Goal: Task Accomplishment & Management: Manage account settings

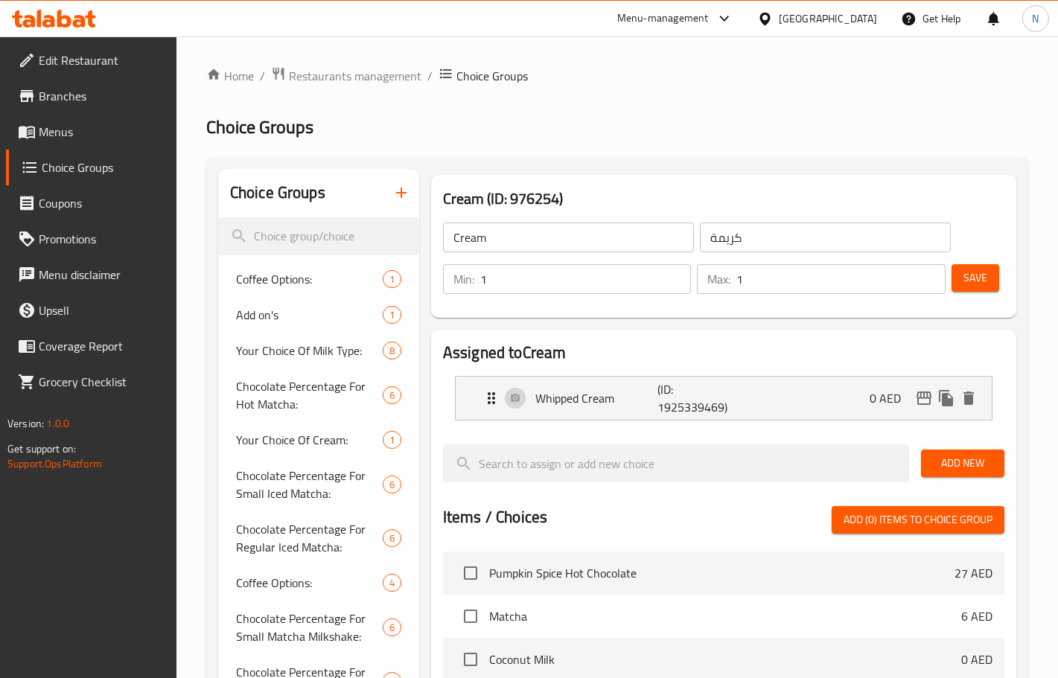
scroll to position [2147, 0]
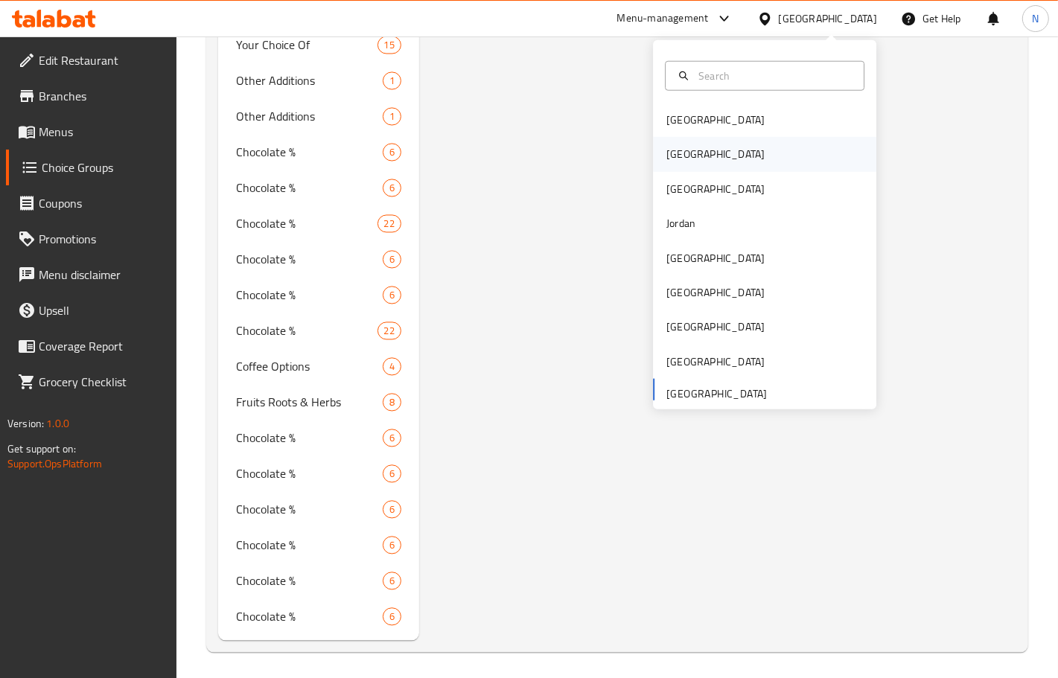
click at [694, 146] on div "[GEOGRAPHIC_DATA]" at bounding box center [764, 154] width 223 height 34
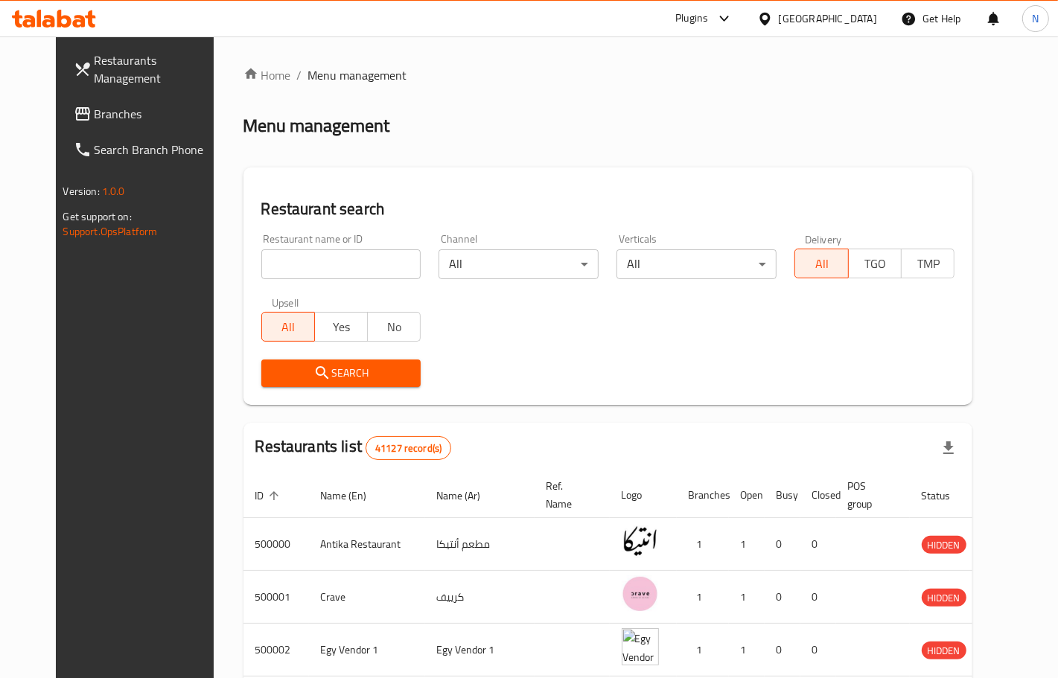
click at [320, 284] on div "Restaurant name or ID Restaurant name or ID" at bounding box center [341, 256] width 178 height 63
click at [311, 270] on input "search" at bounding box center [341, 264] width 160 height 30
paste input "510587"
type input "510587"
click button "Search" at bounding box center [341, 374] width 160 height 28
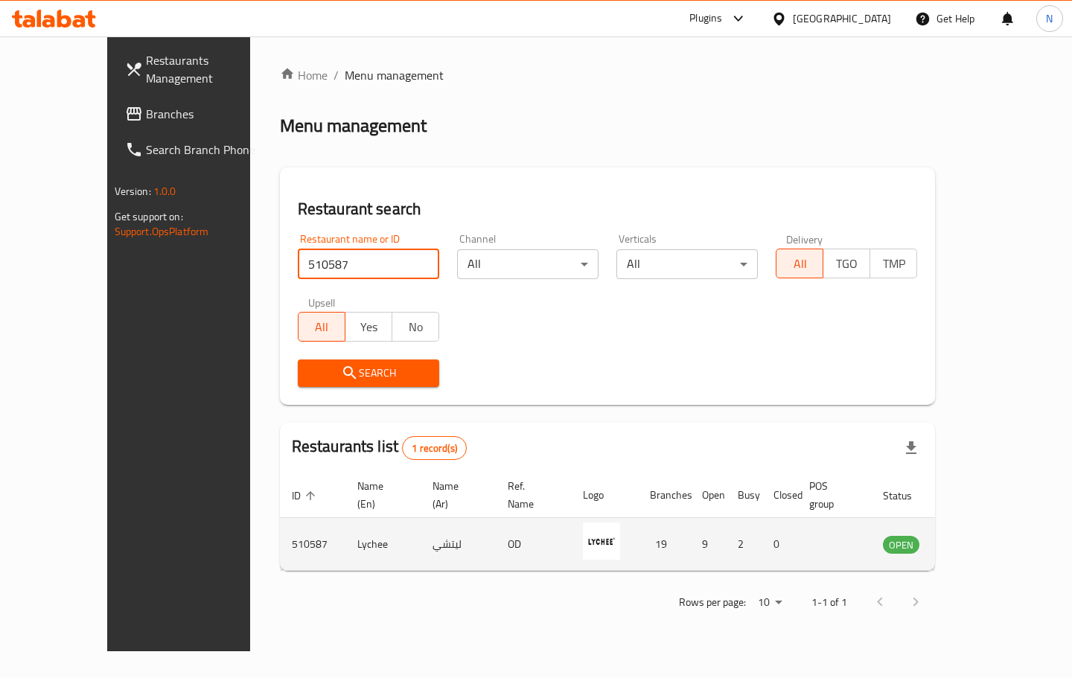
click at [979, 535] on icon "enhanced table" at bounding box center [970, 544] width 18 height 18
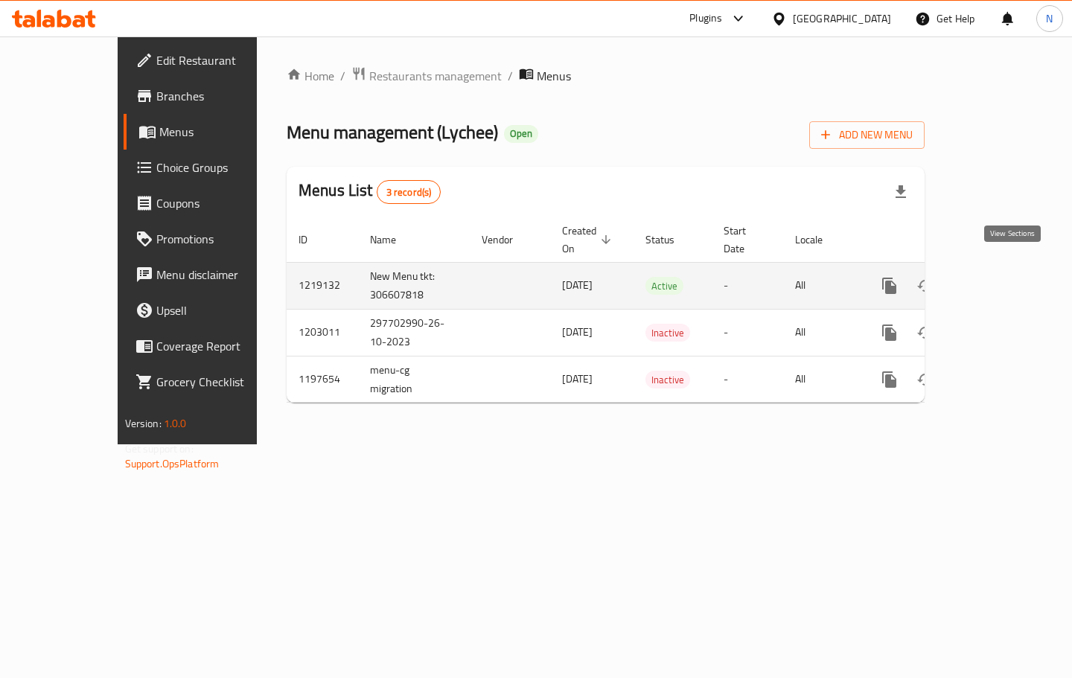
click at [1006, 277] on icon "enhanced table" at bounding box center [997, 286] width 18 height 18
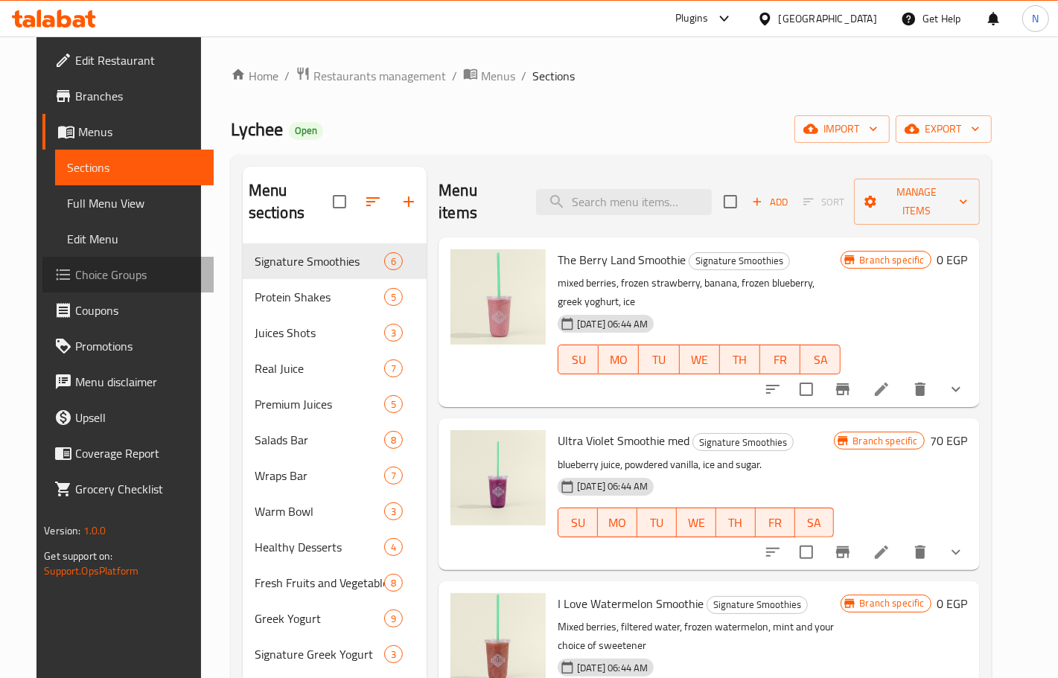
click at [92, 274] on span "Choice Groups" at bounding box center [138, 275] width 126 height 18
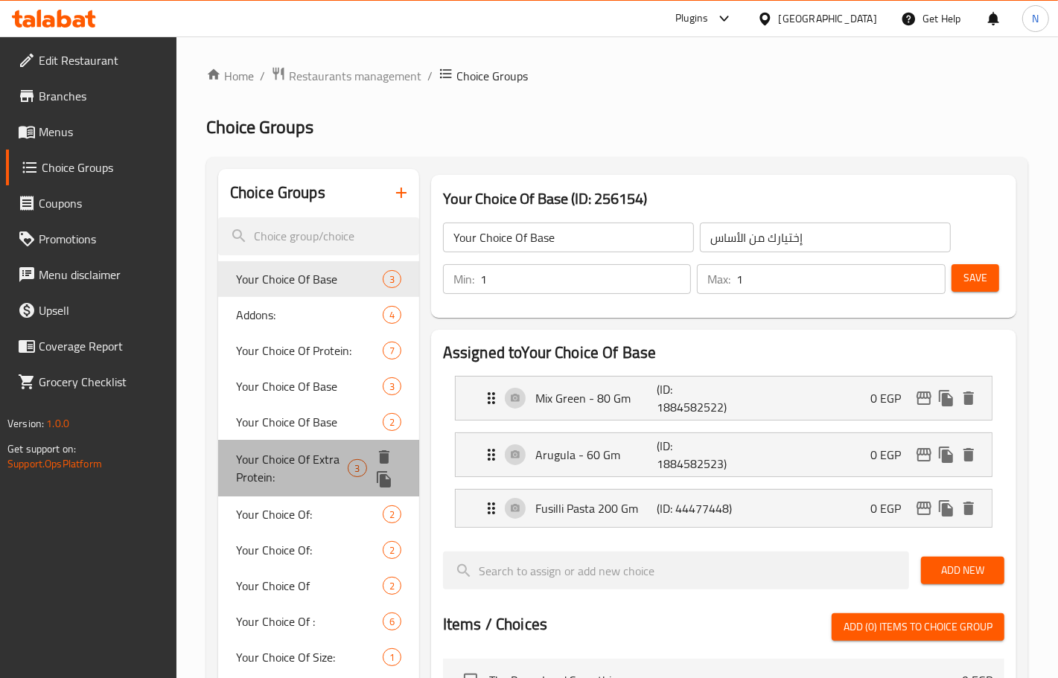
click at [319, 455] on span "Your Choice Of Extra Protein:" at bounding box center [292, 469] width 112 height 36
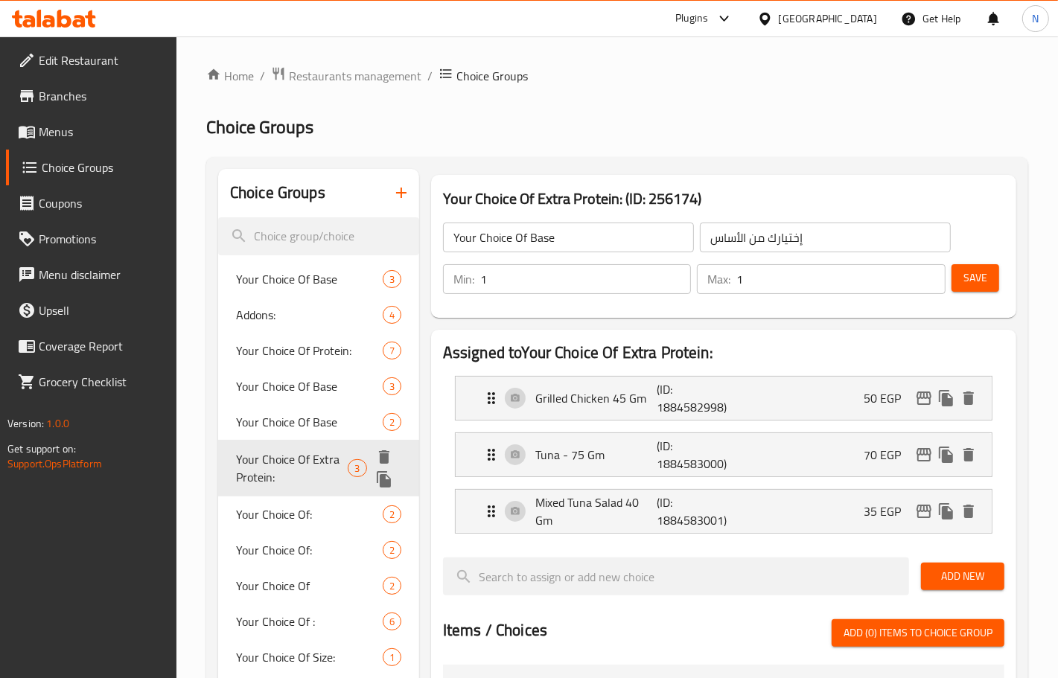
type input "Your Choice Of Extra Protein:"
type input "اختيارك من البروتين الإضافي:"
type input "0"
type input "2"
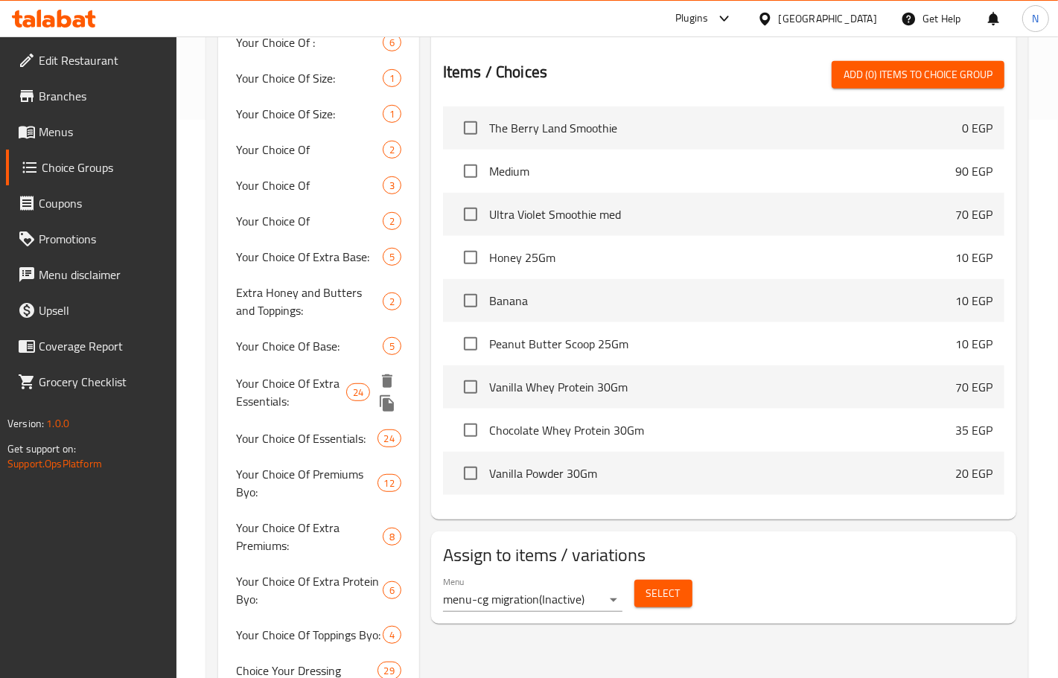
scroll to position [652, 0]
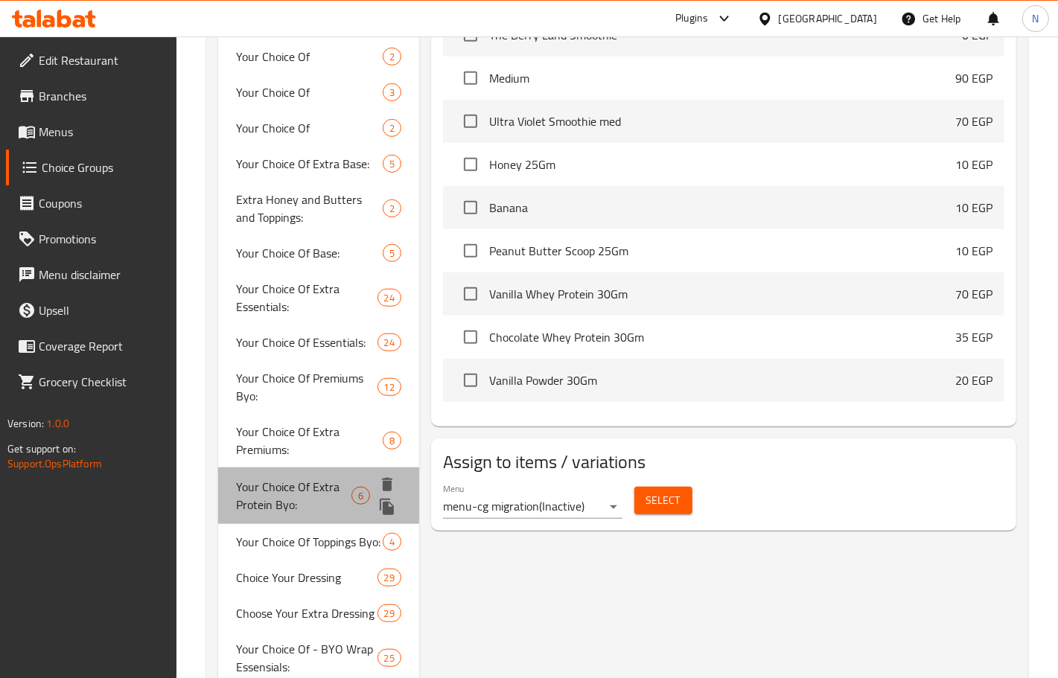
click at [293, 488] on span "Your Choice Of Extra Protein Byo:" at bounding box center [293, 496] width 115 height 36
type input "Your Choice Of Extra Protein Byo:"
type input "اختيارك من إضافة بيو بروتين :"
type input "1"
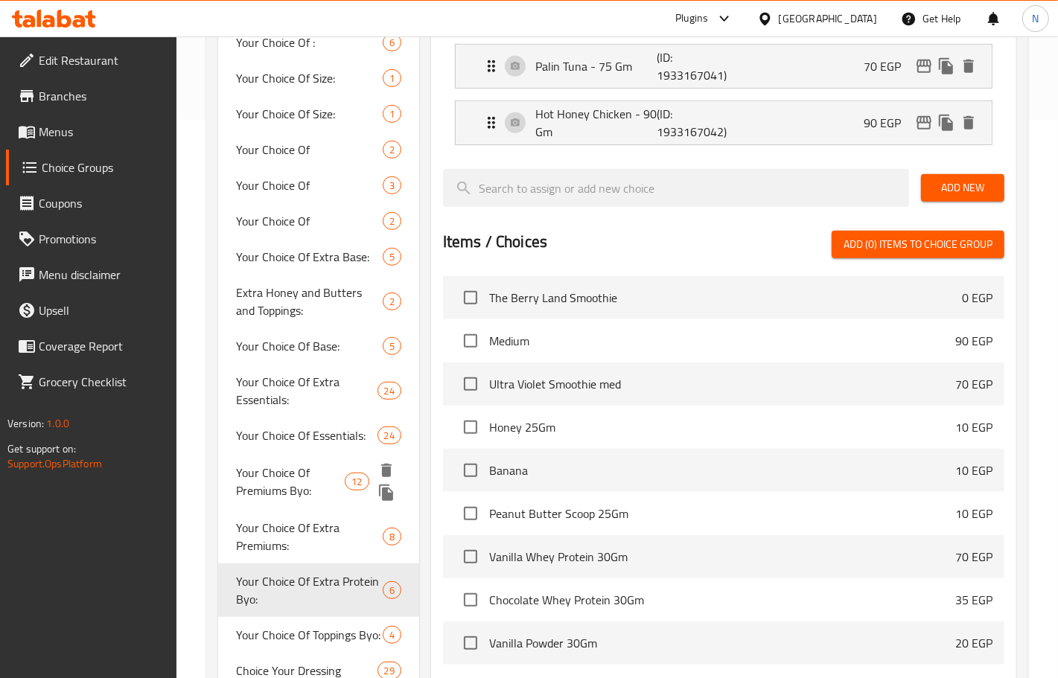
scroll to position [1024, 0]
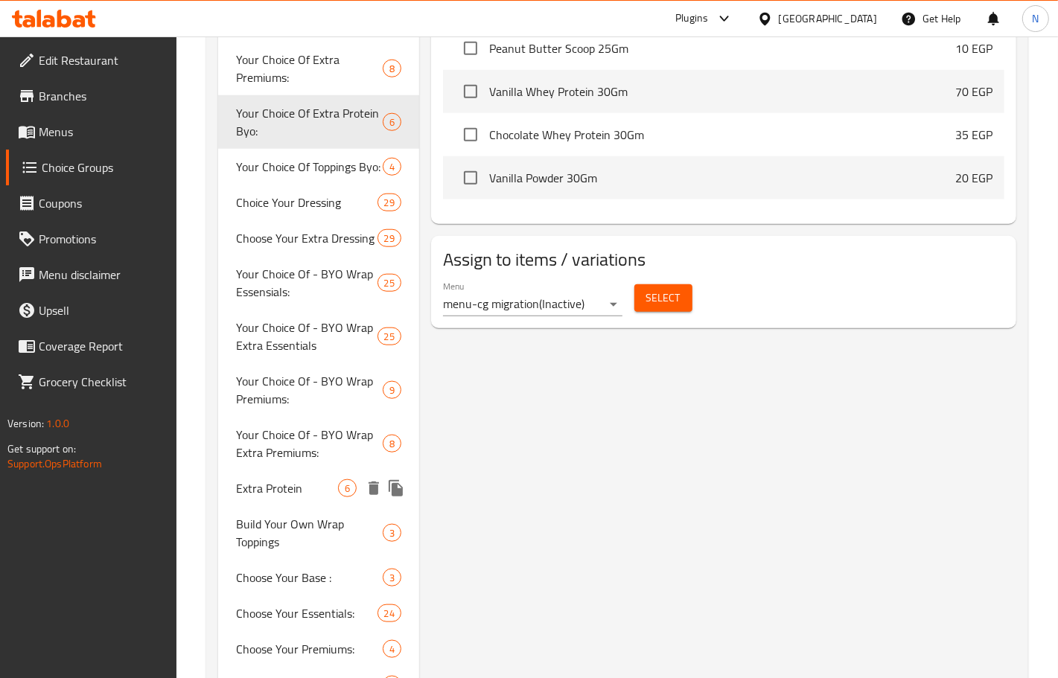
click at [281, 482] on span "Extra Protein" at bounding box center [287, 489] width 102 height 18
type input "Extra Protein"
type input "[DEMOGRAPHIC_DATA] [DEMOGRAPHIC_DATA]"
type input "2"
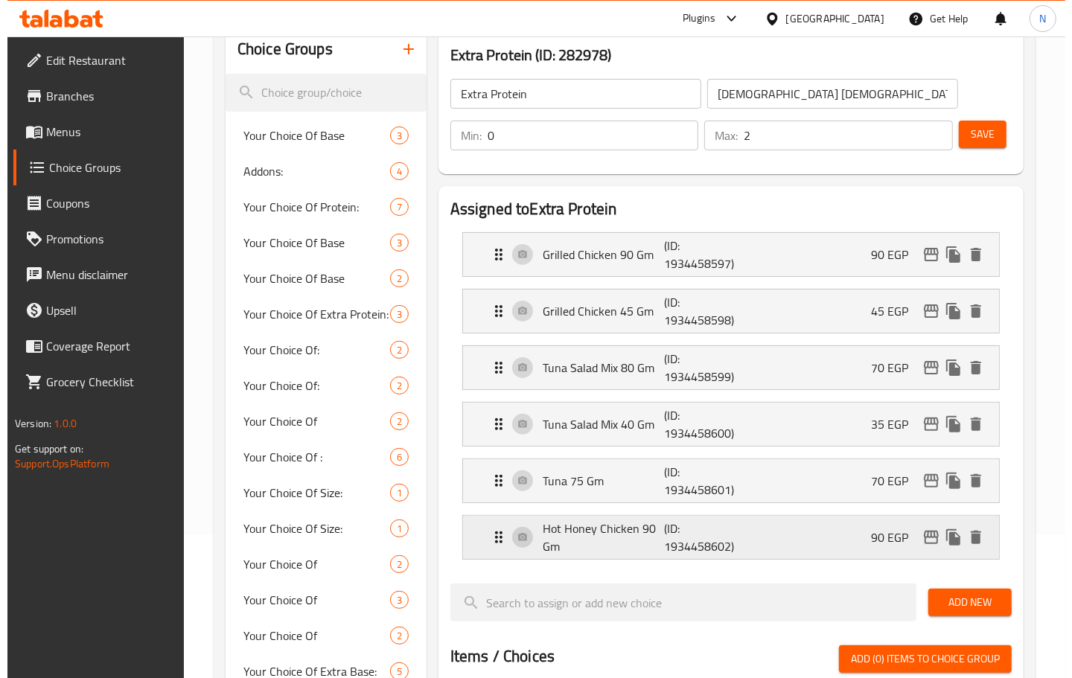
scroll to position [0, 0]
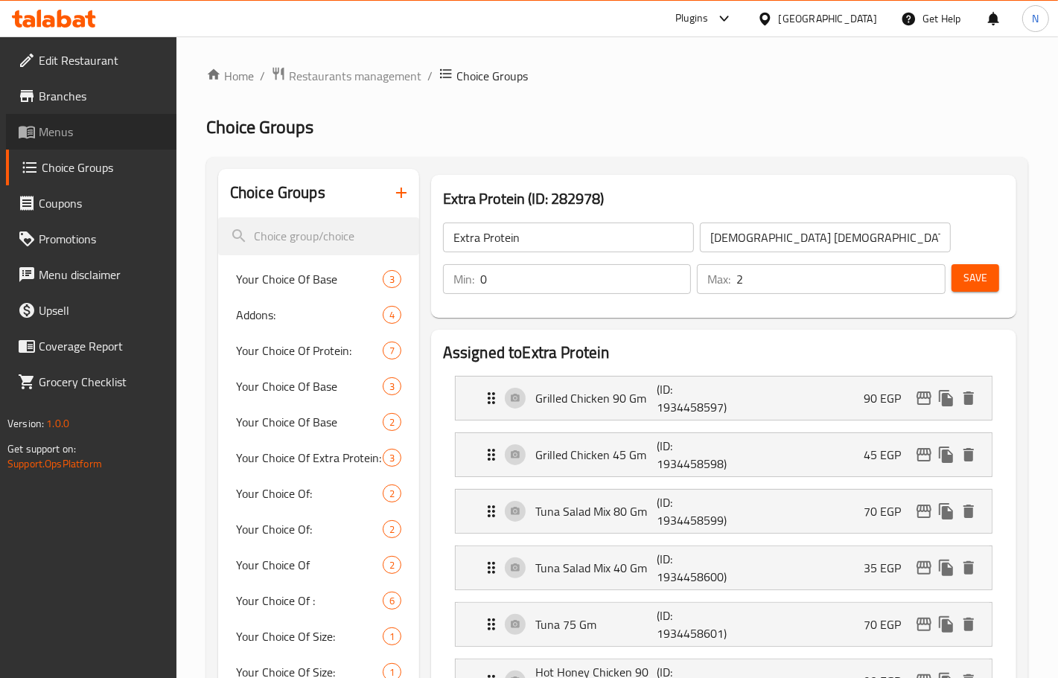
click at [84, 128] on span "Menus" at bounding box center [102, 132] width 126 height 18
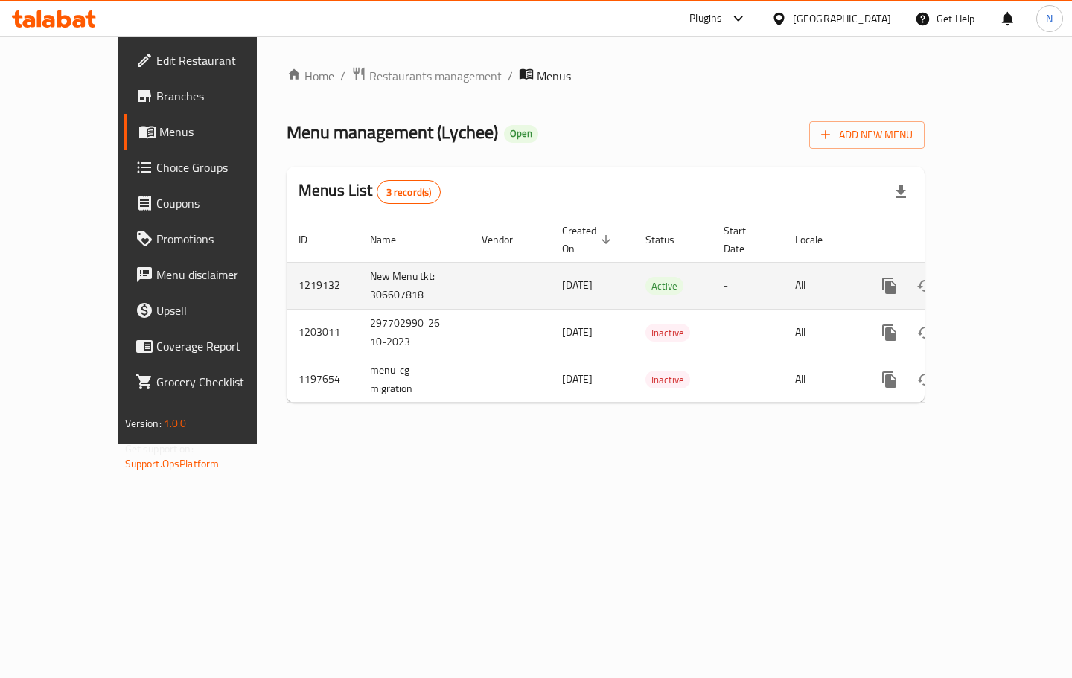
click at [1004, 279] on icon "enhanced table" at bounding box center [996, 285] width 13 height 13
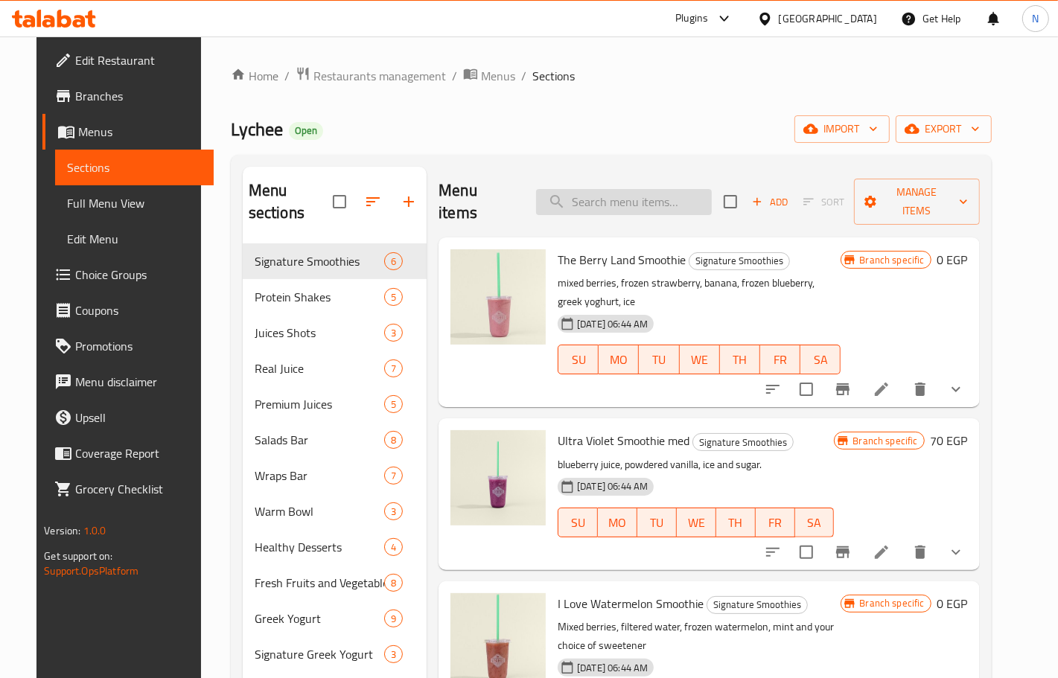
click at [646, 189] on input "search" at bounding box center [624, 202] width 176 height 26
paste input "Peach Please Salad"
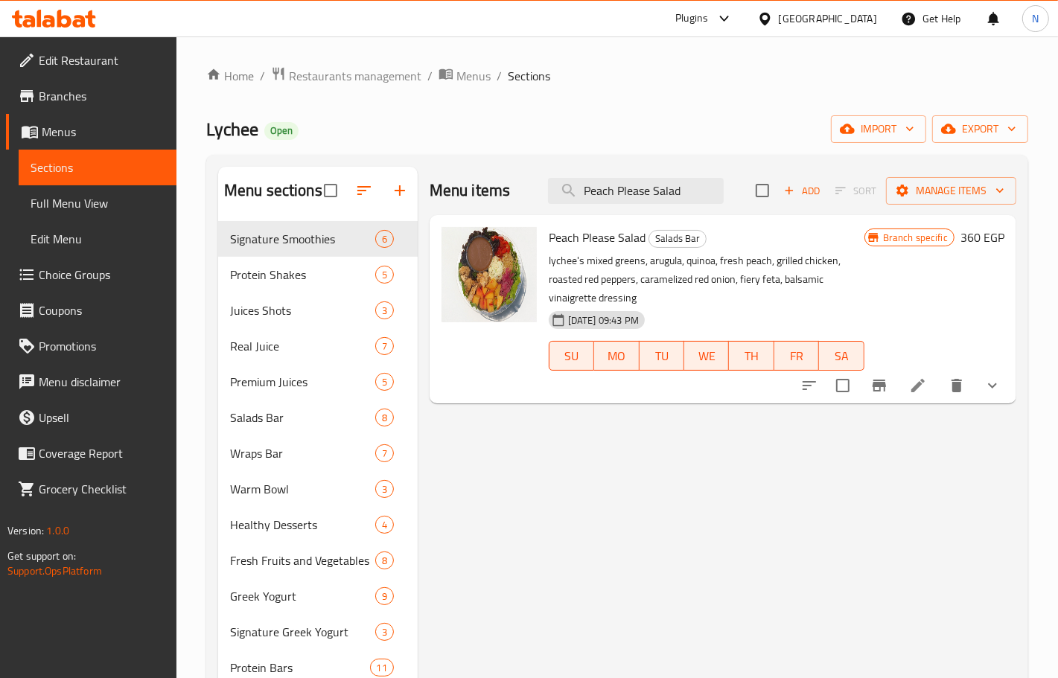
type input "Peach Please Salad"
click at [922, 376] on li at bounding box center [918, 385] width 42 height 27
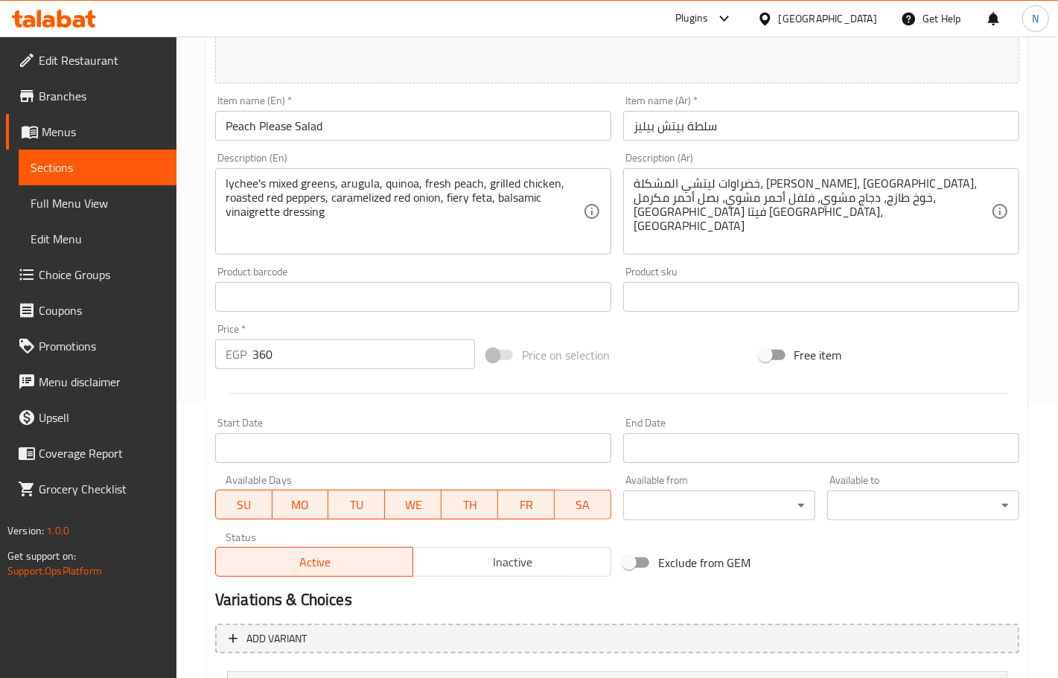
scroll to position [419, 0]
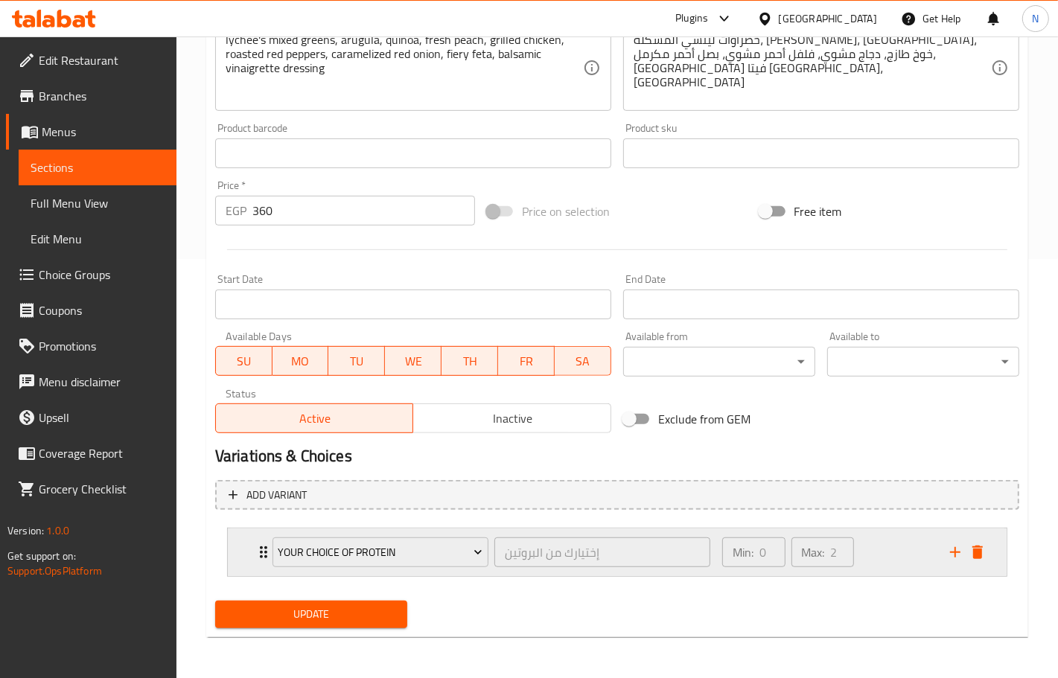
click at [922, 550] on div "Min: 0 ​ Max: 2 ​" at bounding box center [827, 553] width 228 height 48
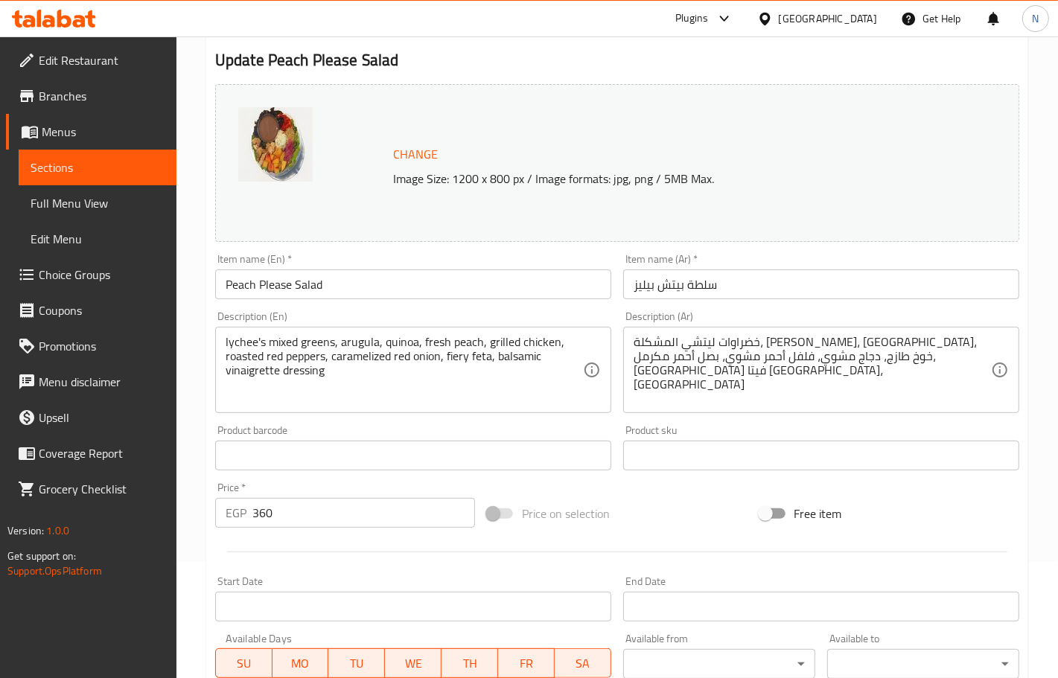
scroll to position [0, 0]
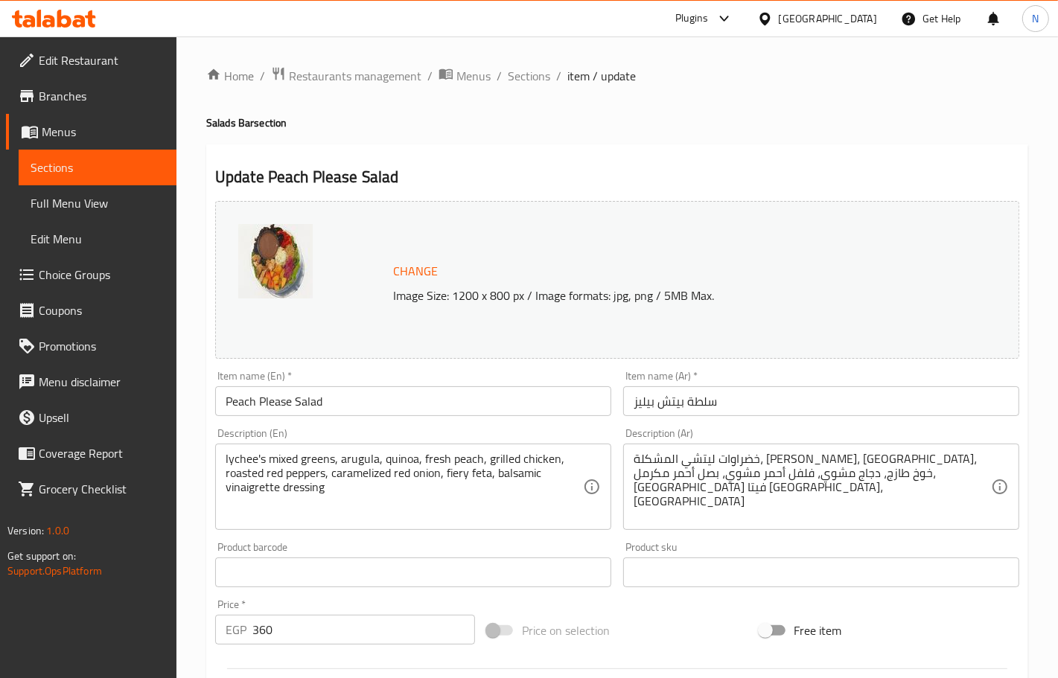
drag, startPoint x: 532, startPoint y: 80, endPoint x: 646, endPoint y: 101, distance: 116.0
click at [532, 80] on span "Sections" at bounding box center [529, 76] width 42 height 18
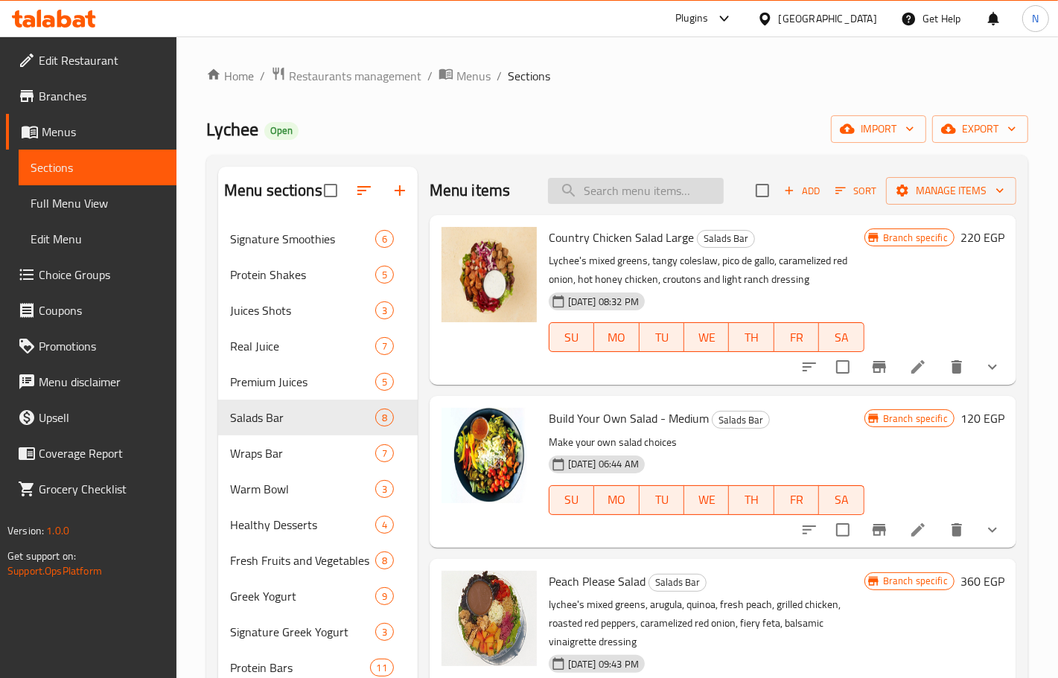
click at [641, 195] on input "search" at bounding box center [636, 191] width 176 height 26
paste input "Crunchy Italian Warm Bowl"
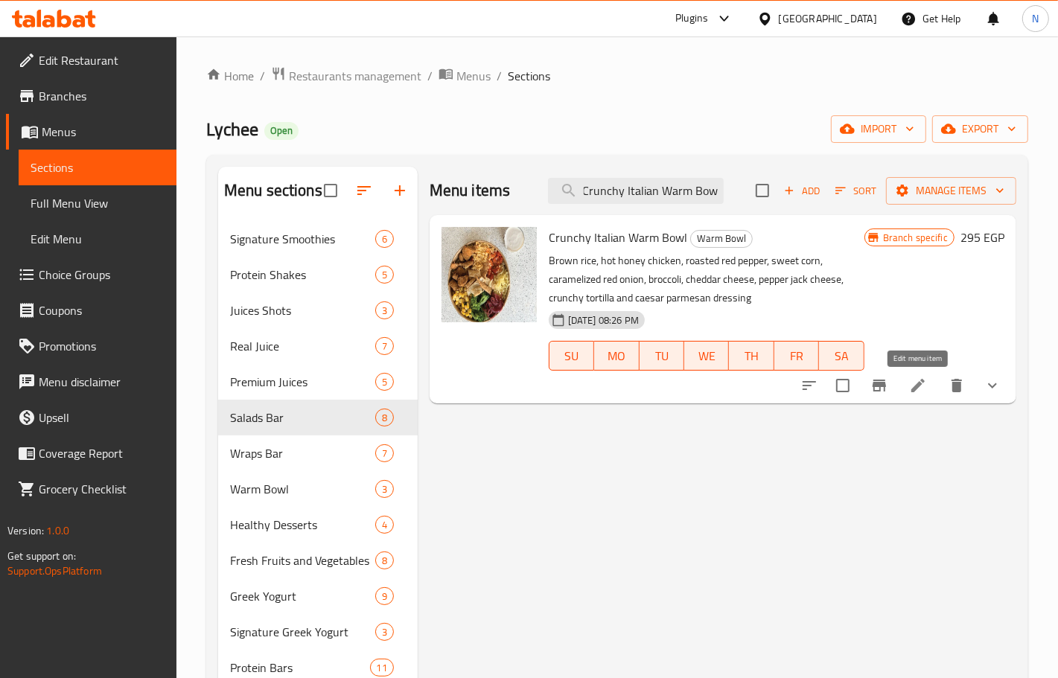
type input "Crunchy Italian Warm Bowl"
click at [914, 389] on icon at bounding box center [917, 385] width 13 height 13
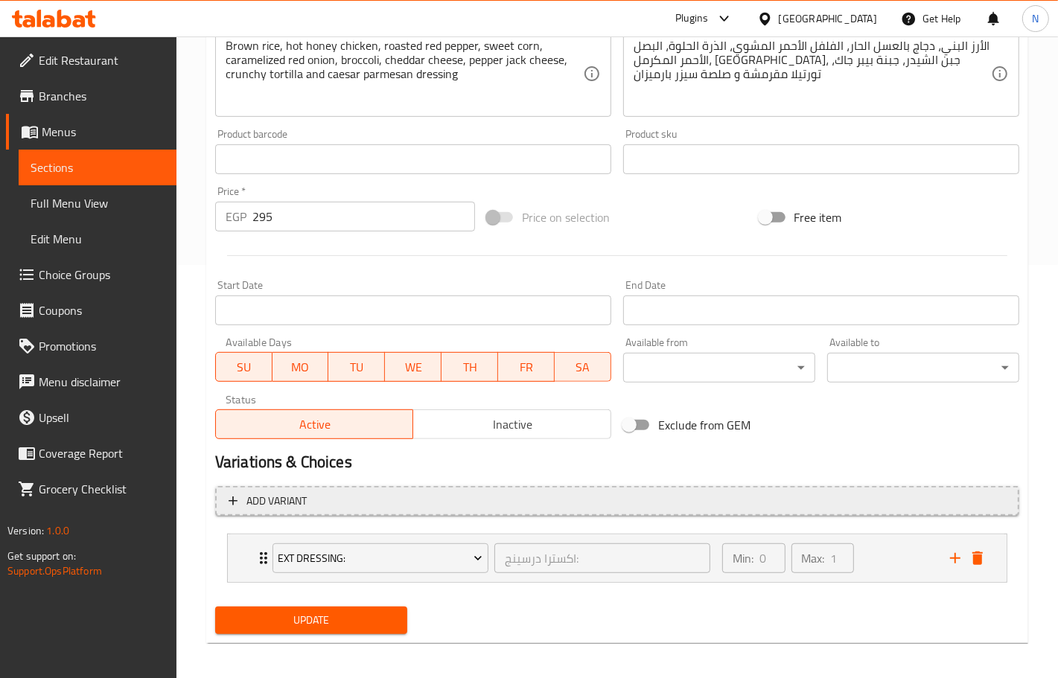
scroll to position [419, 0]
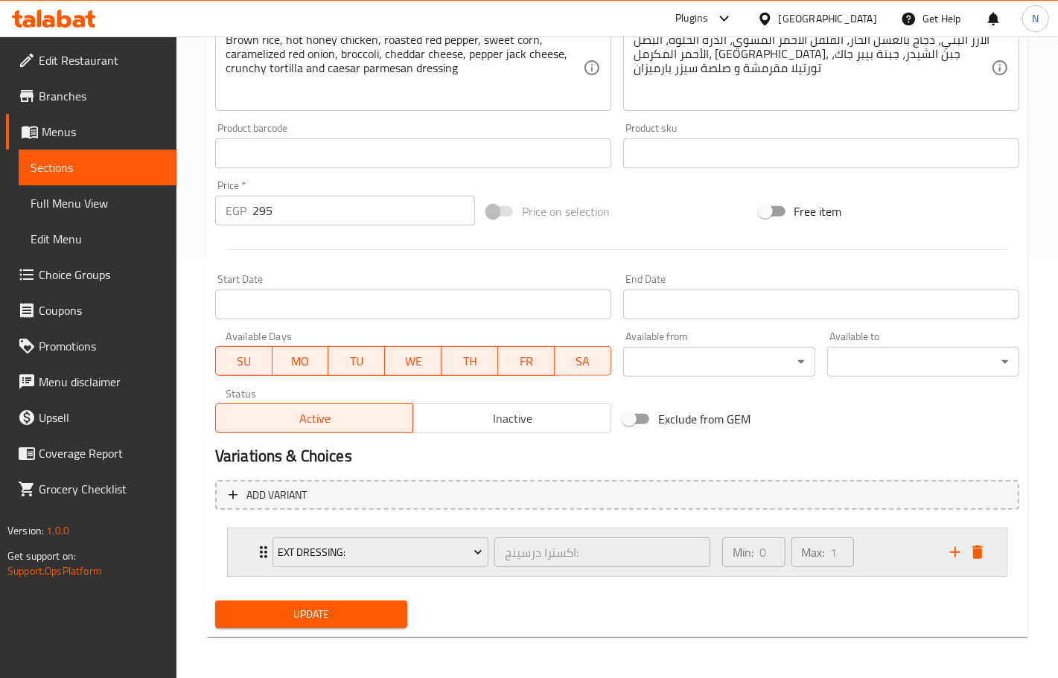
click at [888, 545] on div "Min: 0 ​ Max: 1 ​" at bounding box center [827, 553] width 228 height 48
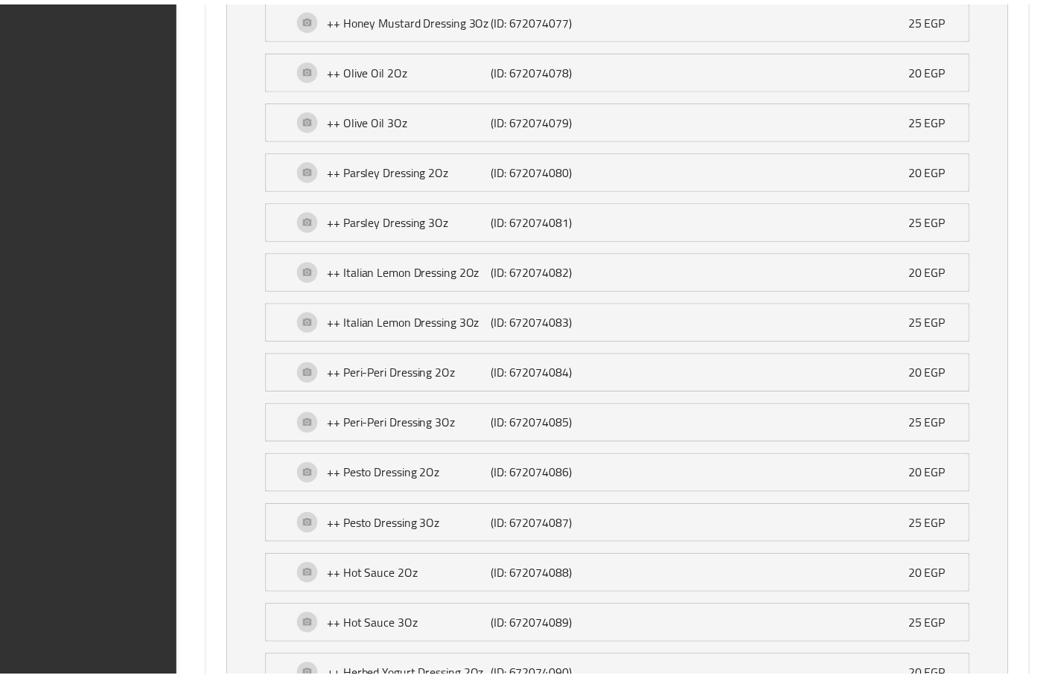
scroll to position [1889, 0]
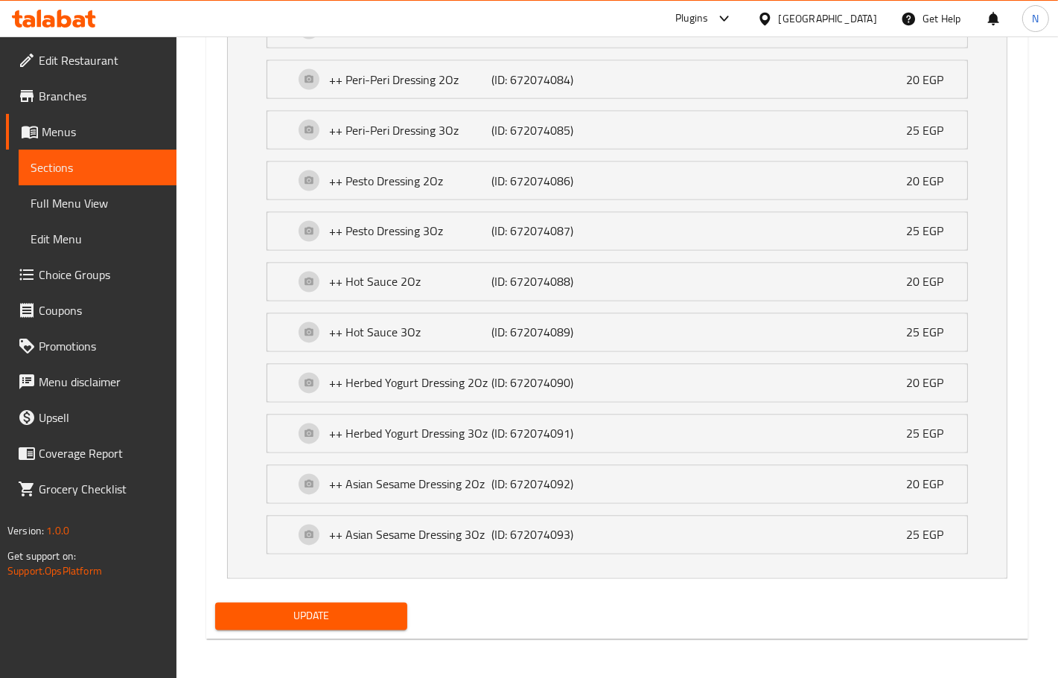
drag, startPoint x: 103, startPoint y: 270, endPoint x: 102, endPoint y: 248, distance: 21.6
click at [103, 270] on span "Choice Groups" at bounding box center [102, 275] width 126 height 18
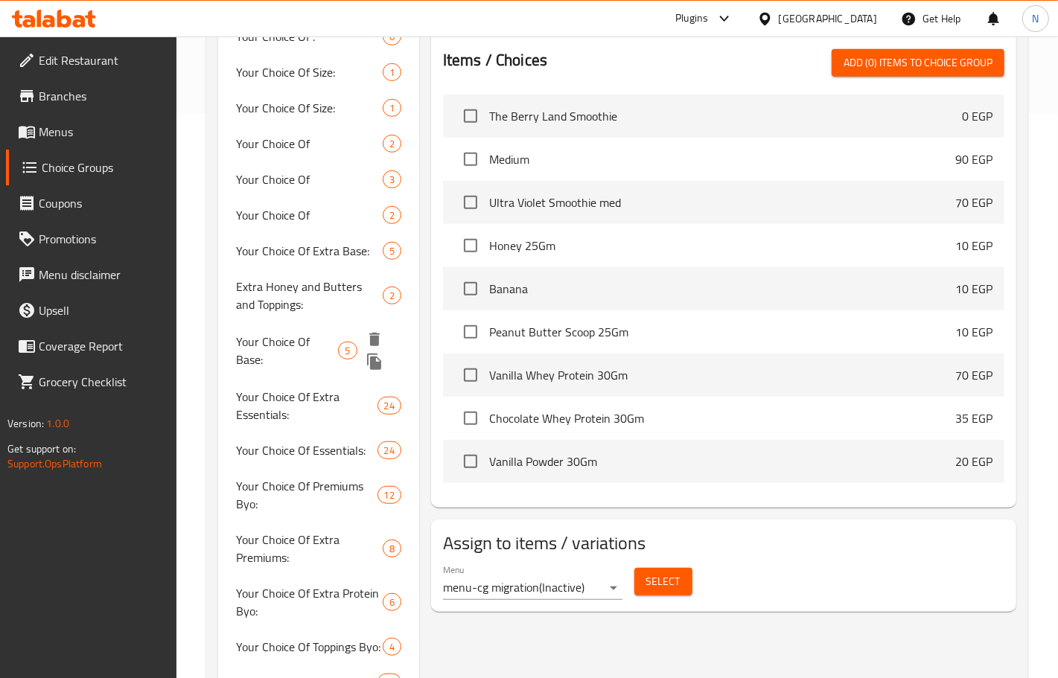
scroll to position [567, 0]
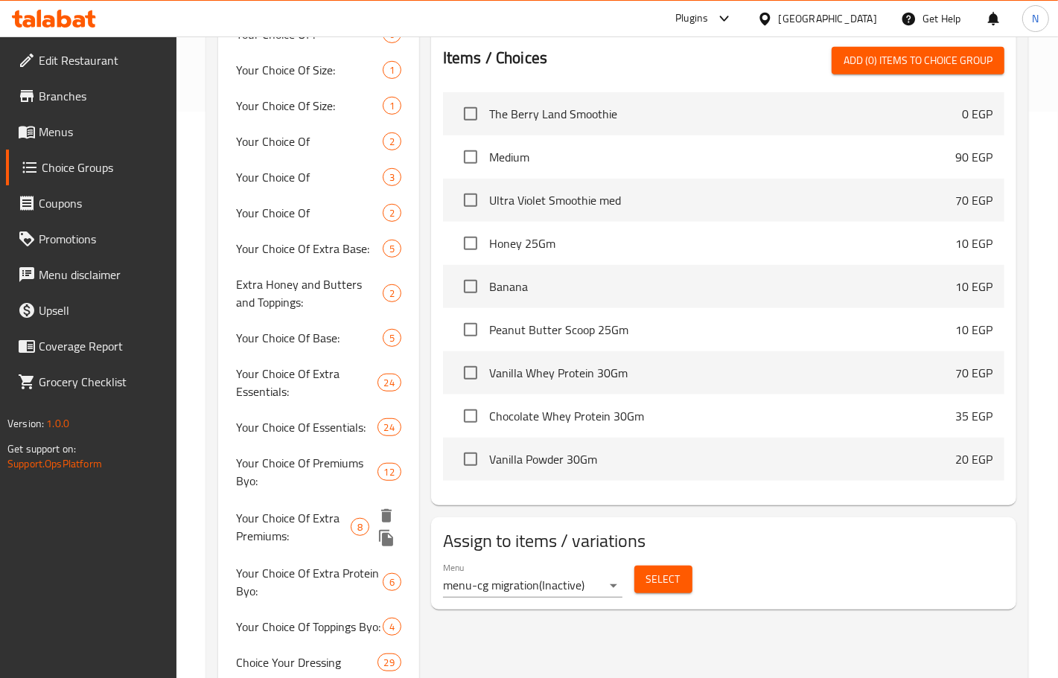
click at [287, 524] on span "Your Choice Of Extra Premiums:" at bounding box center [293, 527] width 115 height 36
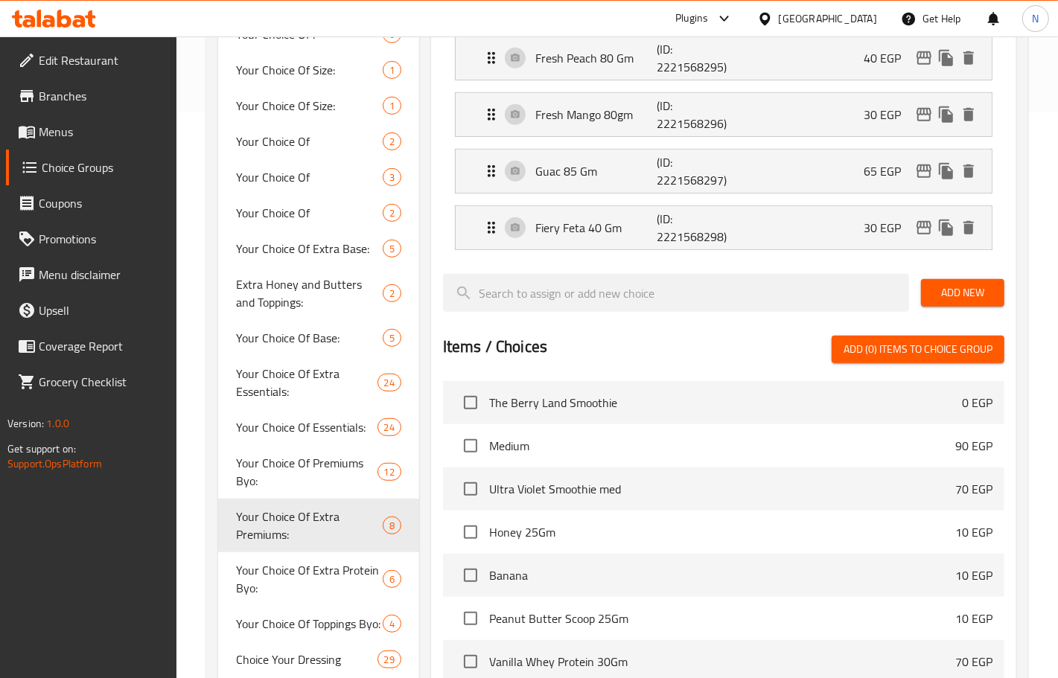
type input "Your Choice Of Extra Premiums:"
type input ":اختيارك من إضافة بريميمز"
type input "0"
type input "3"
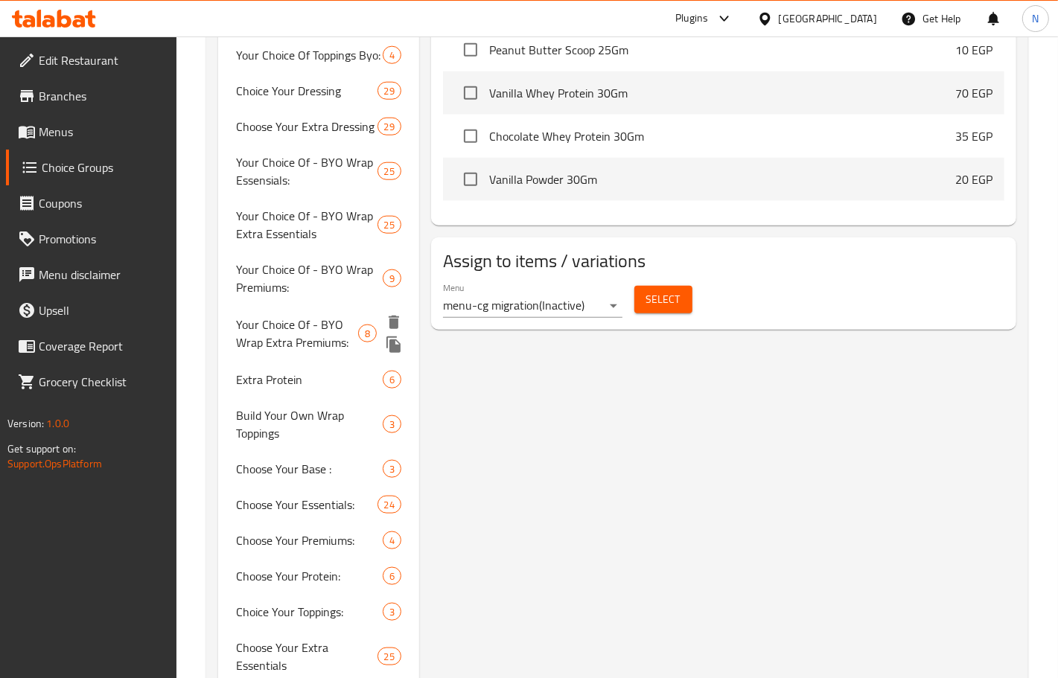
scroll to position [1137, 0]
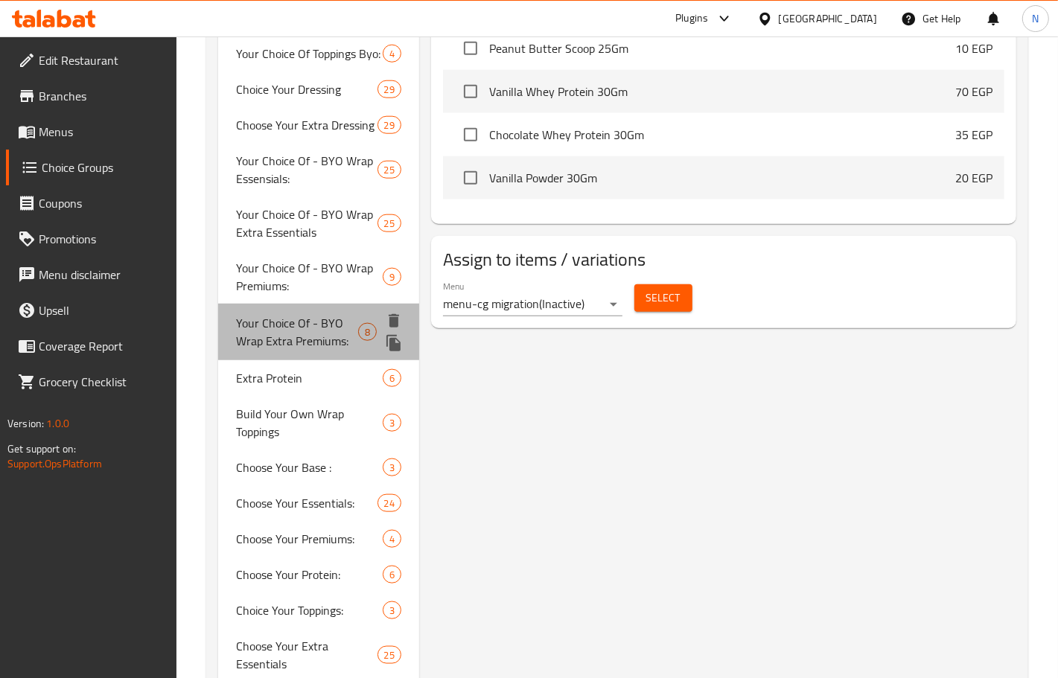
click at [325, 314] on span "Your Choice Of - BYO Wrap Extra Premiums:" at bounding box center [297, 332] width 122 height 36
type input "Your Choice Of - BYO Wrap Extra Premiums:"
type input "إختيارك من البريميم الإضافية - إصنع الراب الخاص بك:"
type input "1"
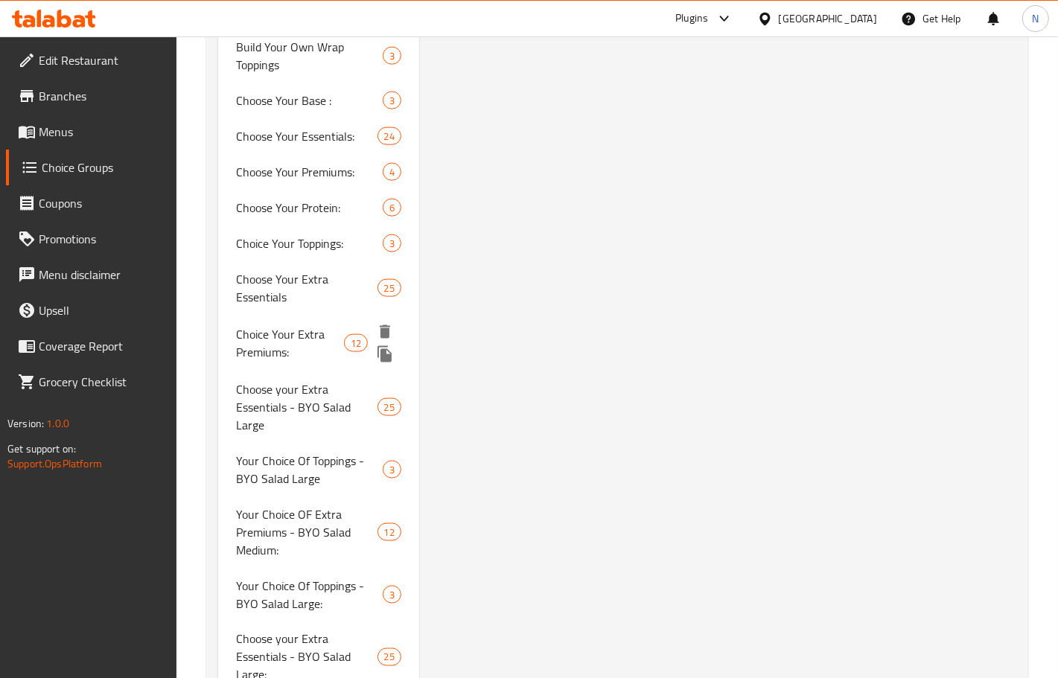
scroll to position [1502, 0]
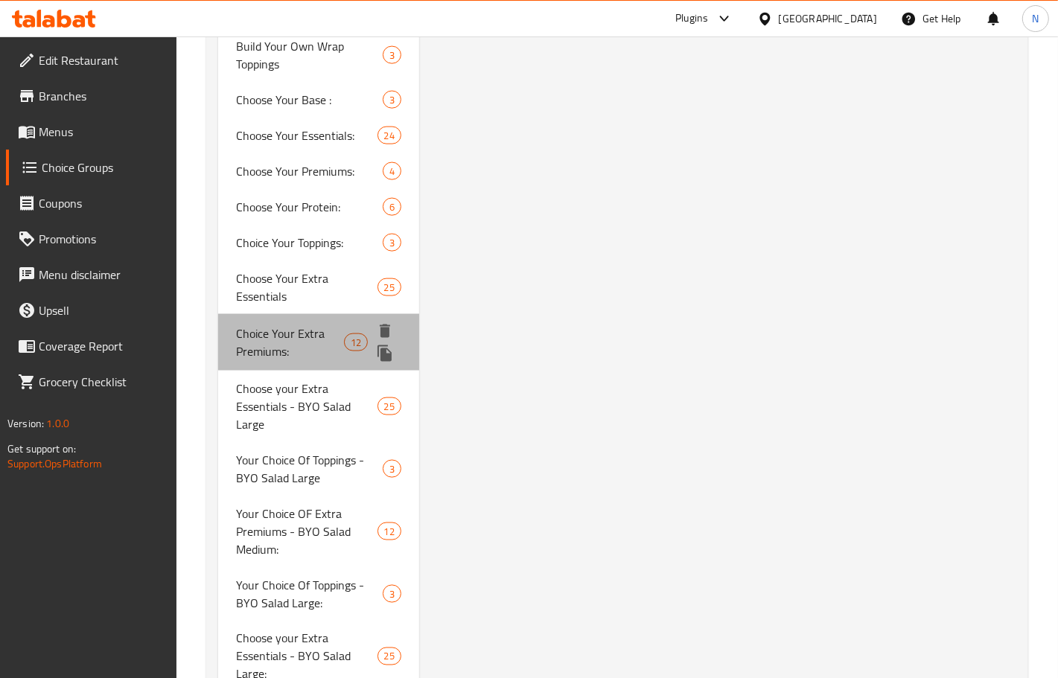
click at [305, 350] on span "Choice Your Extra Premiums:" at bounding box center [290, 343] width 108 height 36
type input "Choice Your Extra Premiums:"
type input "[PERSON_NAME] الإضافية:"
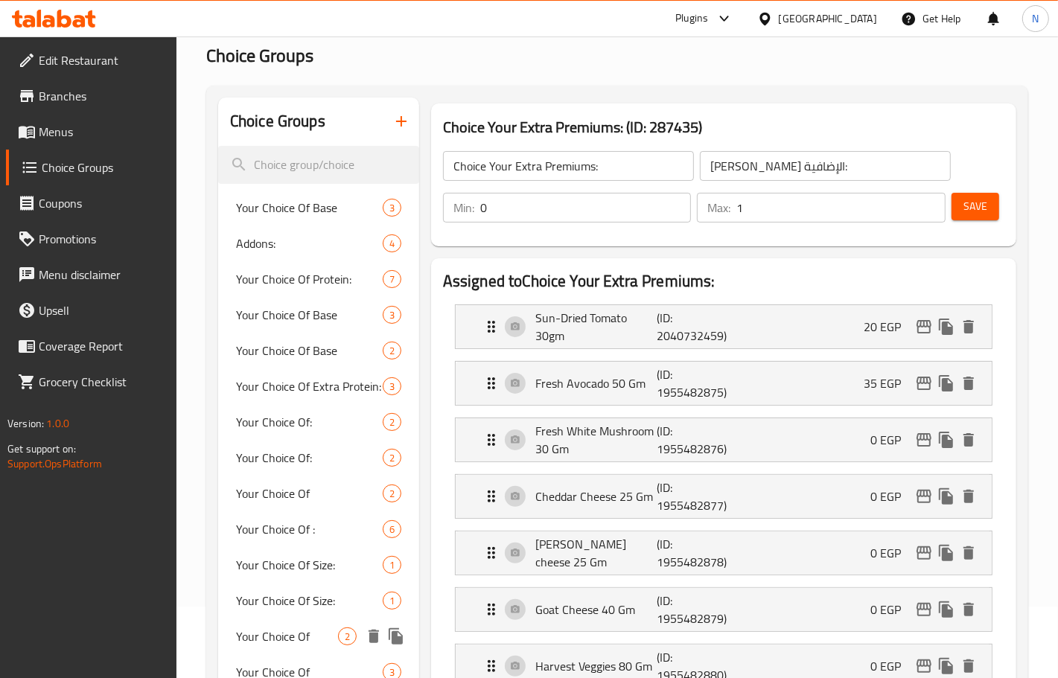
scroll to position [0, 0]
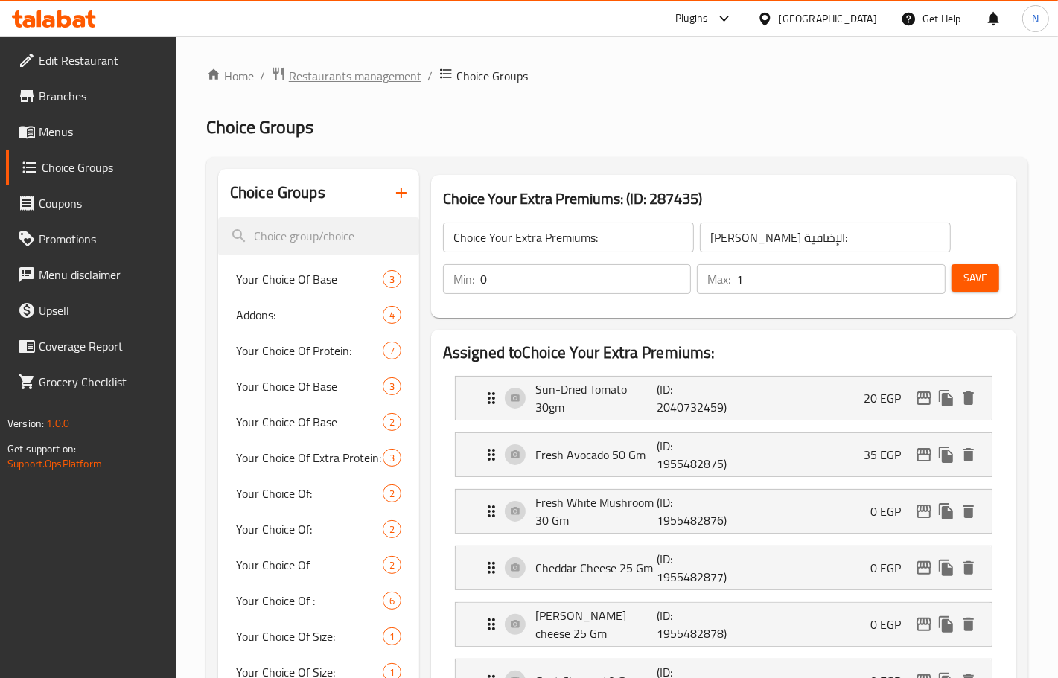
click at [337, 83] on span "Restaurants management" at bounding box center [355, 76] width 133 height 18
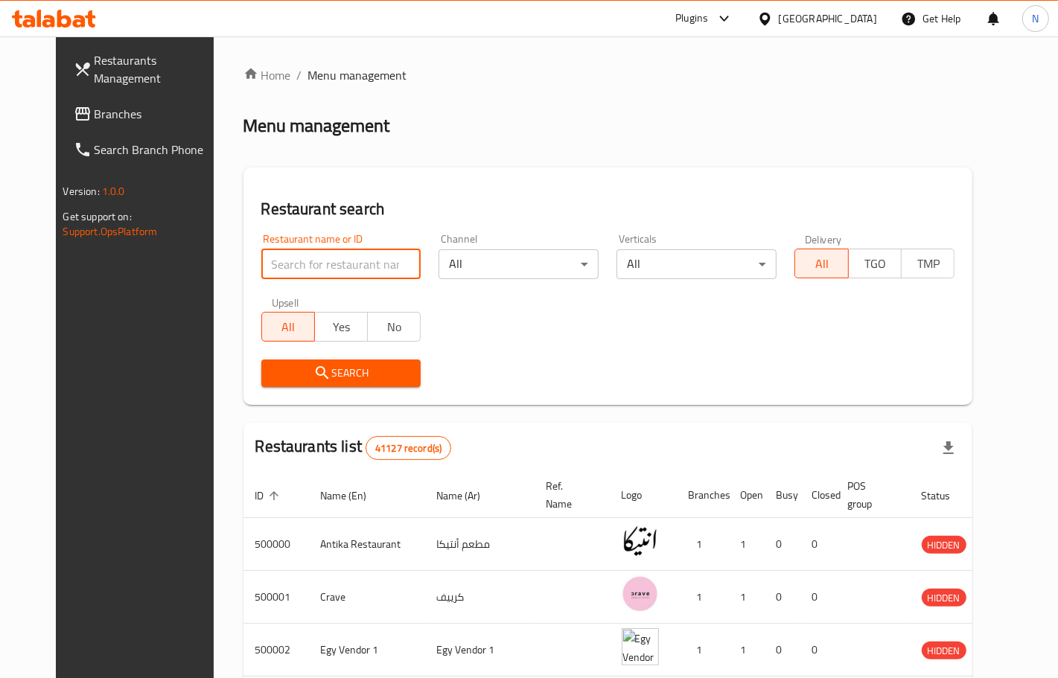
click at [305, 255] on input "search" at bounding box center [341, 264] width 160 height 30
paste input "669078"
type input "669078"
click at [415, 373] on div "Search" at bounding box center [341, 373] width 178 height 45
click at [369, 382] on button "Search" at bounding box center [341, 374] width 160 height 28
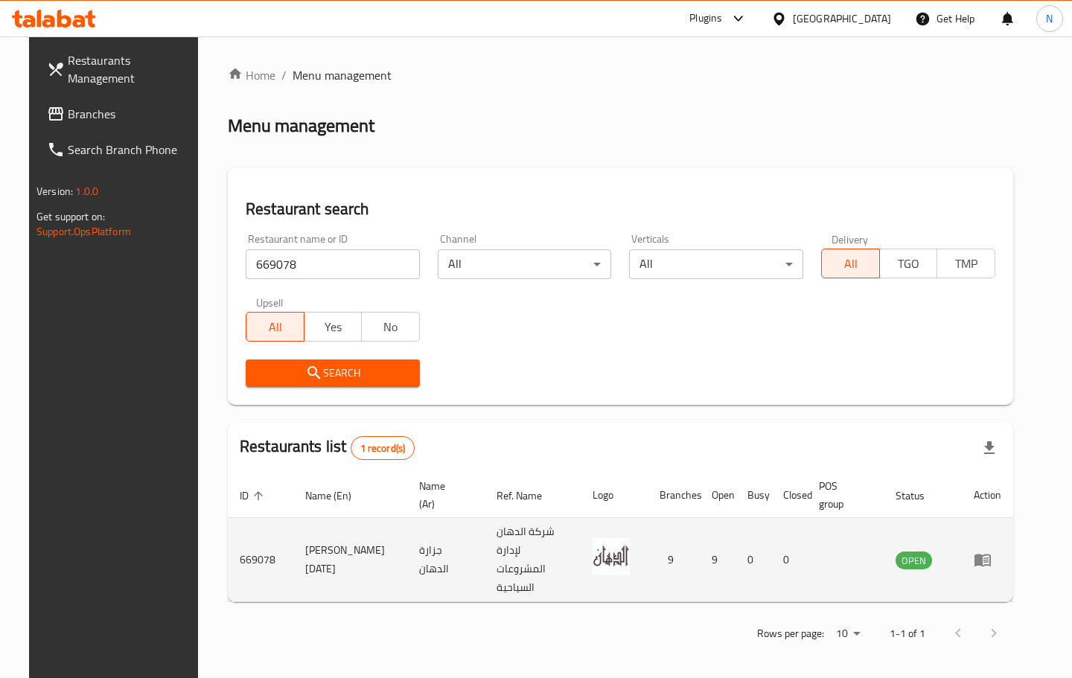
click at [991, 555] on icon "enhanced table" at bounding box center [983, 561] width 16 height 13
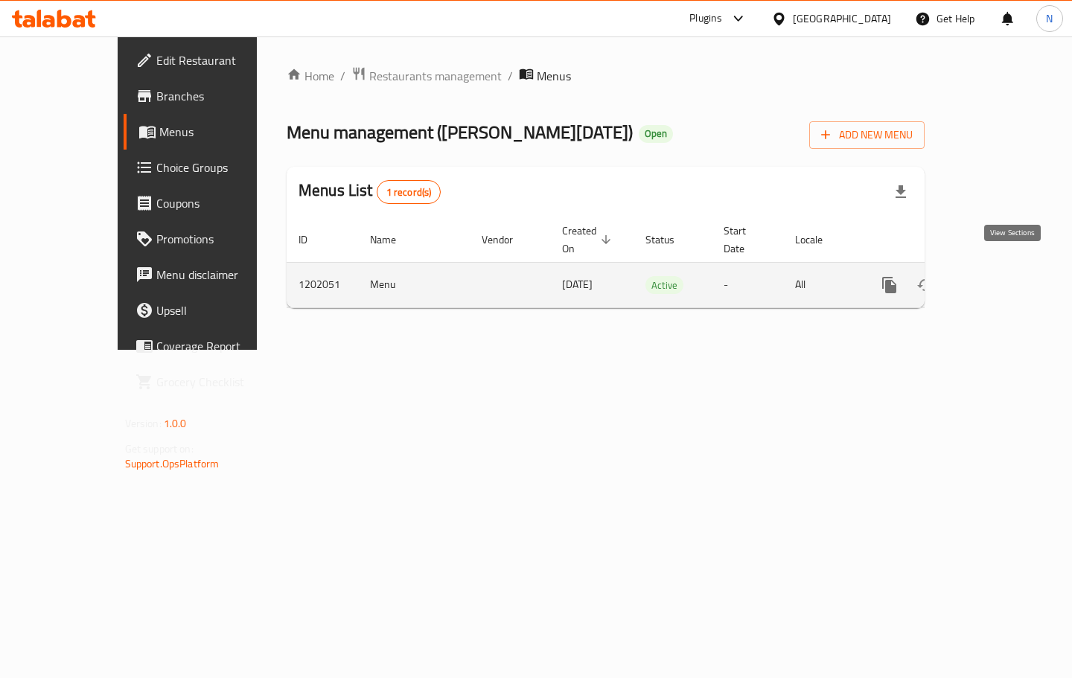
click at [1015, 267] on link "enhanced table" at bounding box center [997, 285] width 36 height 36
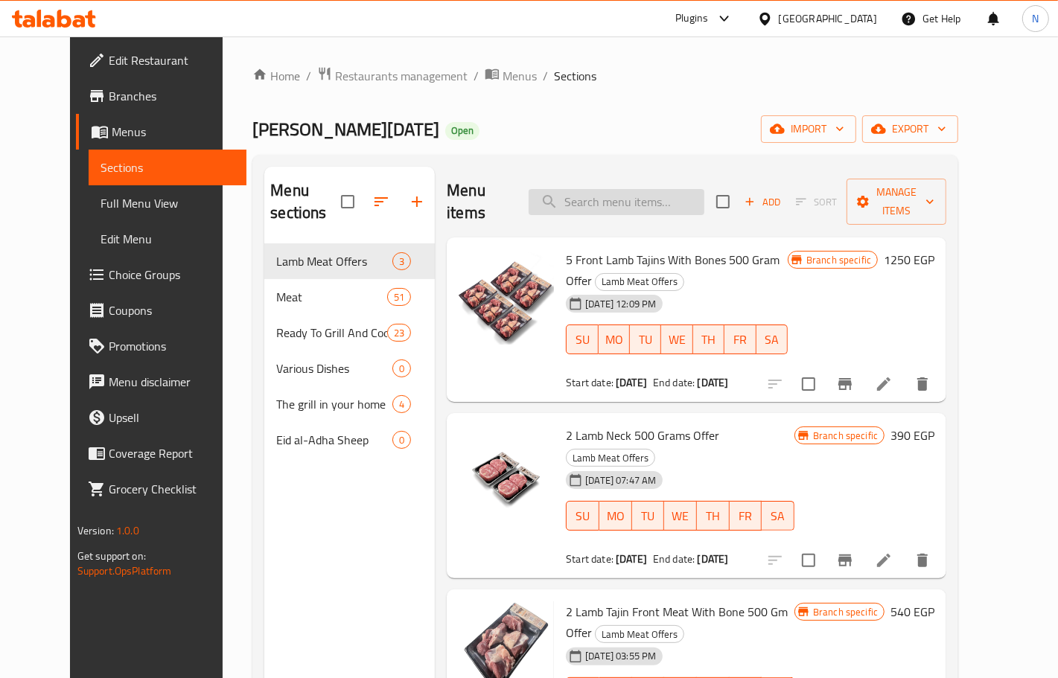
click at [658, 191] on input "search" at bounding box center [617, 202] width 176 height 26
paste input "2 Minced 500 Gram + 1 Front 400 Gram"
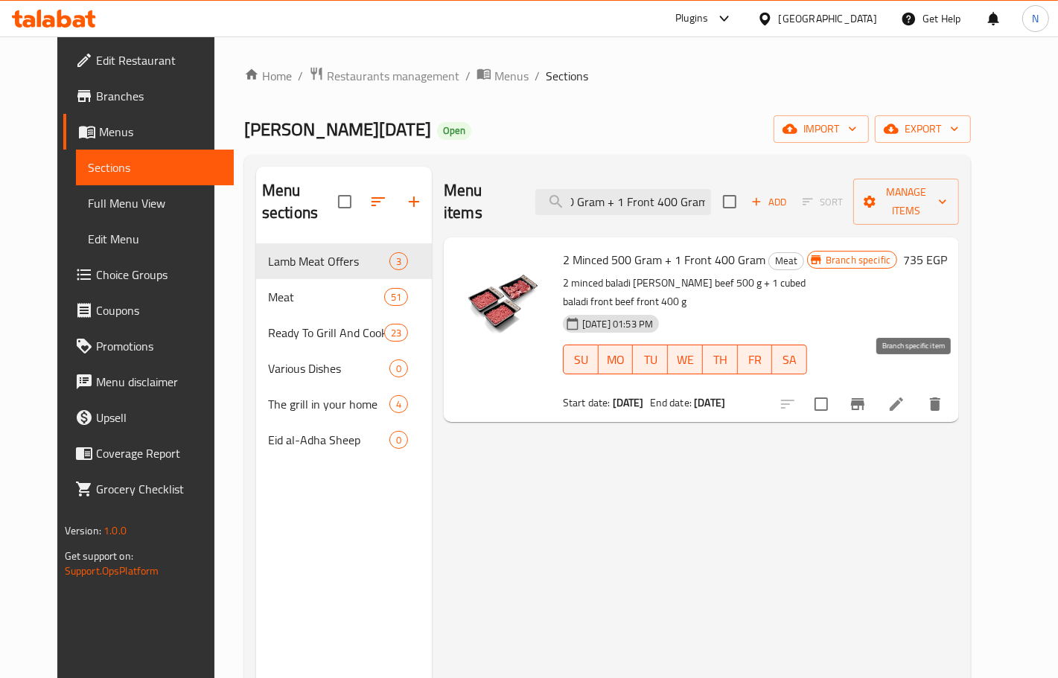
type input "2 Minced 500 Gram + 1 Front 400 Gram"
click at [867, 395] on icon "Branch-specific-item" at bounding box center [858, 404] width 18 height 18
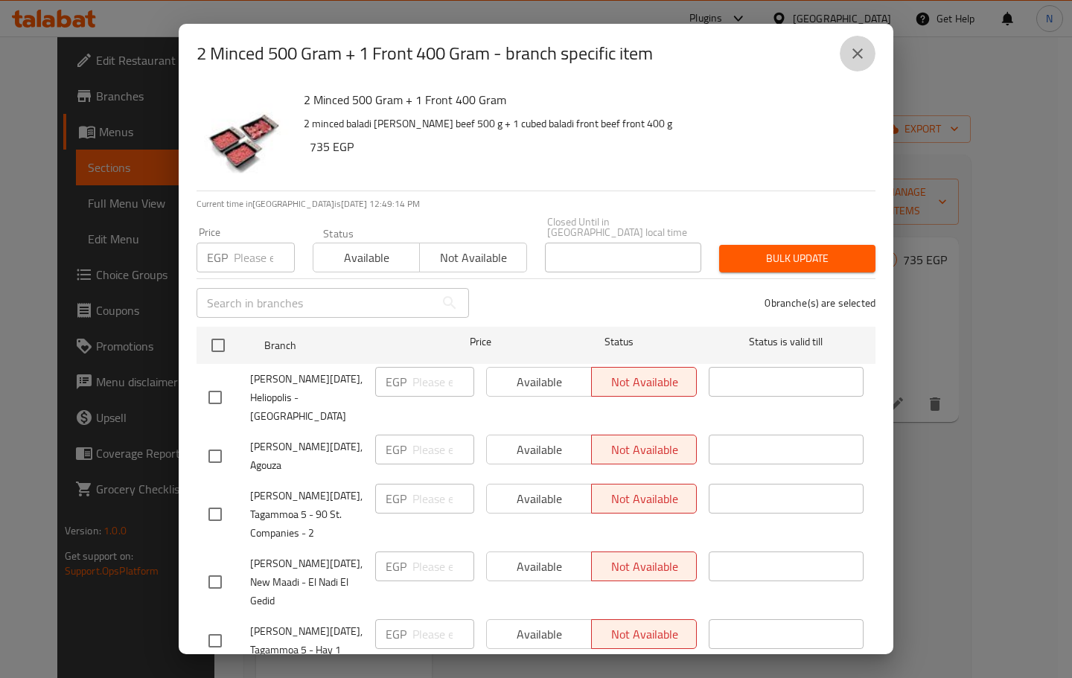
click at [853, 60] on icon "close" at bounding box center [858, 54] width 18 height 18
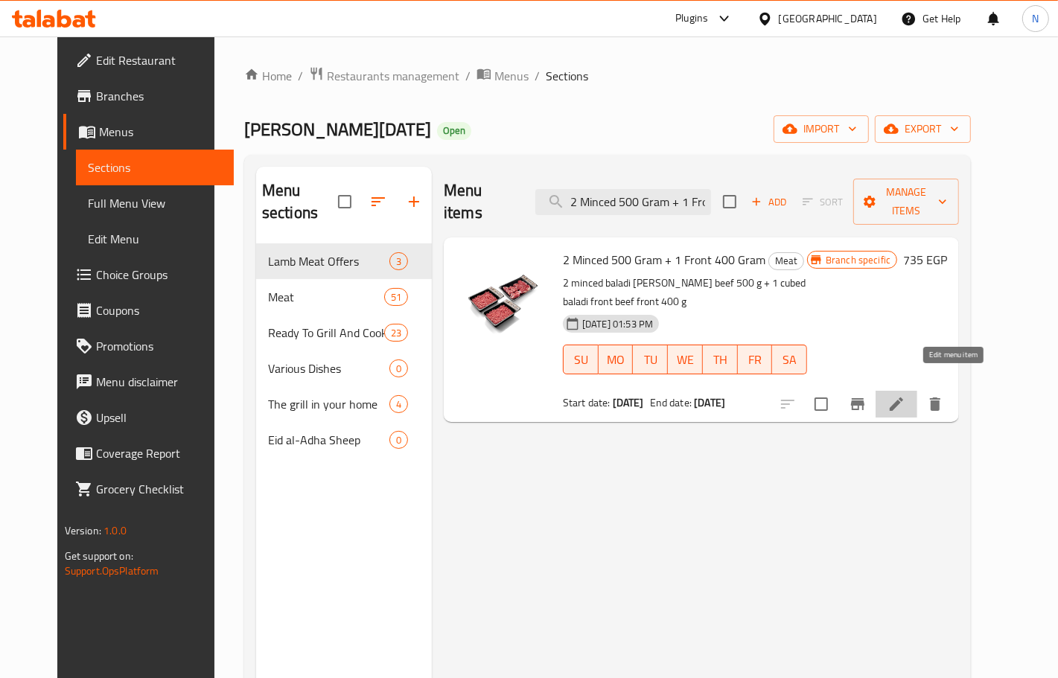
click at [903, 398] on icon at bounding box center [896, 404] width 13 height 13
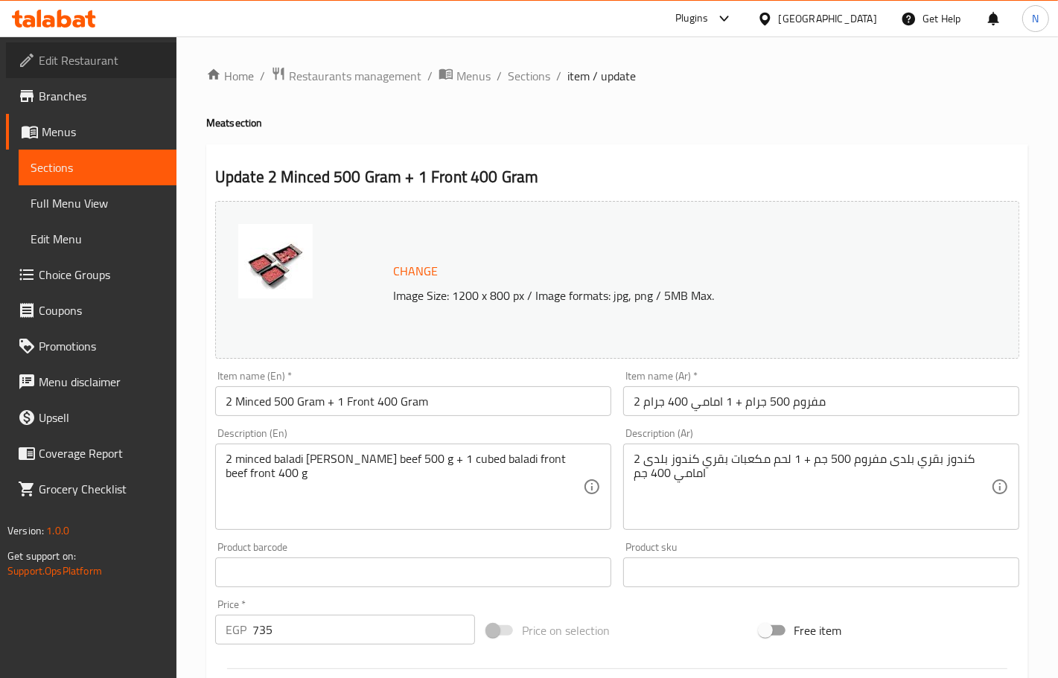
click at [93, 74] on link "Edit Restaurant" at bounding box center [91, 60] width 171 height 36
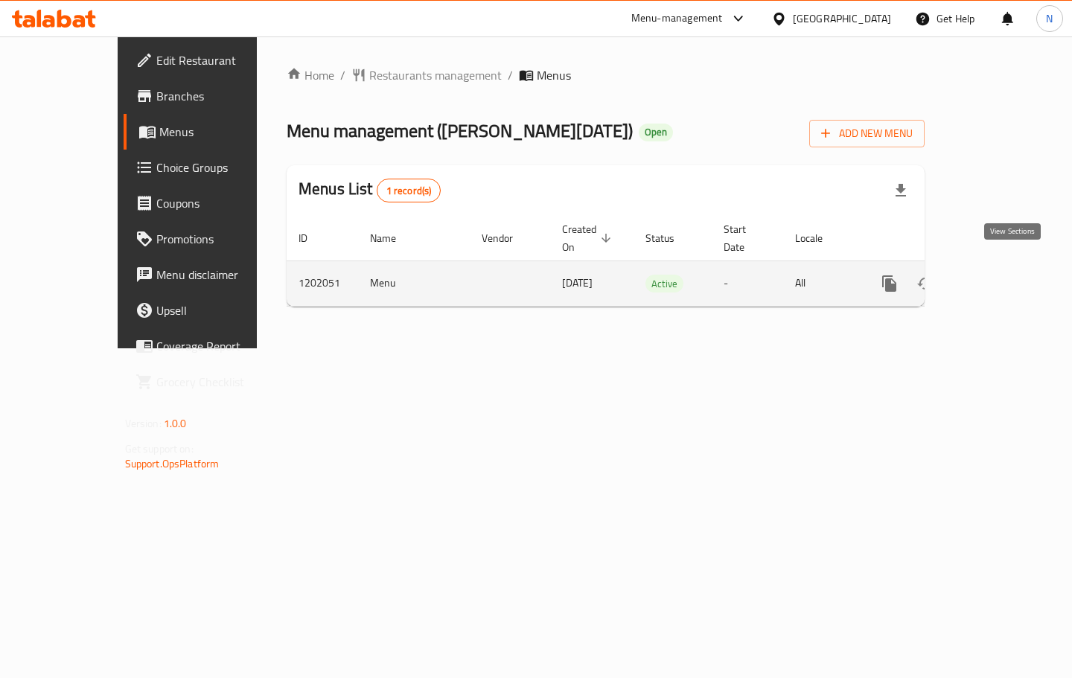
click at [1006, 276] on icon "enhanced table" at bounding box center [997, 284] width 18 height 18
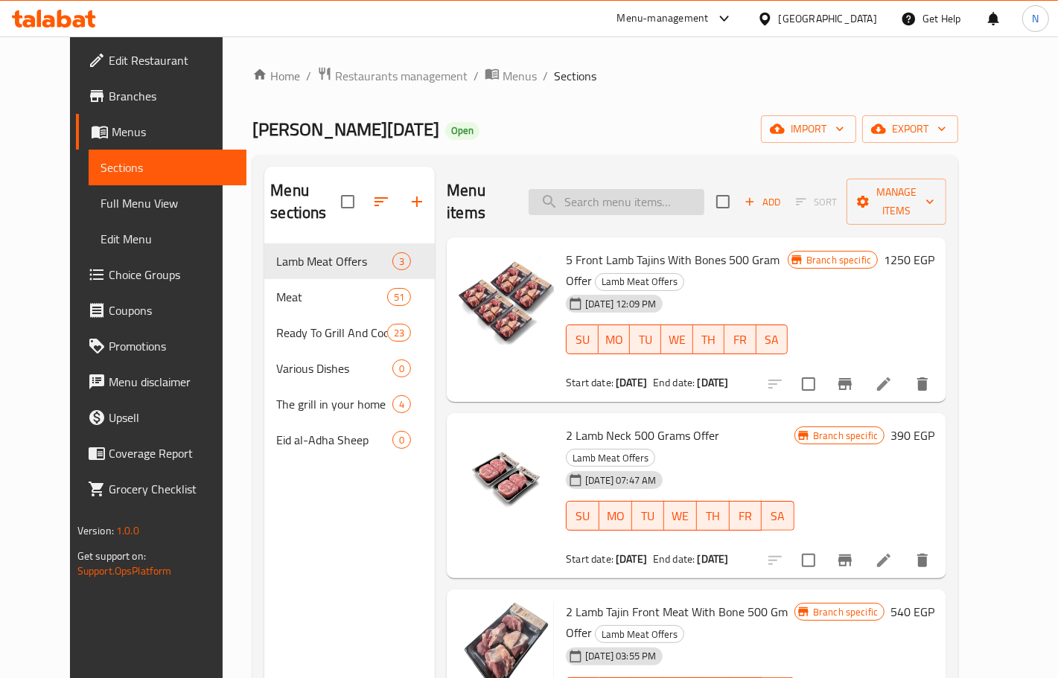
click at [643, 192] on input "search" at bounding box center [617, 202] width 176 height 26
paste input "2 Minced 500 Gram + 1 Front 400 Gram"
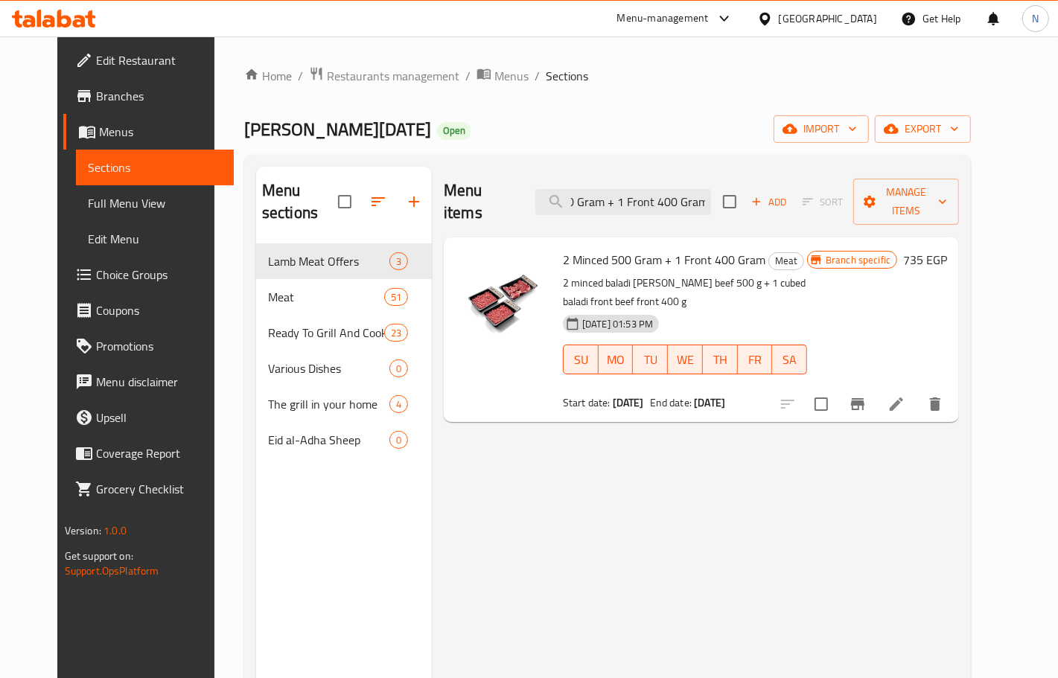
type input "2 Minced 500 Gram + 1 Front 400 Gram"
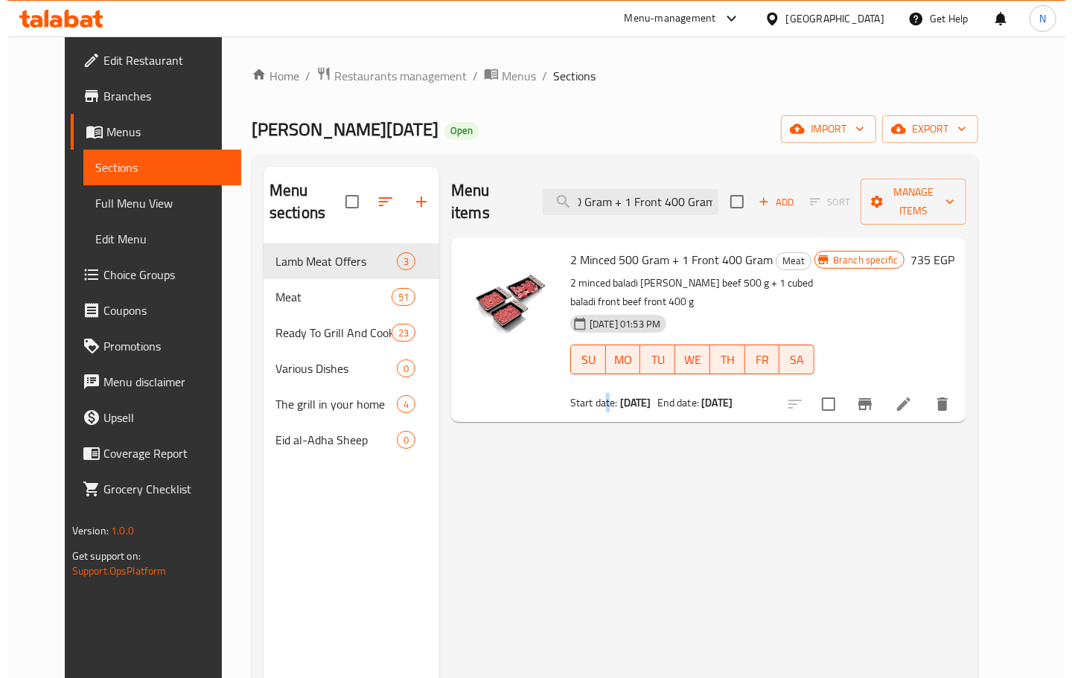
scroll to position [0, 0]
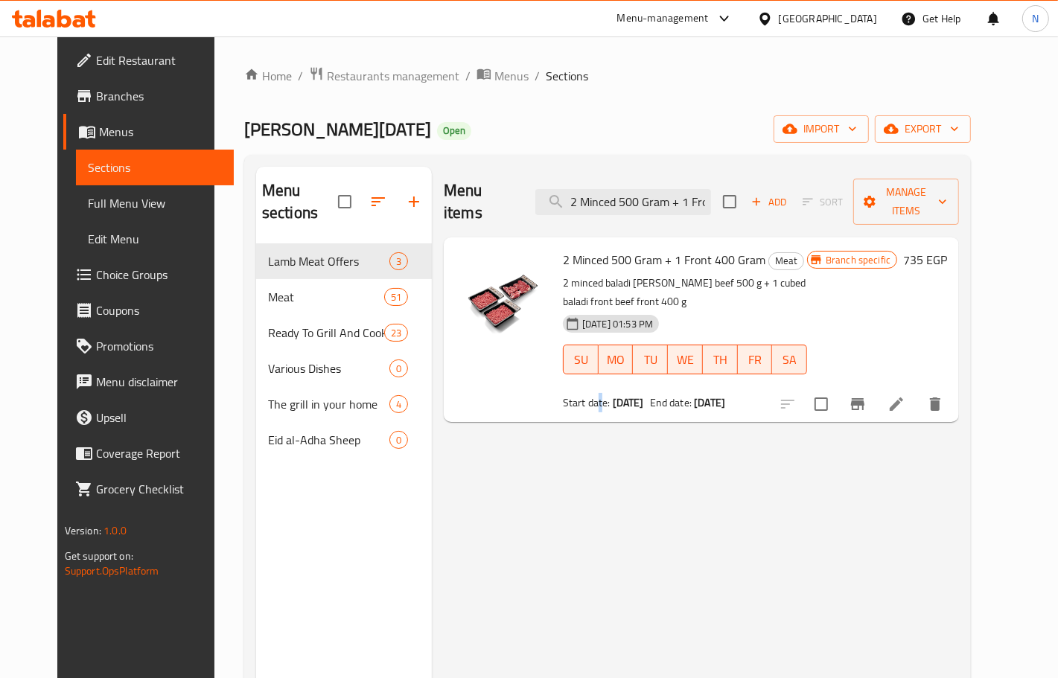
drag, startPoint x: 585, startPoint y: 389, endPoint x: 784, endPoint y: 380, distance: 199.0
click at [784, 395] on div "Start date: 18-07-2025 End date: 31-12-2025" at bounding box center [685, 402] width 244 height 15
click at [867, 395] on icon "Branch-specific-item" at bounding box center [858, 404] width 18 height 18
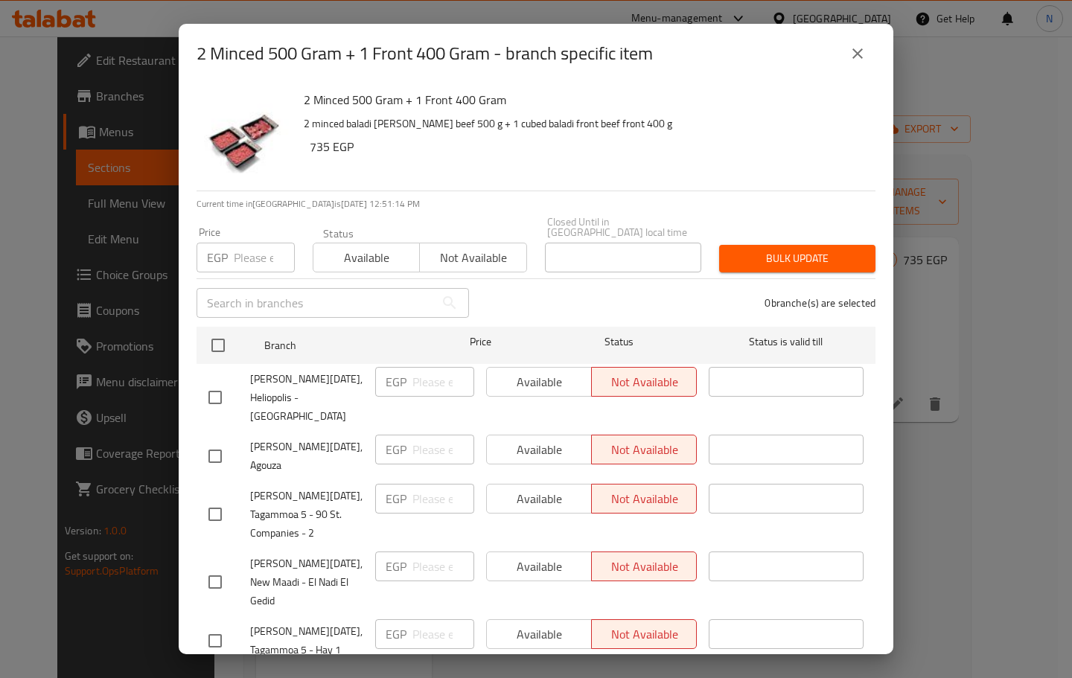
click at [854, 57] on icon "close" at bounding box center [858, 53] width 10 height 10
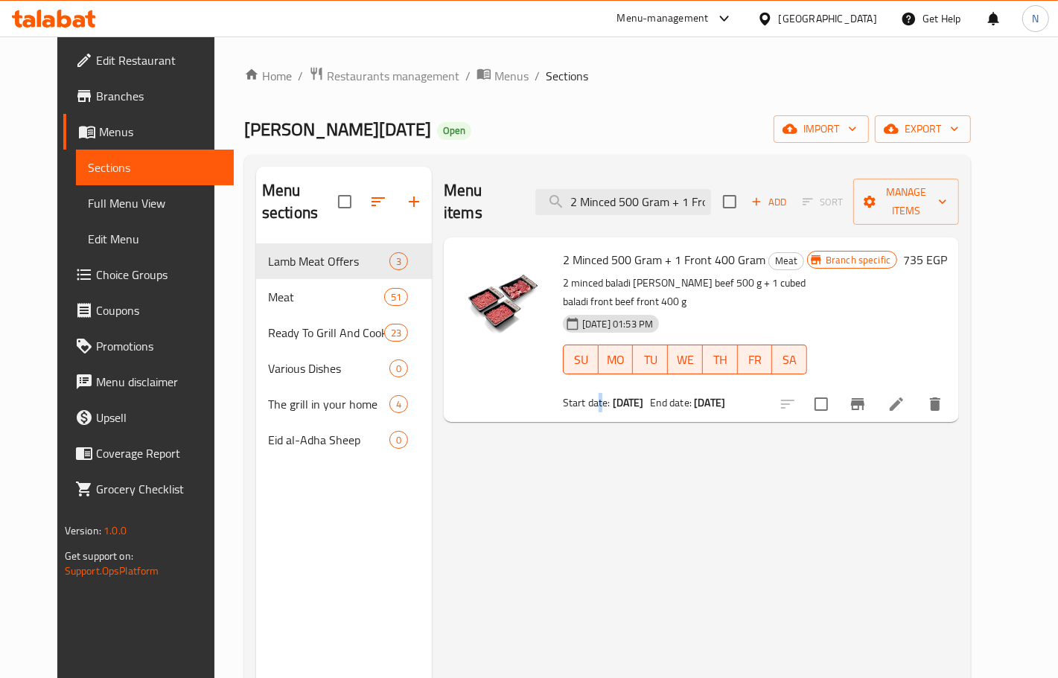
click at [96, 87] on span "Branches" at bounding box center [159, 96] width 126 height 18
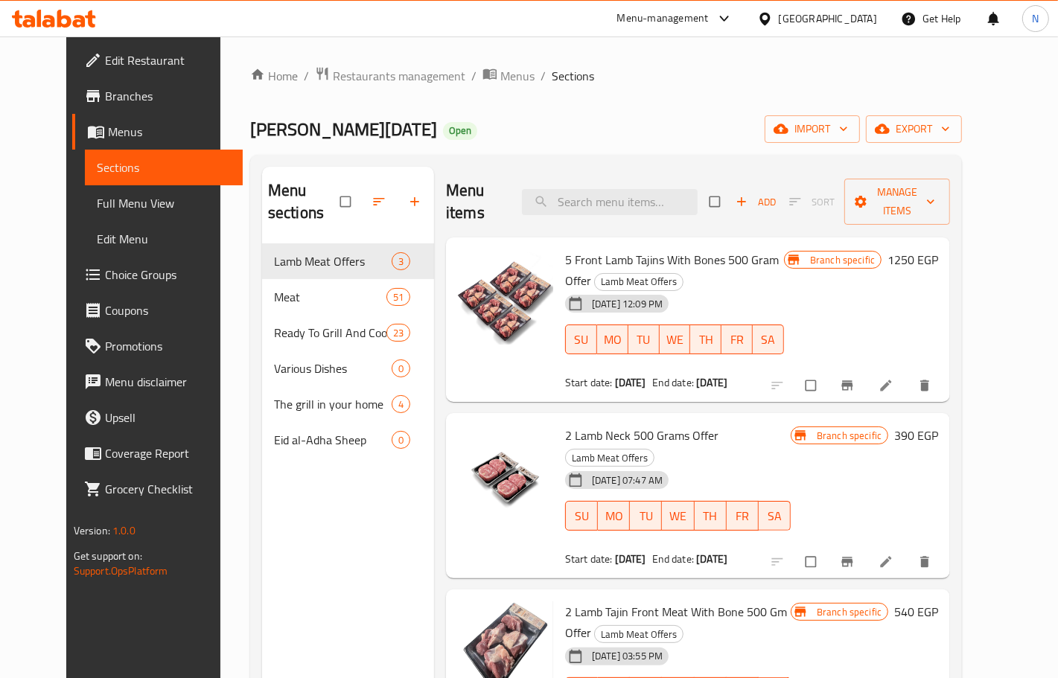
click at [709, 11] on div "Menu-management" at bounding box center [663, 19] width 92 height 18
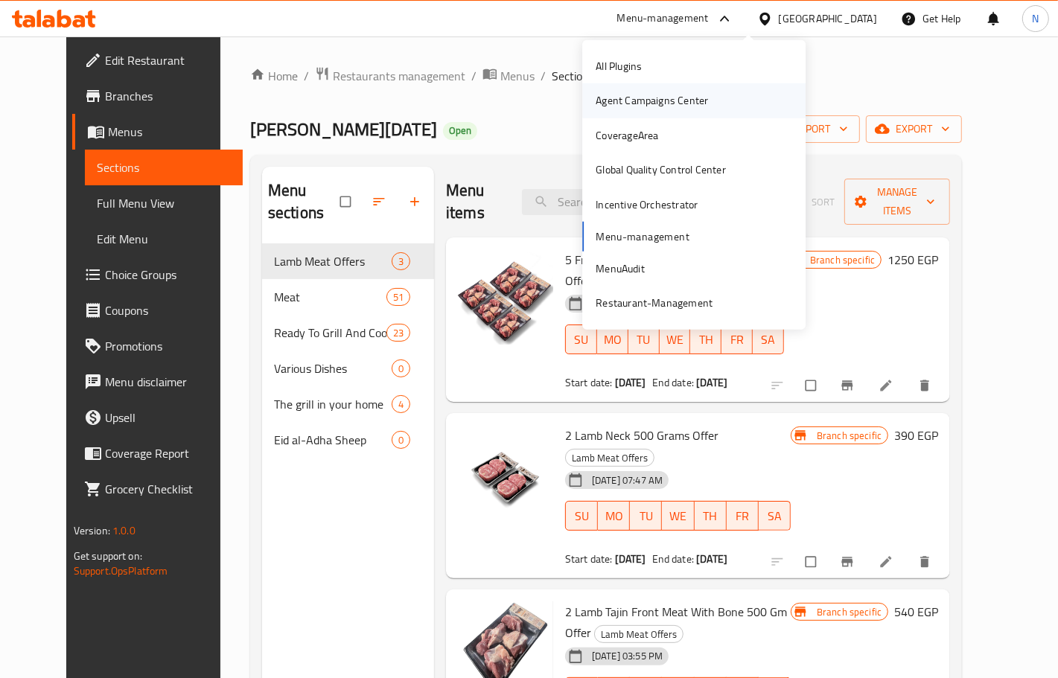
click at [658, 109] on div "Agent Campaigns Center" at bounding box center [652, 100] width 112 height 16
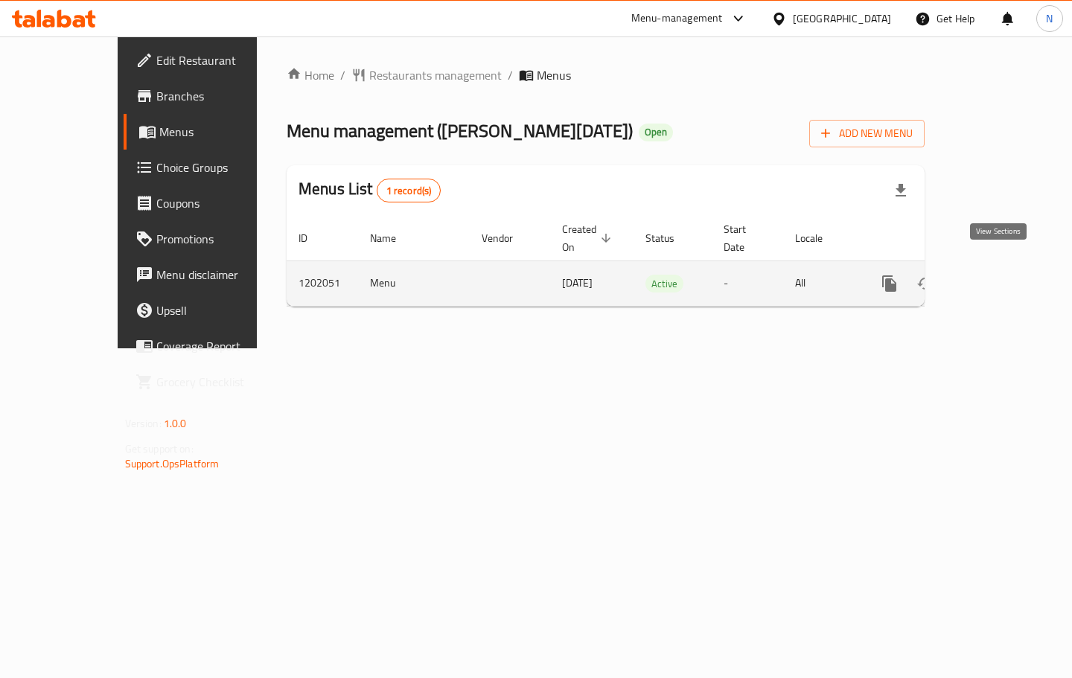
click at [1004, 277] on icon "enhanced table" at bounding box center [996, 283] width 13 height 13
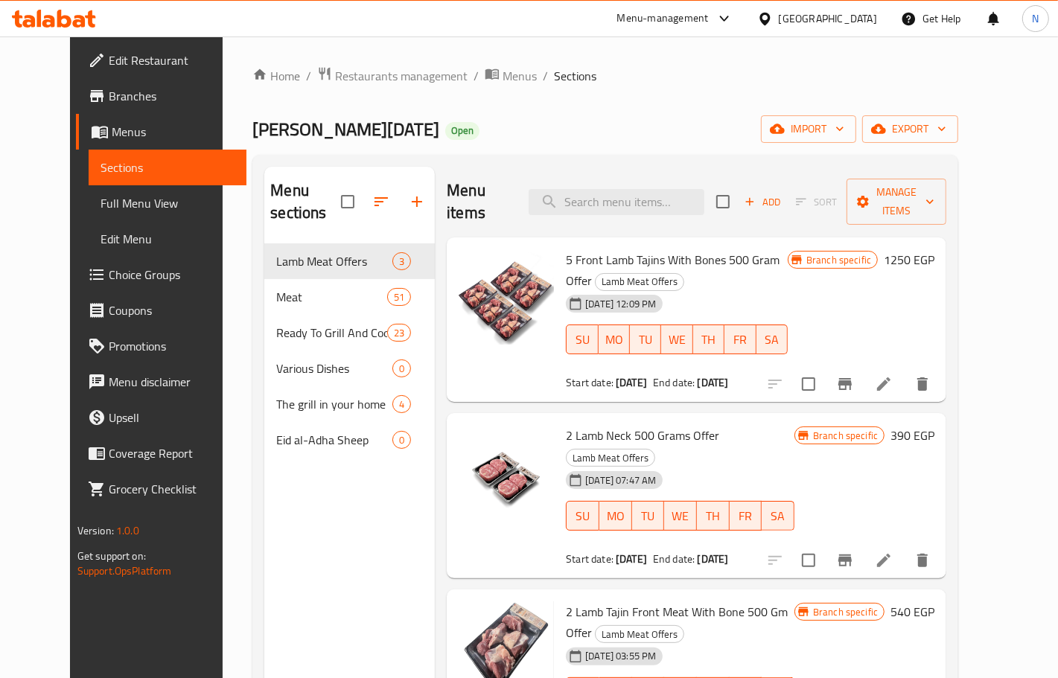
drag, startPoint x: 672, startPoint y: 191, endPoint x: 953, endPoint y: 296, distance: 299.7
click at [935, 289] on div "Branch specific 1250 EGP" at bounding box center [861, 319] width 147 height 141
click at [852, 378] on icon "Branch-specific-item" at bounding box center [845, 384] width 13 height 12
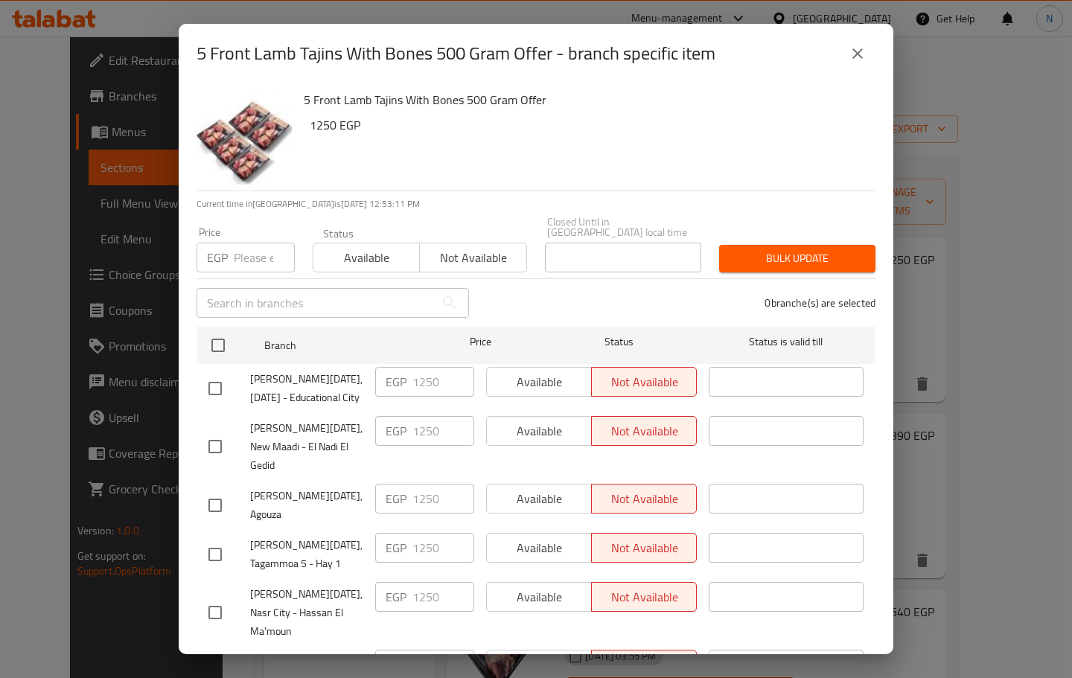
click at [844, 47] on button "close" at bounding box center [858, 54] width 36 height 36
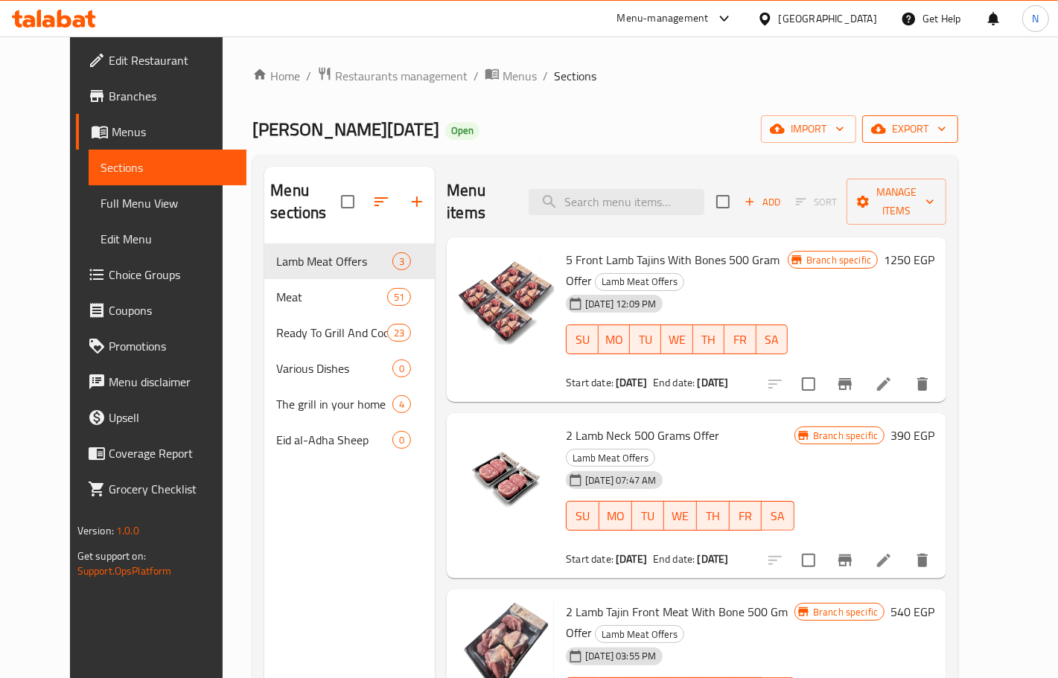
click at [946, 129] on span "export" at bounding box center [910, 129] width 72 height 19
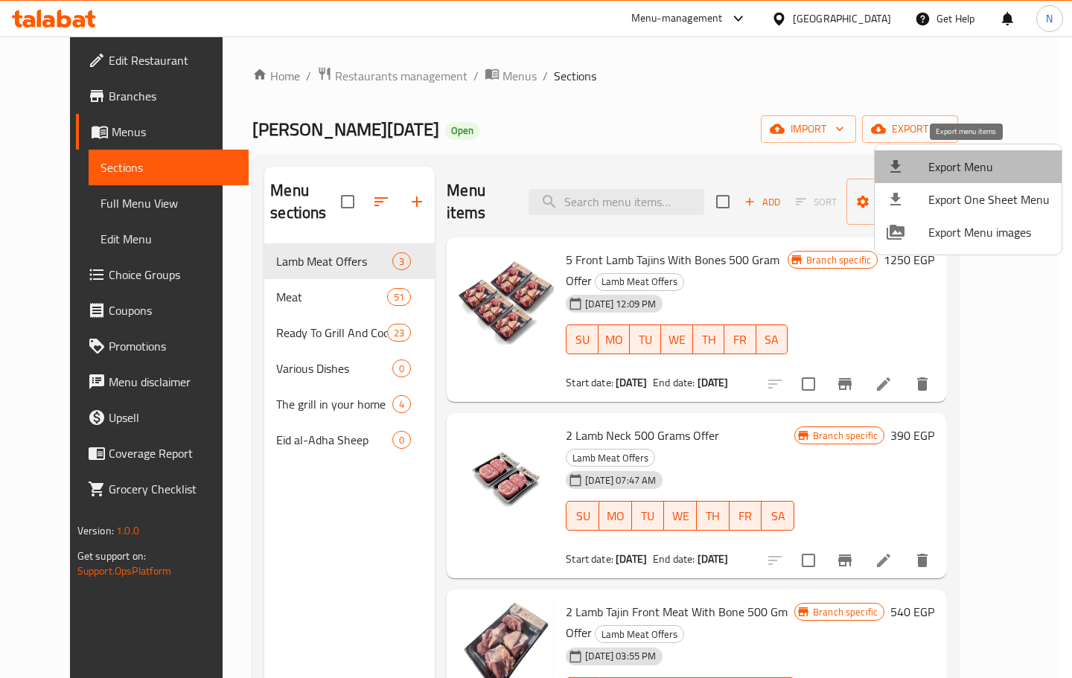
click at [974, 162] on span "Export Menu" at bounding box center [989, 167] width 121 height 18
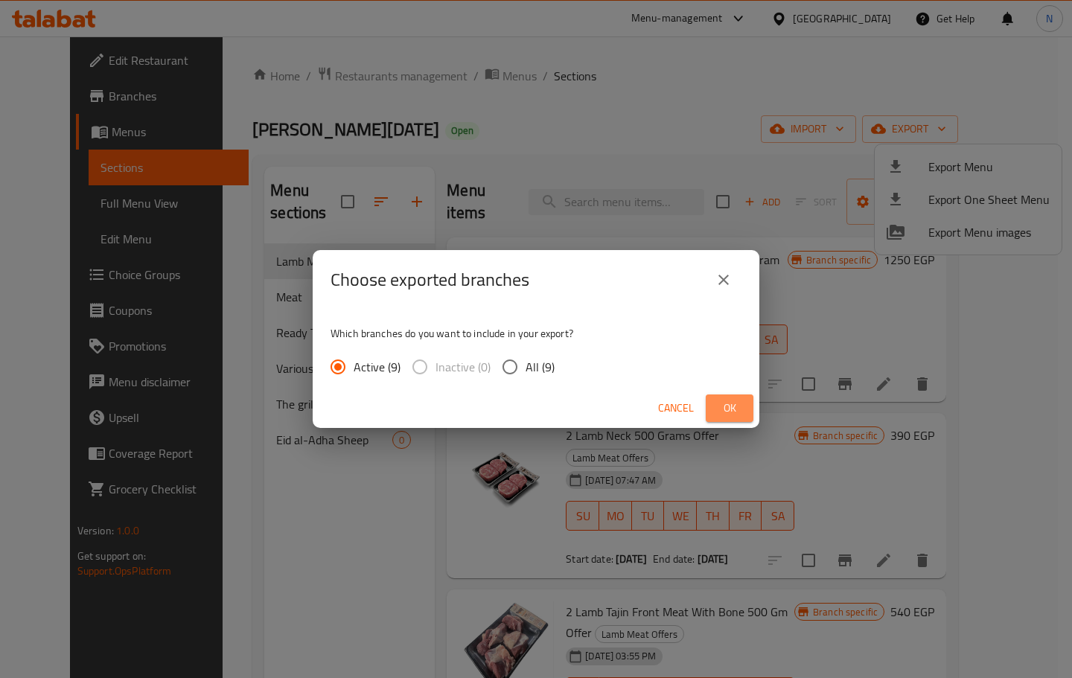
click at [727, 402] on span "Ok" at bounding box center [730, 408] width 24 height 19
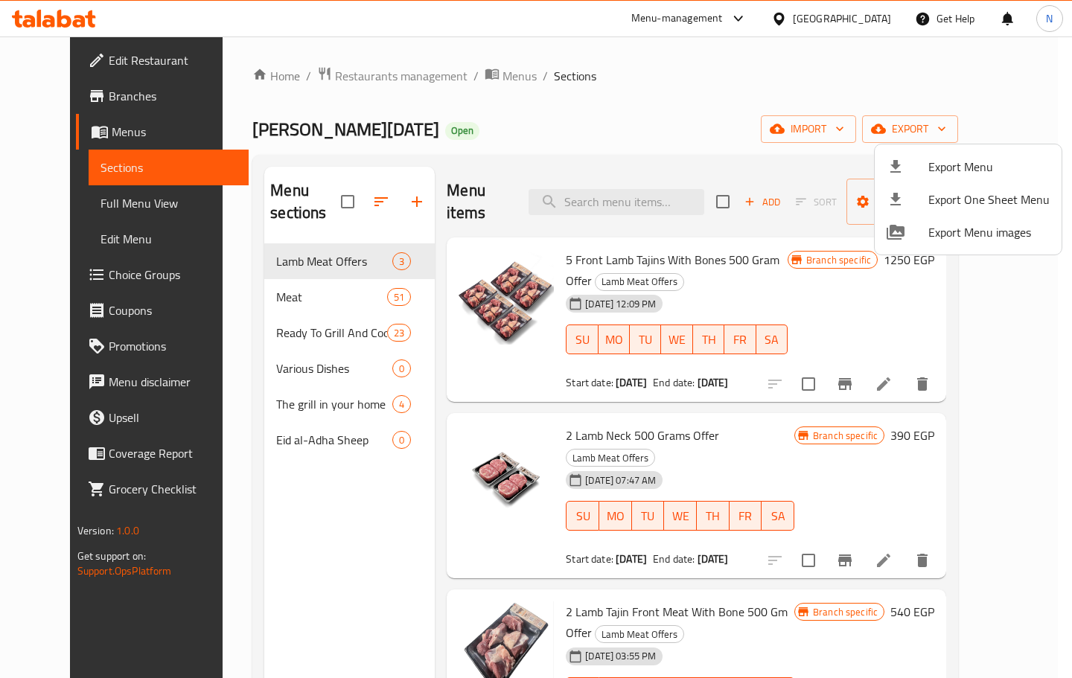
click at [948, 363] on div at bounding box center [536, 339] width 1072 height 678
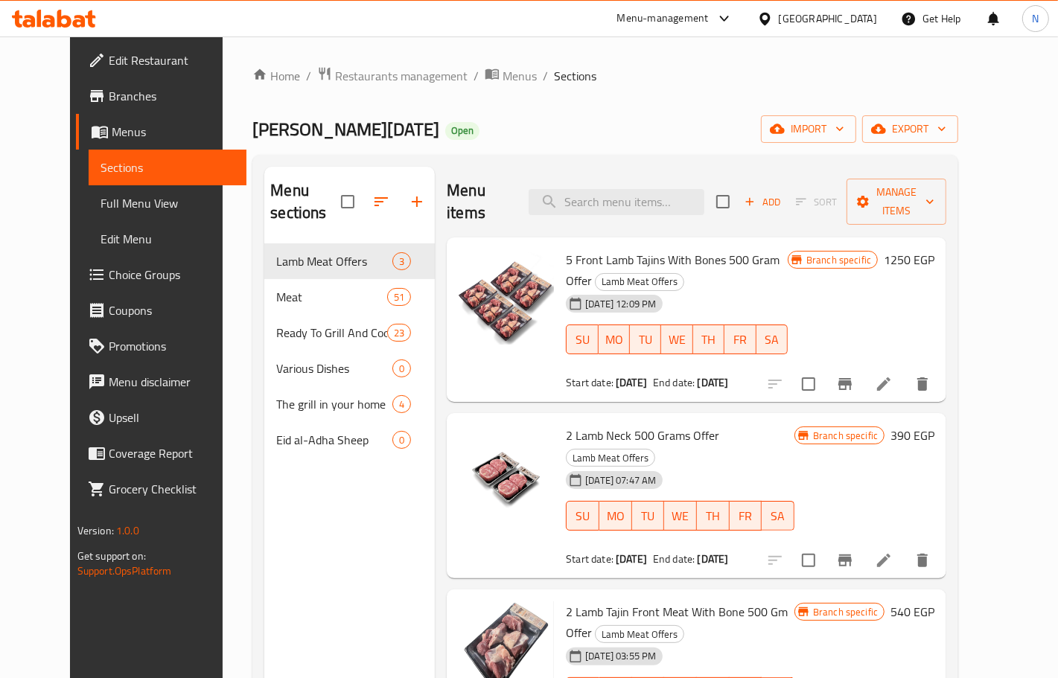
click at [854, 375] on icon "Branch-specific-item" at bounding box center [845, 384] width 18 height 18
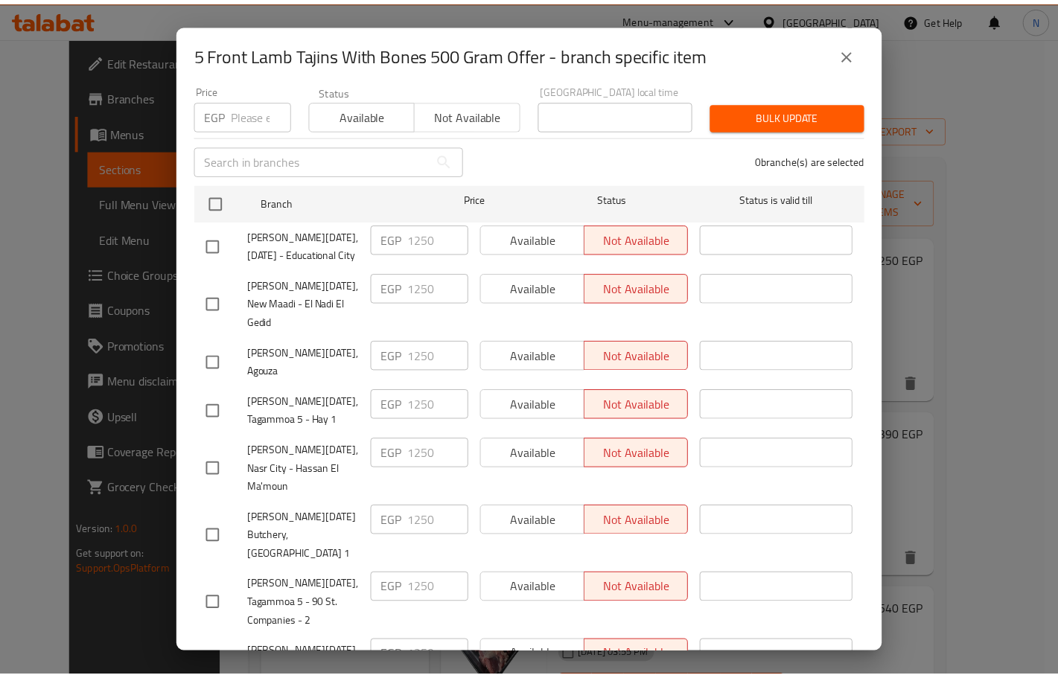
scroll to position [209, 0]
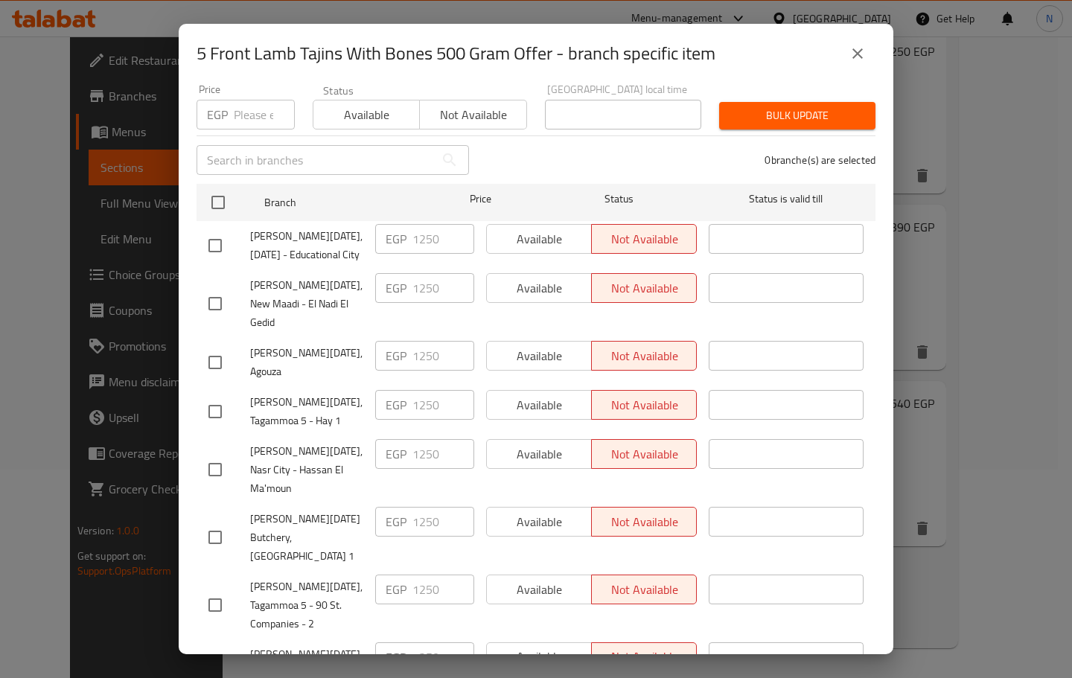
click at [1011, 365] on div "5 Front Lamb Tajins With Bones 500 Gram Offer - branch specific item 5 Front La…" at bounding box center [536, 339] width 1072 height 678
click at [1041, 328] on div "5 Front Lamb Tajins With Bones 500 Gram Offer - branch specific item 5 Front La…" at bounding box center [536, 339] width 1072 height 678
click at [862, 48] on icon "close" at bounding box center [858, 54] width 18 height 18
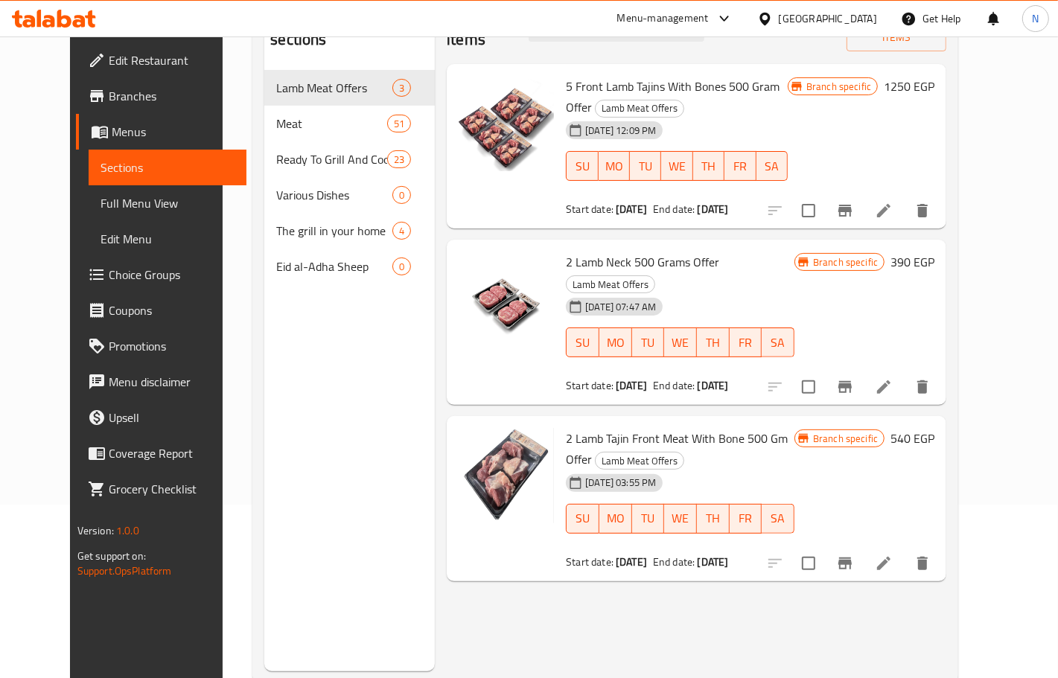
scroll to position [186, 0]
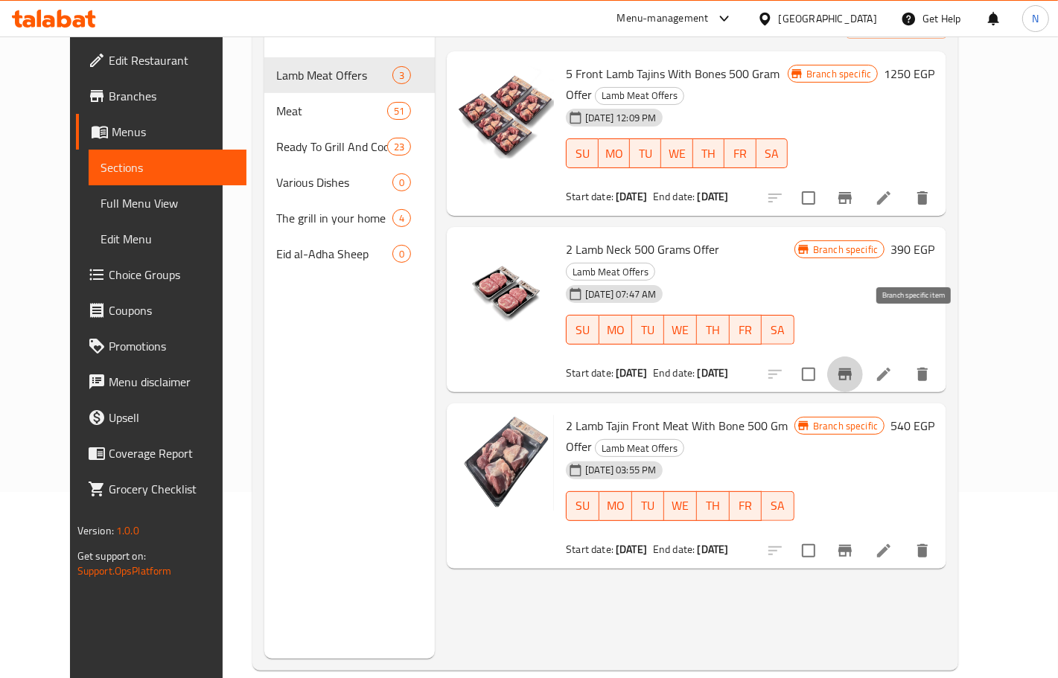
click at [852, 369] on icon "Branch-specific-item" at bounding box center [845, 375] width 13 height 12
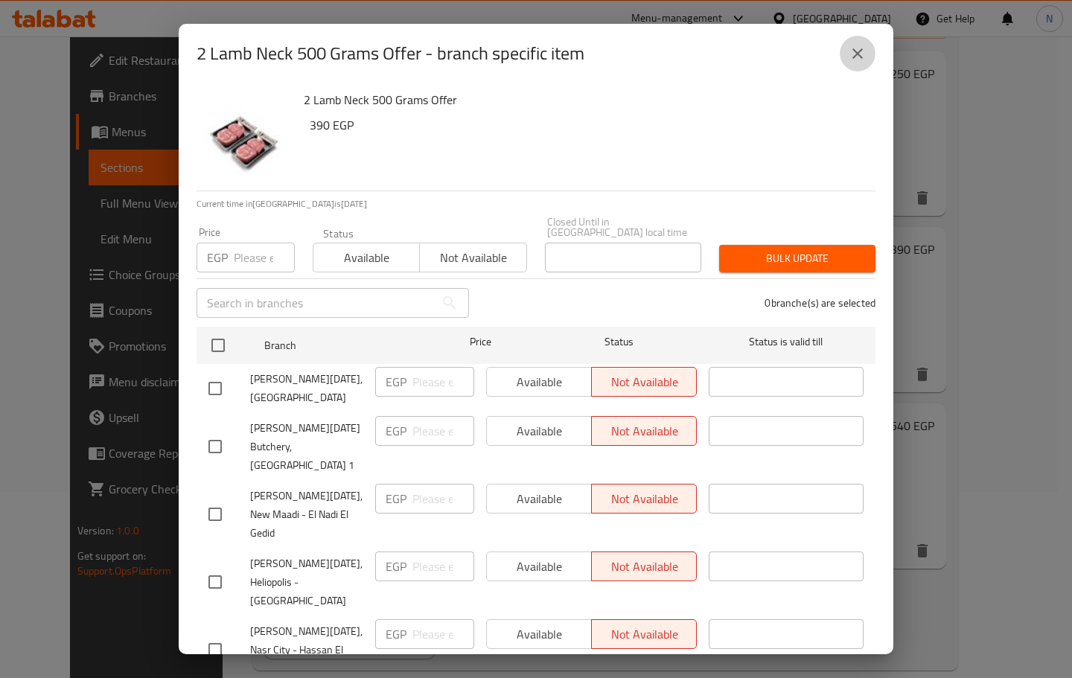
click at [847, 56] on button "close" at bounding box center [858, 54] width 36 height 36
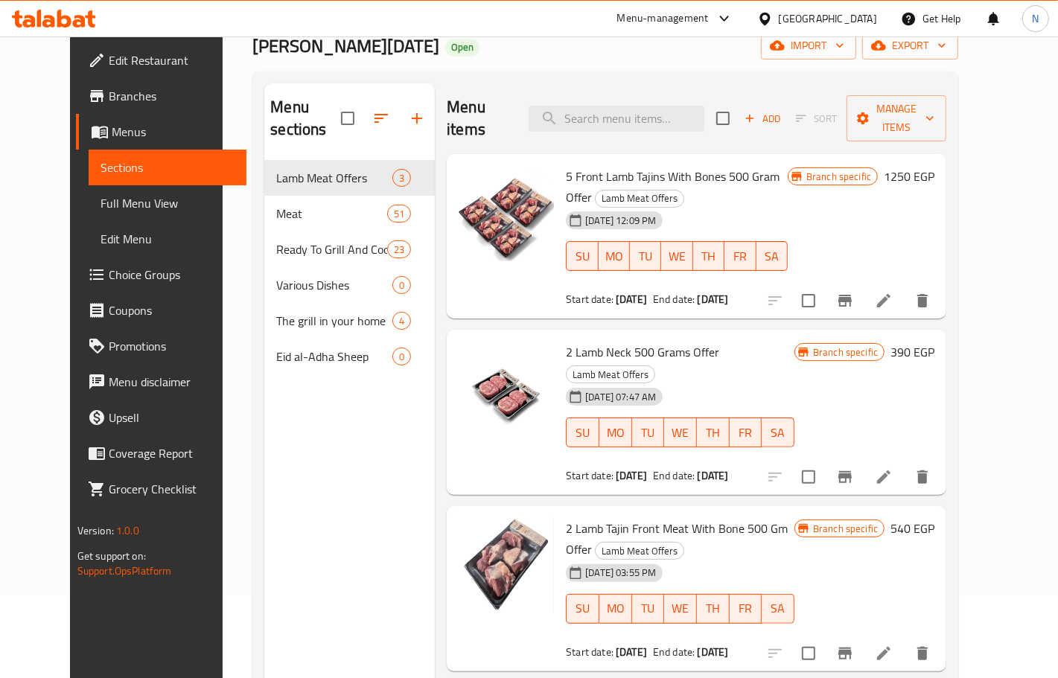
scroll to position [0, 0]
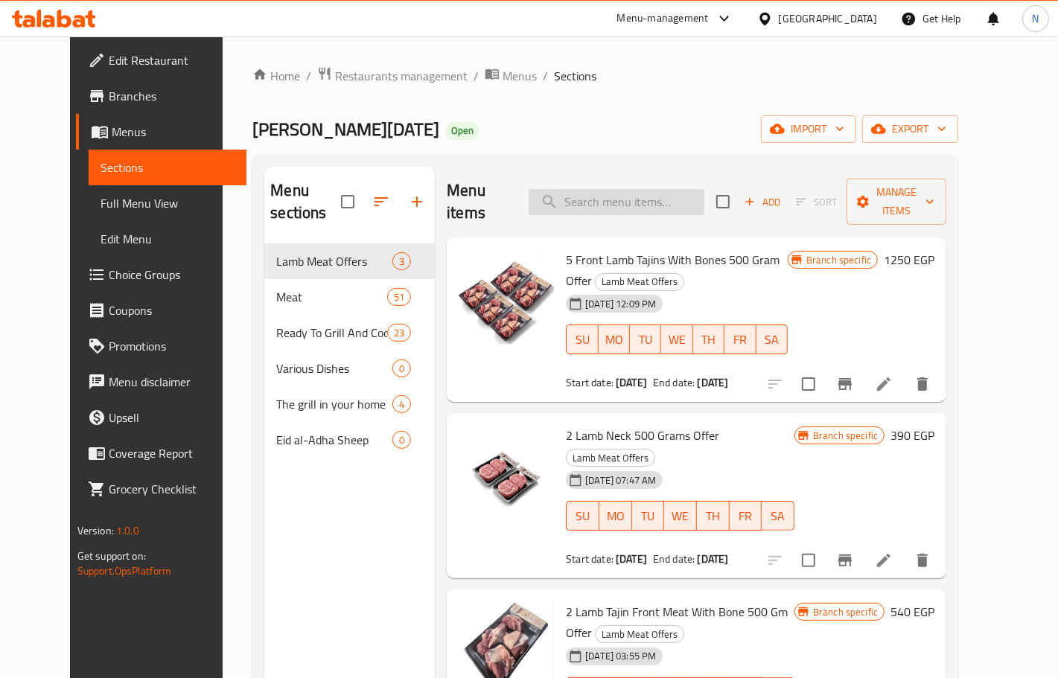
click at [652, 189] on input "search" at bounding box center [617, 202] width 176 height 26
paste input "2 Minced 500 Gram + 1 Front 400 Gram"
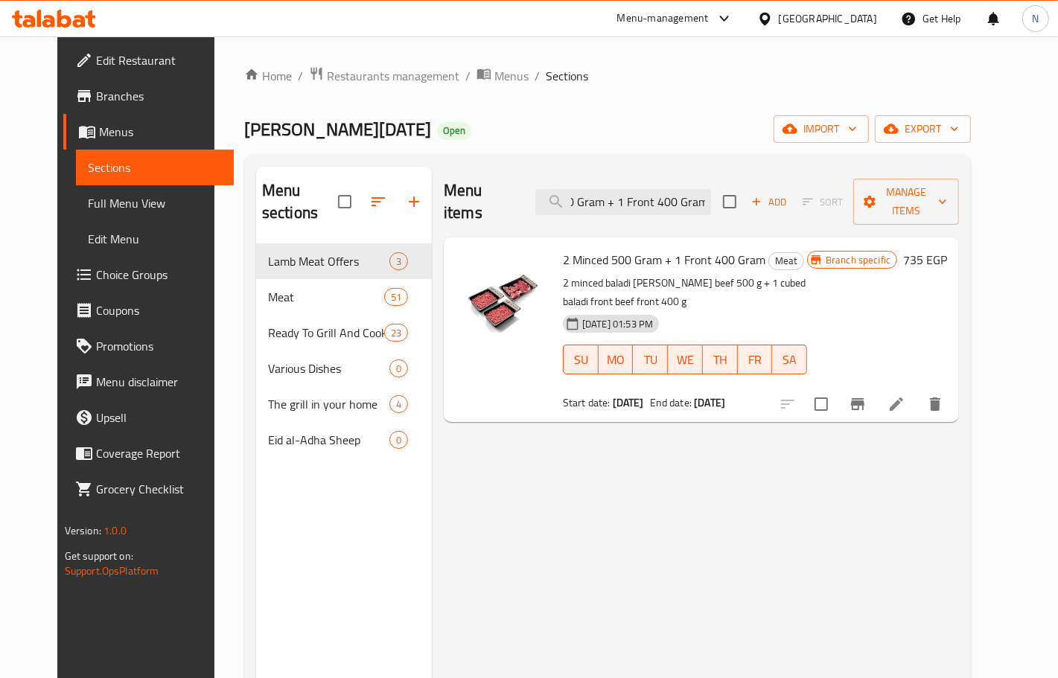
click at [865, 398] on icon "Branch-specific-item" at bounding box center [857, 404] width 13 height 12
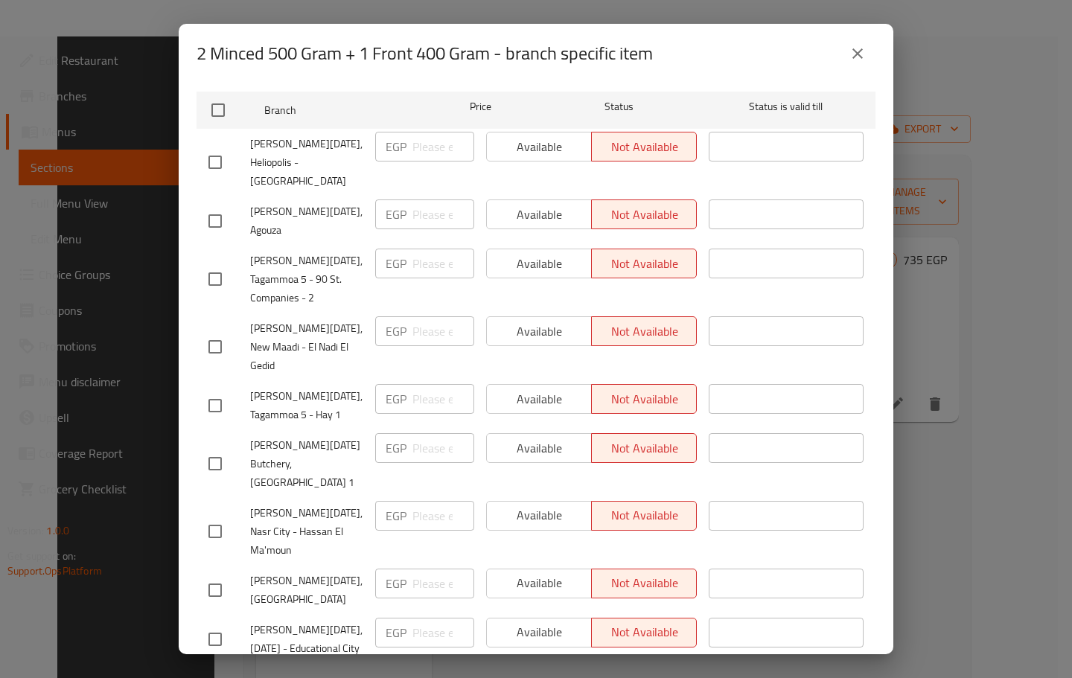
scroll to position [209, 0]
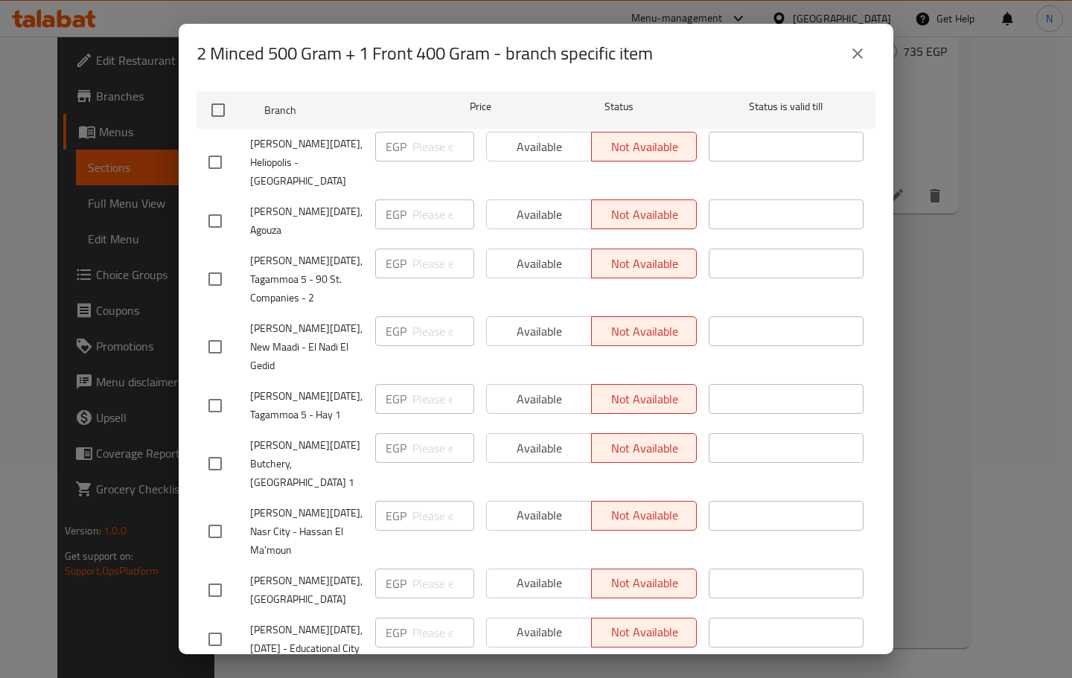
click at [855, 62] on icon "close" at bounding box center [858, 54] width 18 height 18
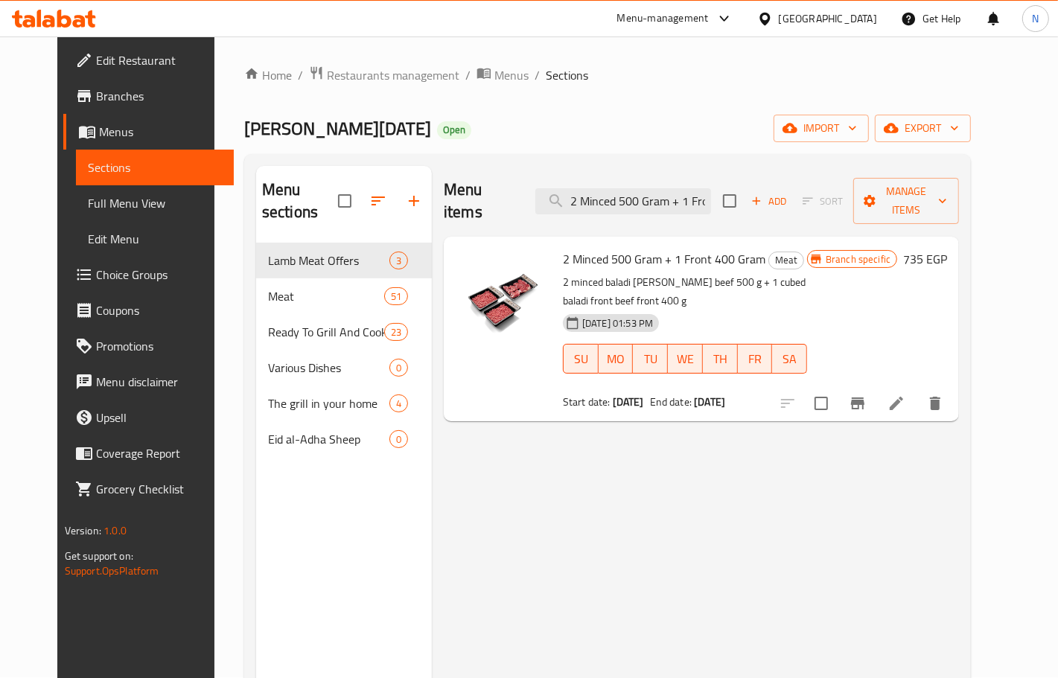
scroll to position [0, 0]
click at [674, 195] on input "2 Minced 500 Gram + 1 Front 400 Gram" at bounding box center [623, 202] width 176 height 26
paste input "Front 400 Gram + 1 Minced 5"
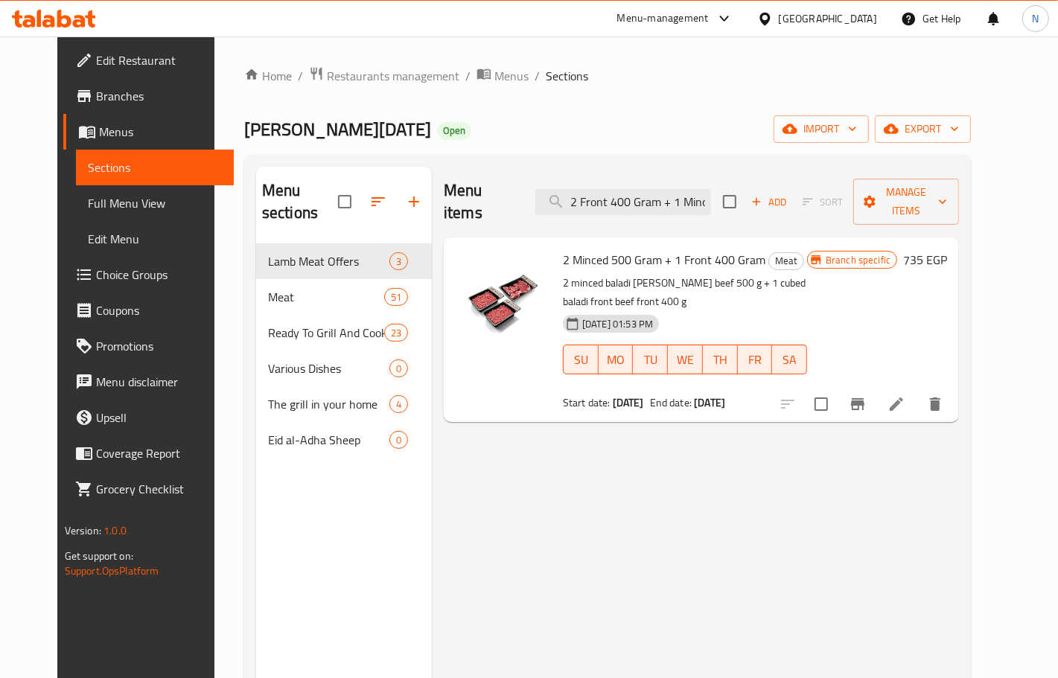
scroll to position [0, 65]
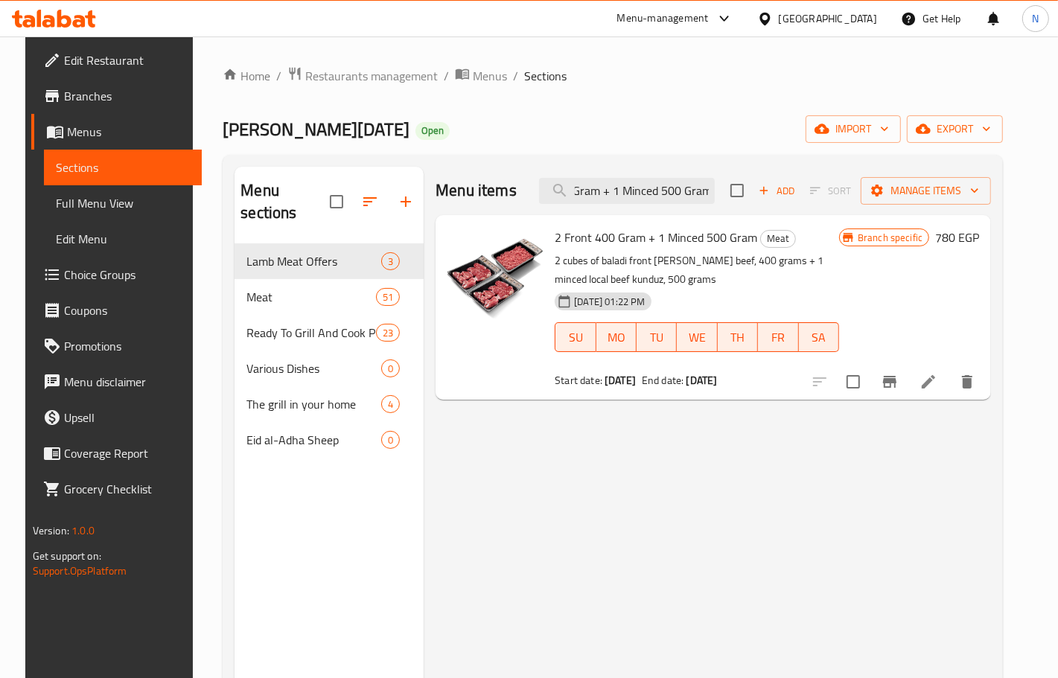
click at [899, 384] on icon "Branch-specific-item" at bounding box center [890, 382] width 18 height 18
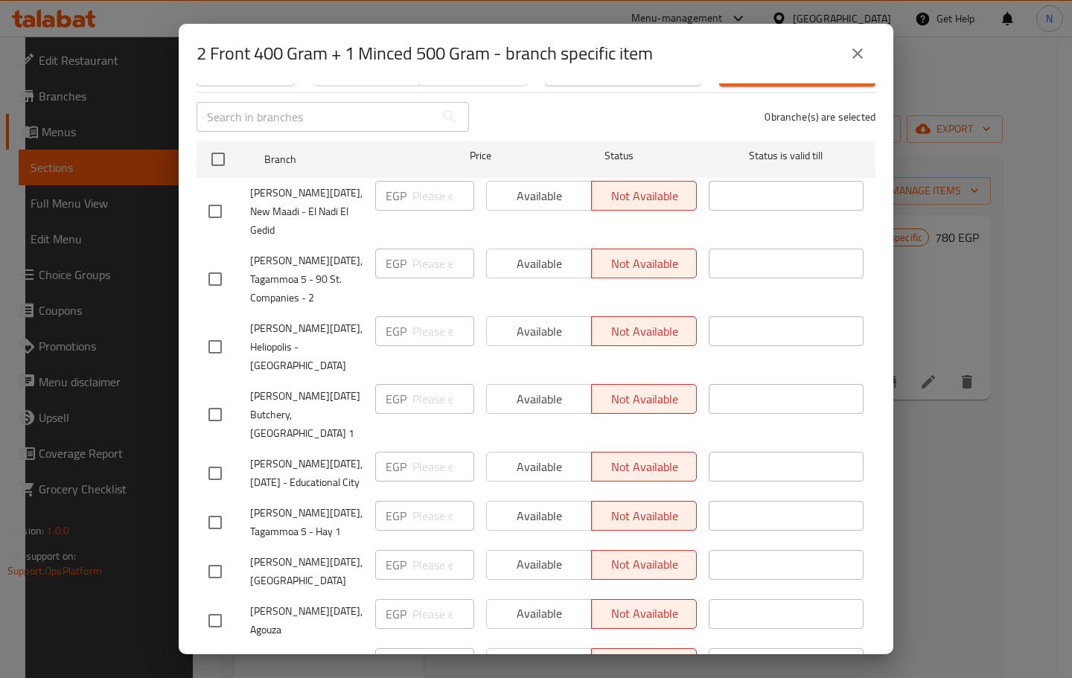
scroll to position [209, 0]
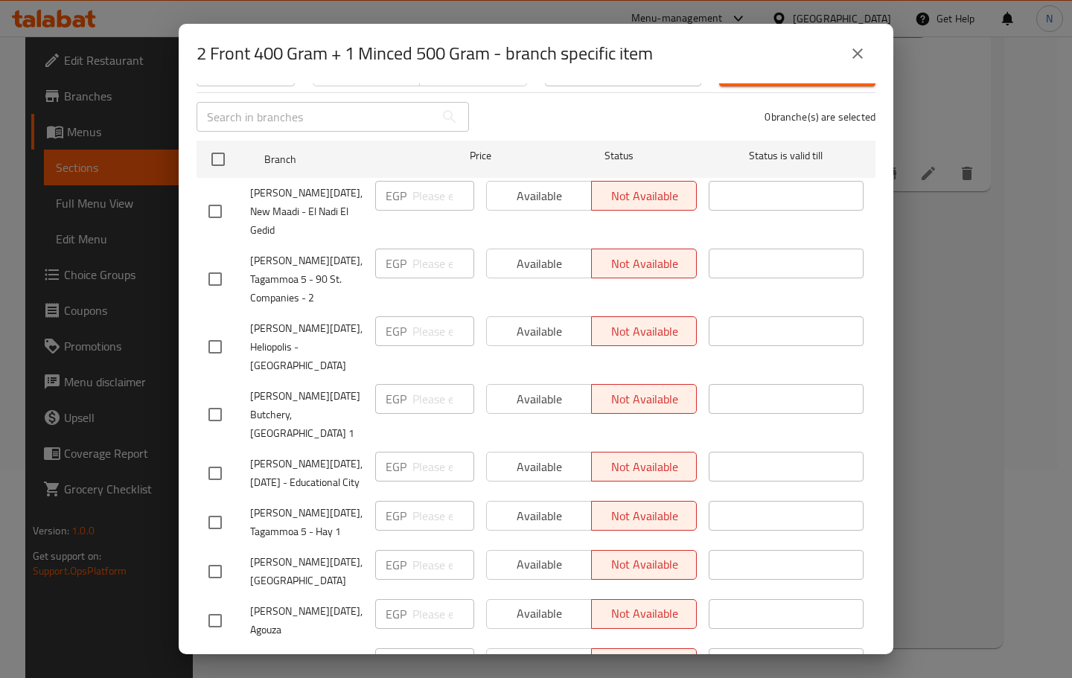
click at [849, 58] on icon "close" at bounding box center [858, 54] width 18 height 18
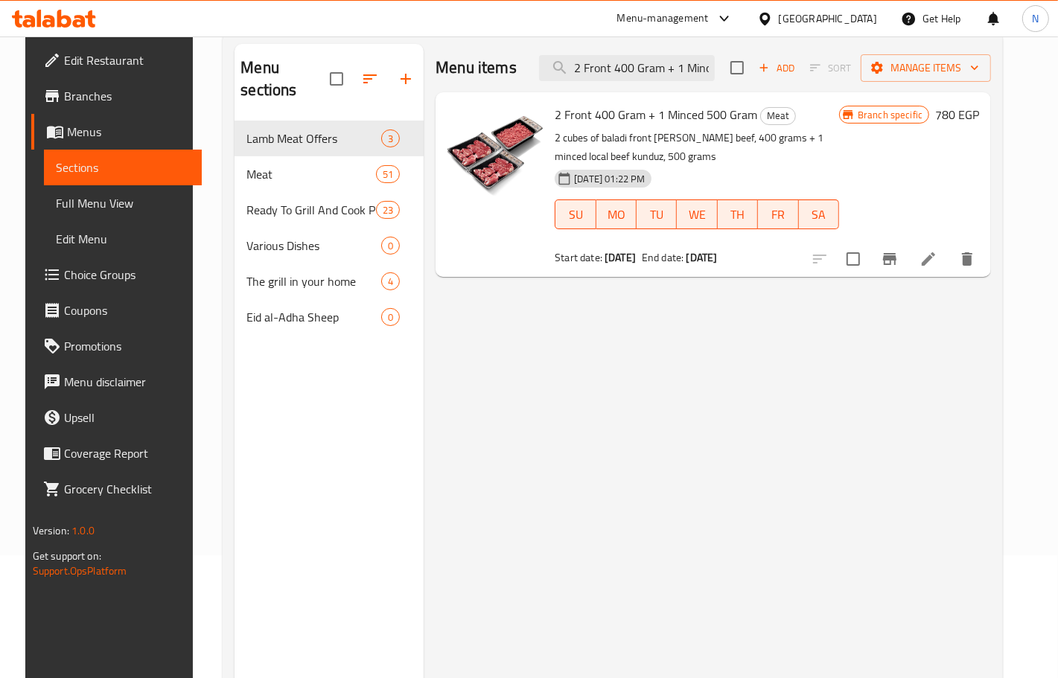
scroll to position [23, 0]
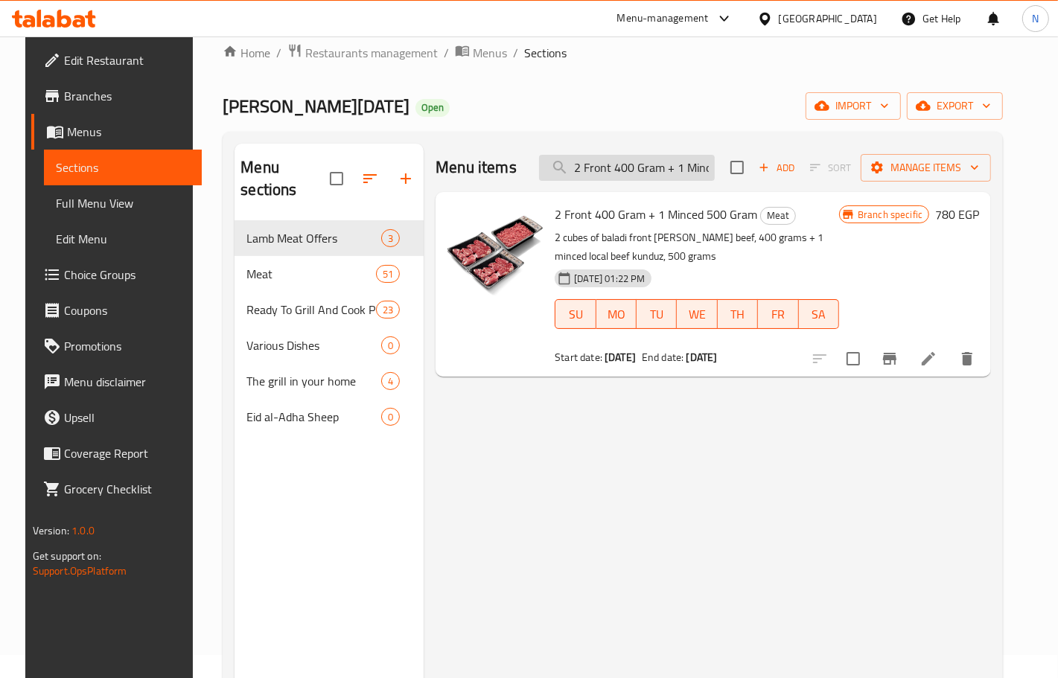
click at [638, 168] on input "2 Front 400 Gram + 1 Minced 500 Gram" at bounding box center [627, 168] width 176 height 26
paste input "Back"
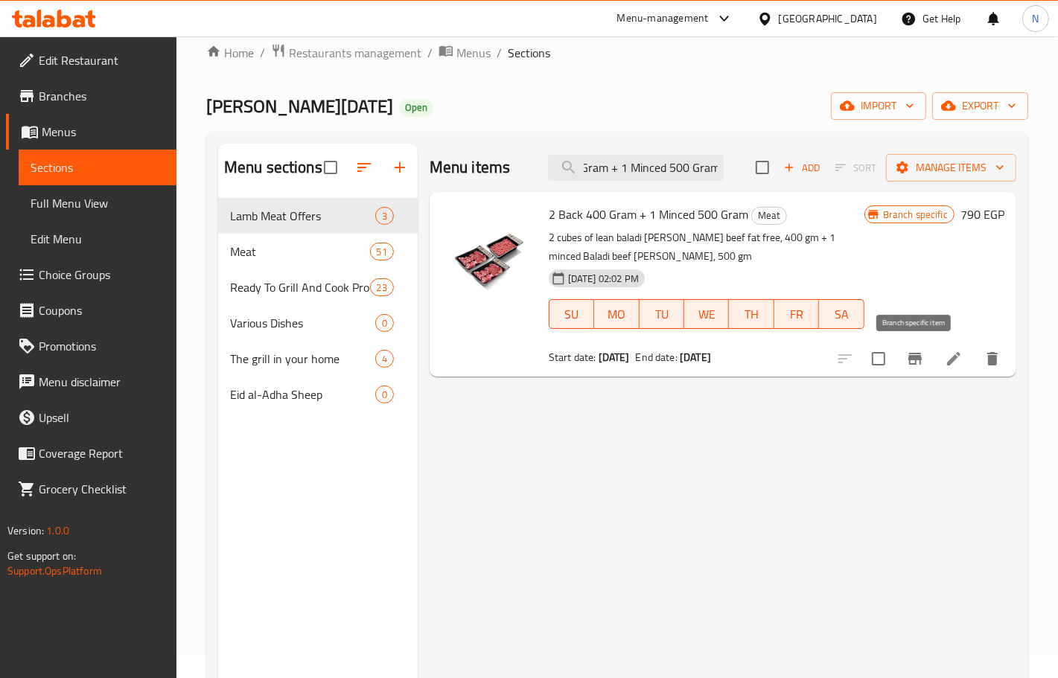
click at [914, 366] on icon "Branch-specific-item" at bounding box center [915, 359] width 18 height 18
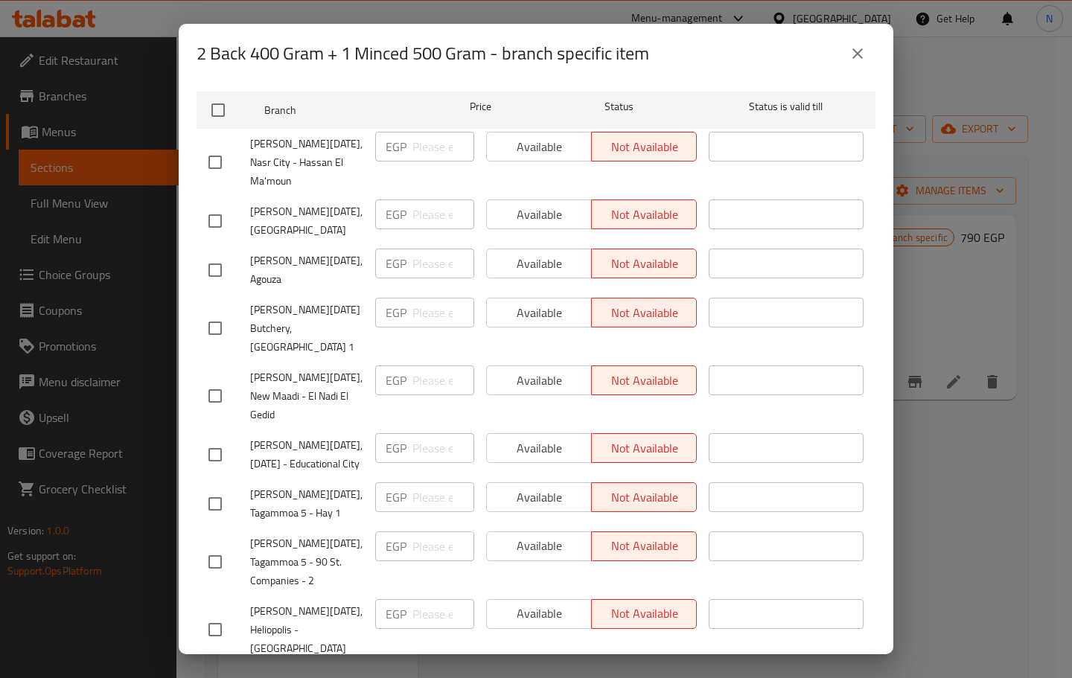
scroll to position [209, 0]
click at [853, 52] on icon "close" at bounding box center [858, 54] width 18 height 18
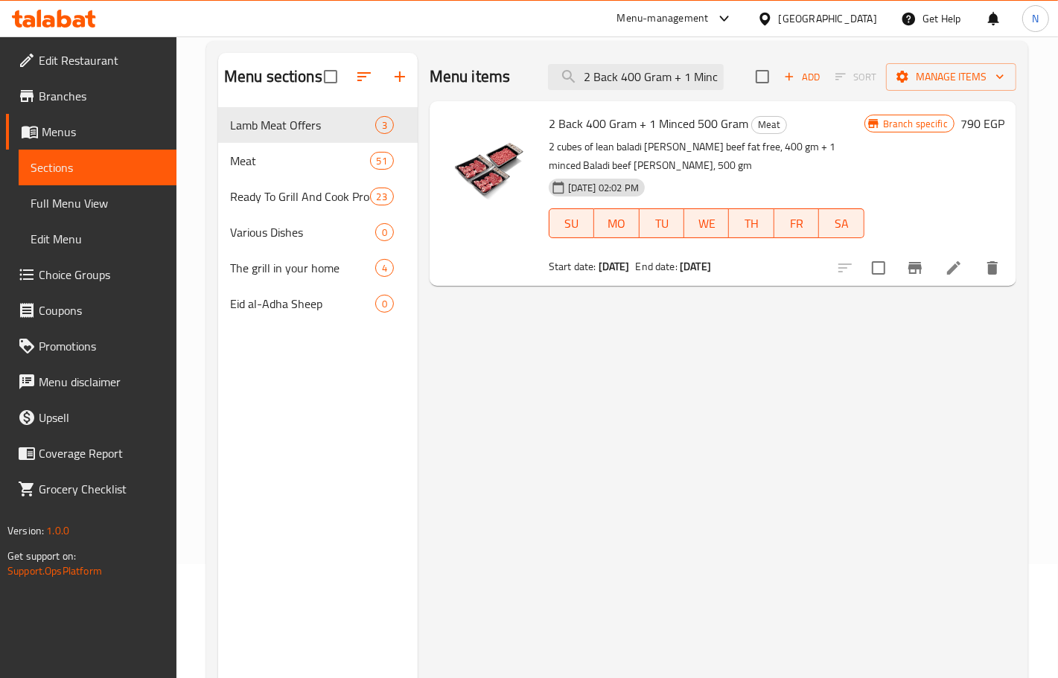
scroll to position [0, 0]
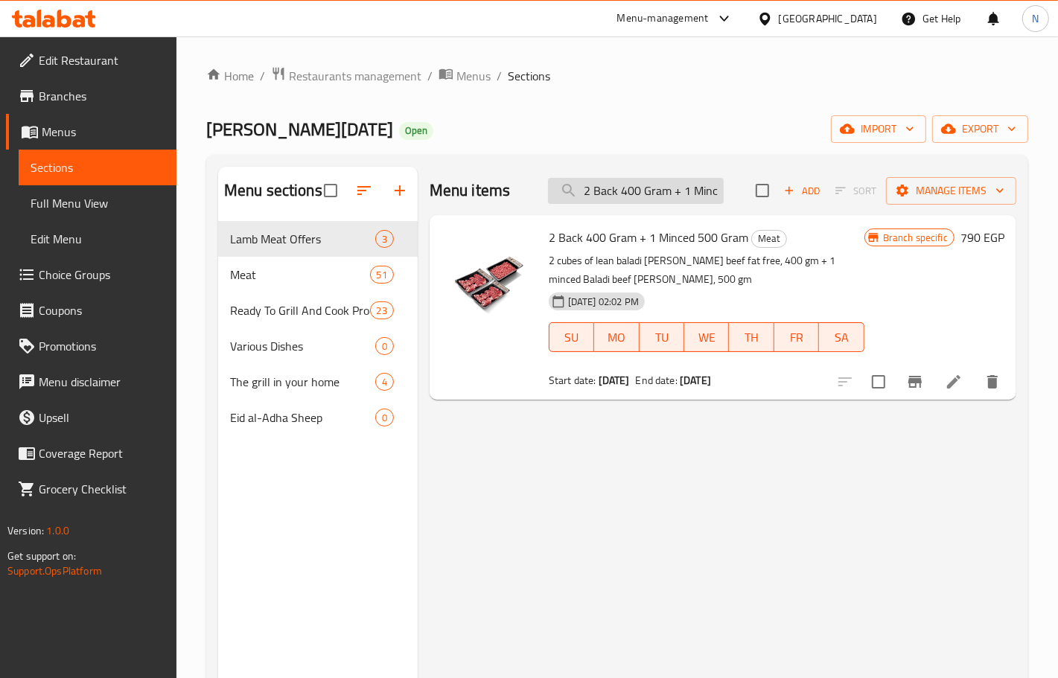
click at [658, 188] on input "2 Back 400 Gram + 1 Minced 500 Gram" at bounding box center [636, 191] width 176 height 26
paste input "Offer 5 Front Kandouz Cubed Meat Frozen 400 G"
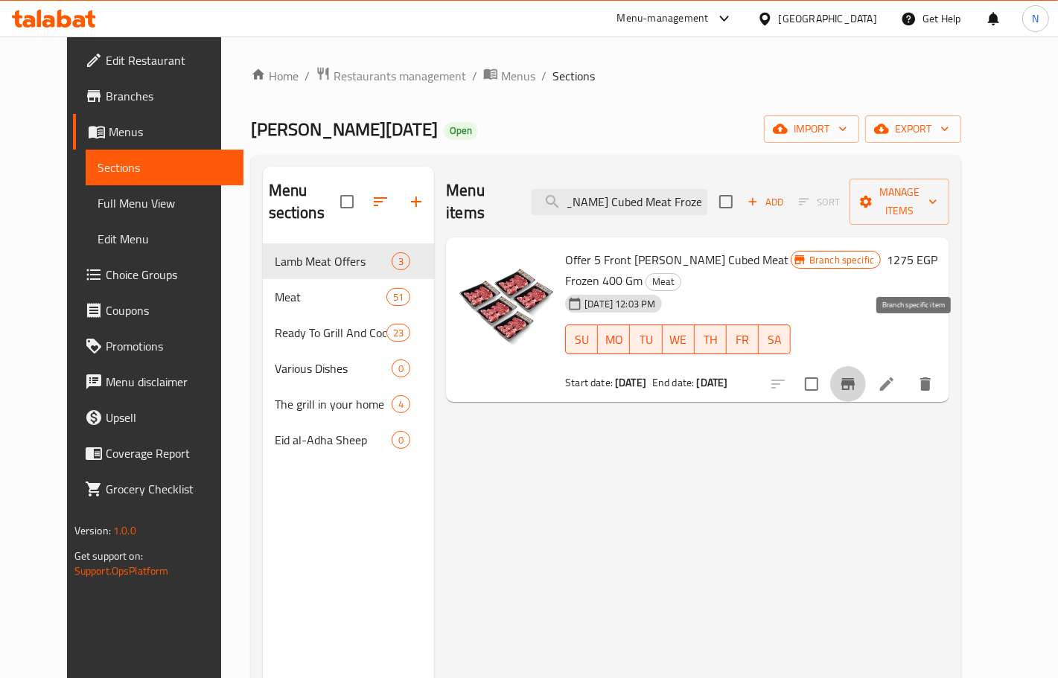
click at [857, 375] on icon "Branch-specific-item" at bounding box center [848, 384] width 18 height 18
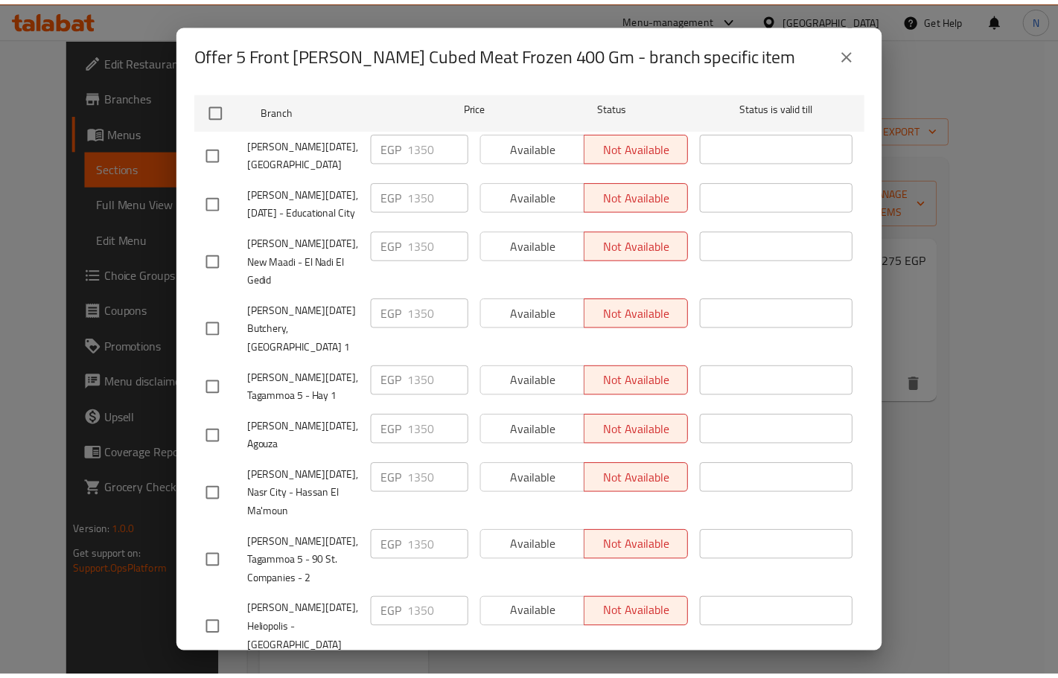
scroll to position [209, 0]
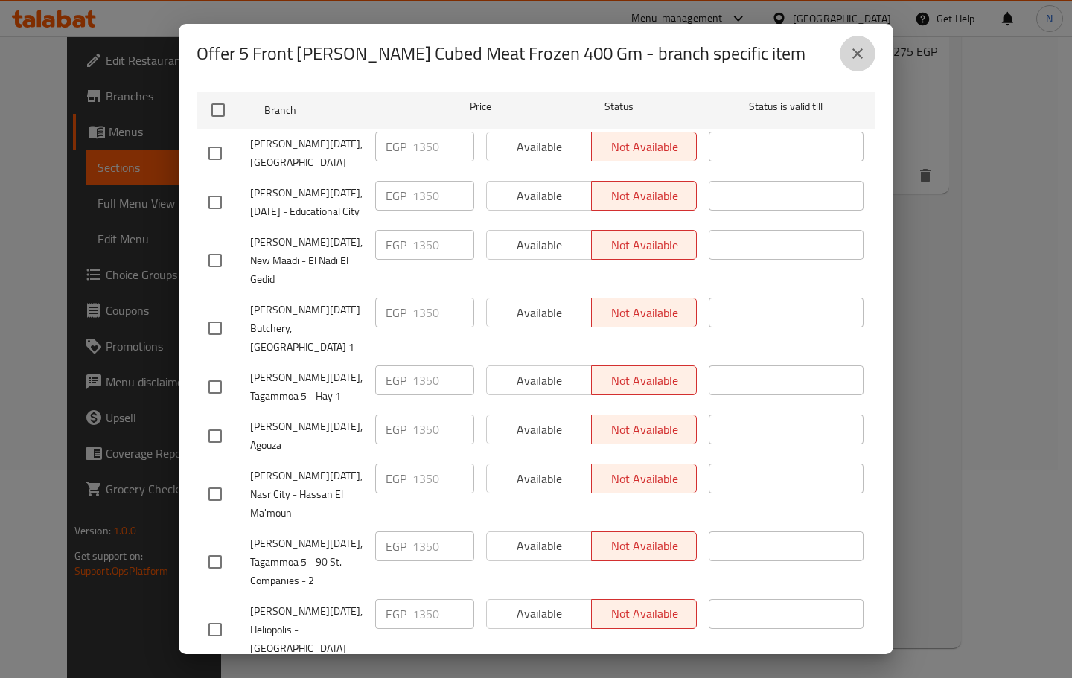
click at [851, 53] on icon "close" at bounding box center [858, 54] width 18 height 18
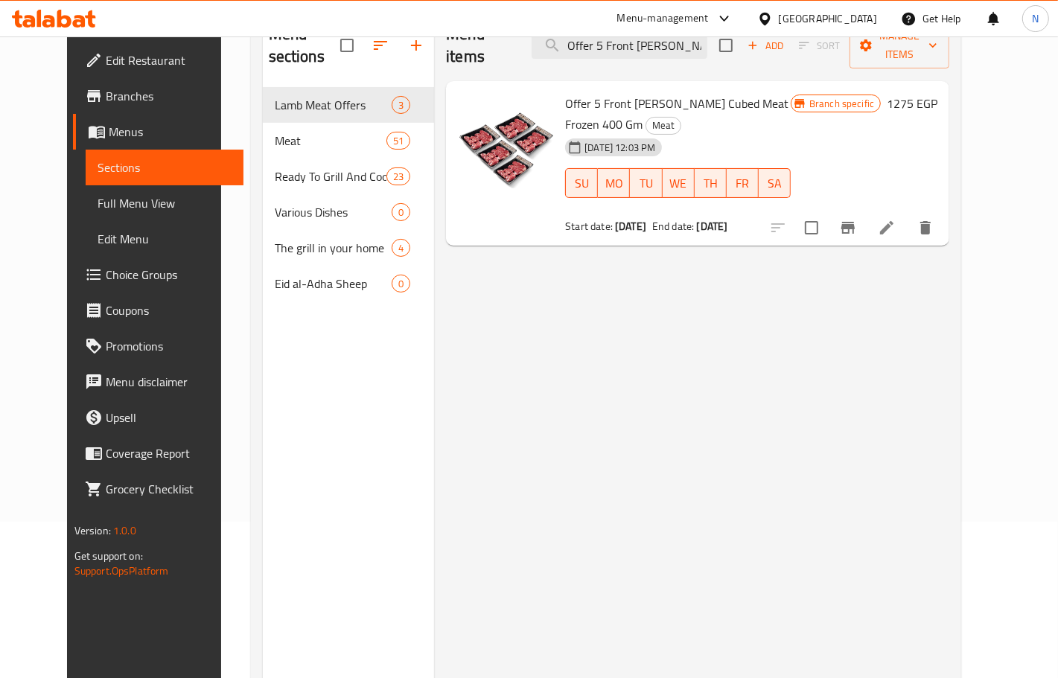
scroll to position [0, 0]
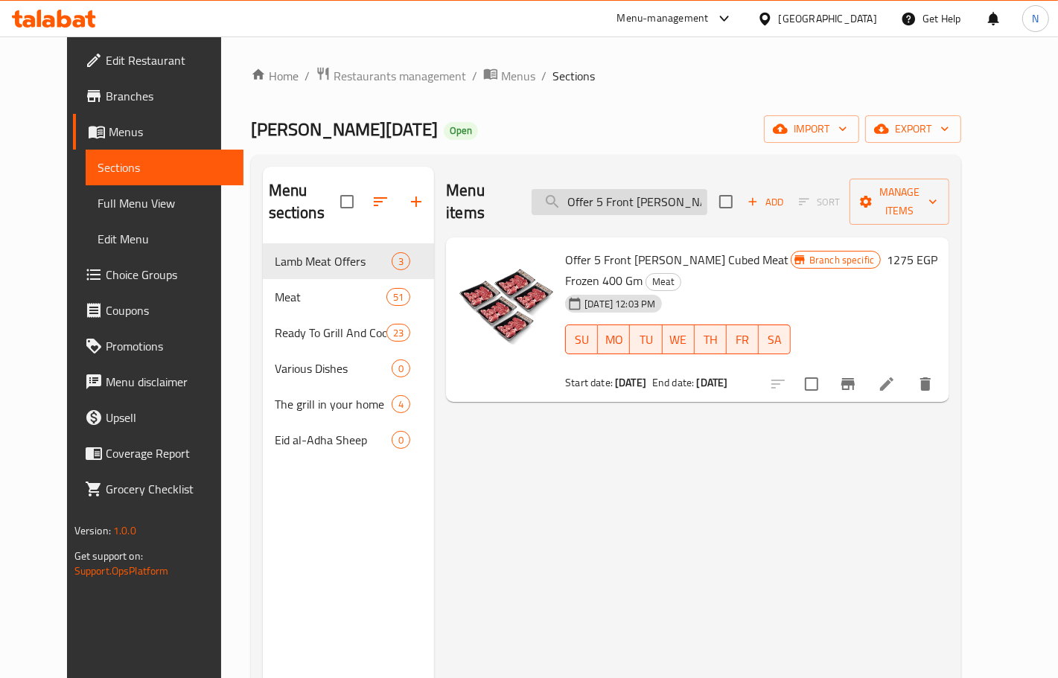
click at [679, 190] on input "Offer 5 Front Kandouz Cubed Meat Frozen 400 Gm" at bounding box center [620, 202] width 176 height 26
paste input "Back Kandouz Cubed Meat No Fats Frozen 400 Gm"
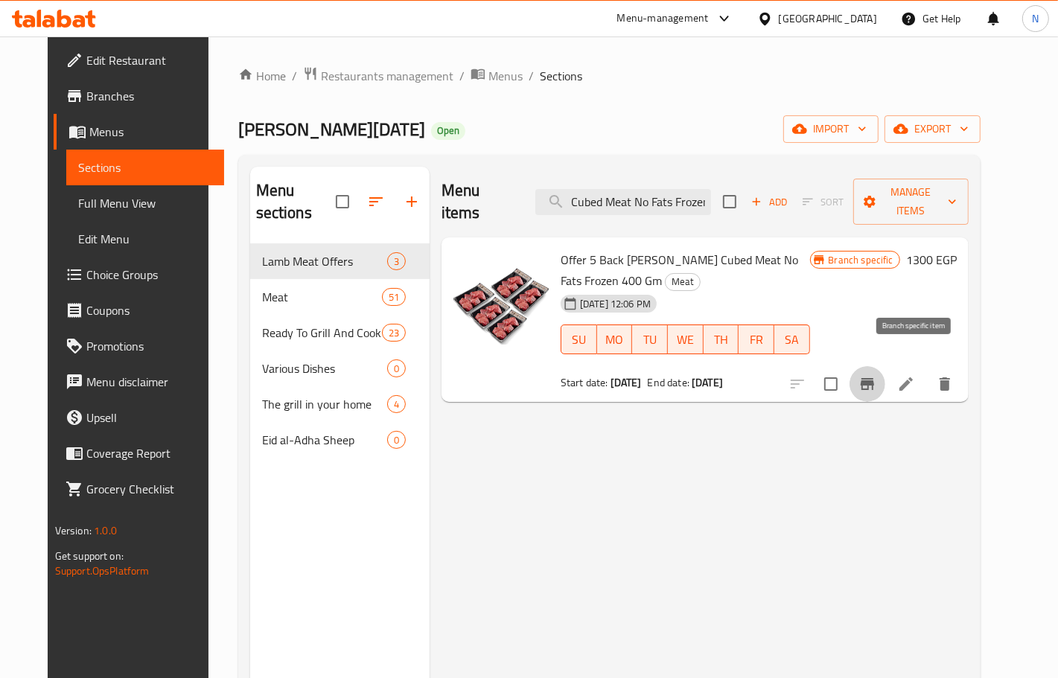
click at [876, 375] on icon "Branch-specific-item" at bounding box center [868, 384] width 18 height 18
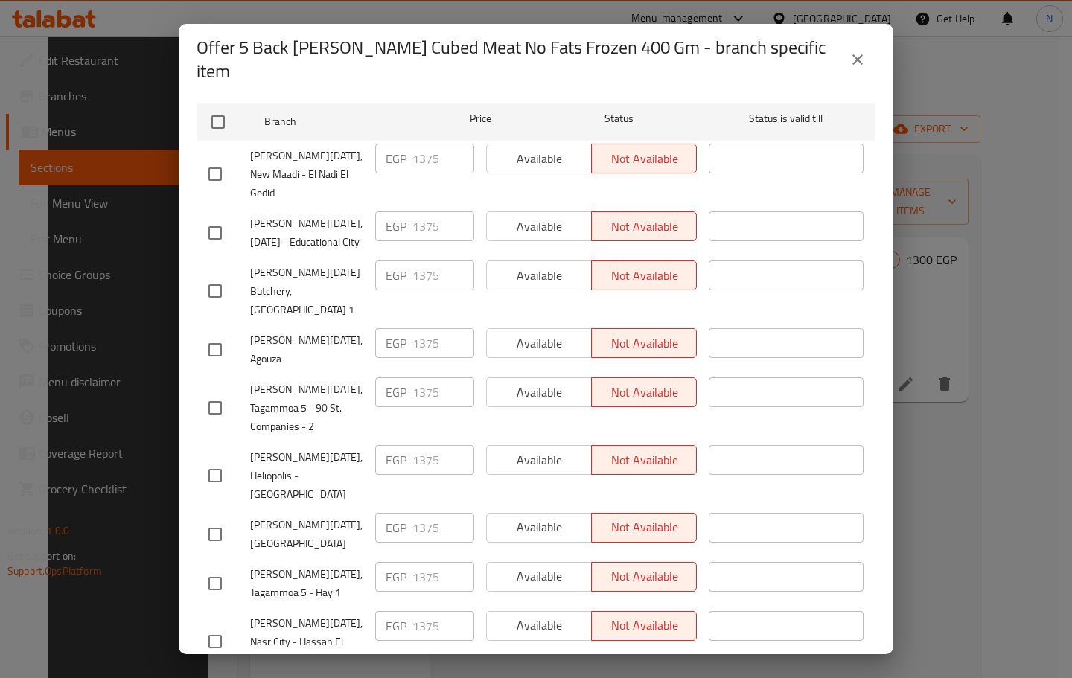
scroll to position [209, 0]
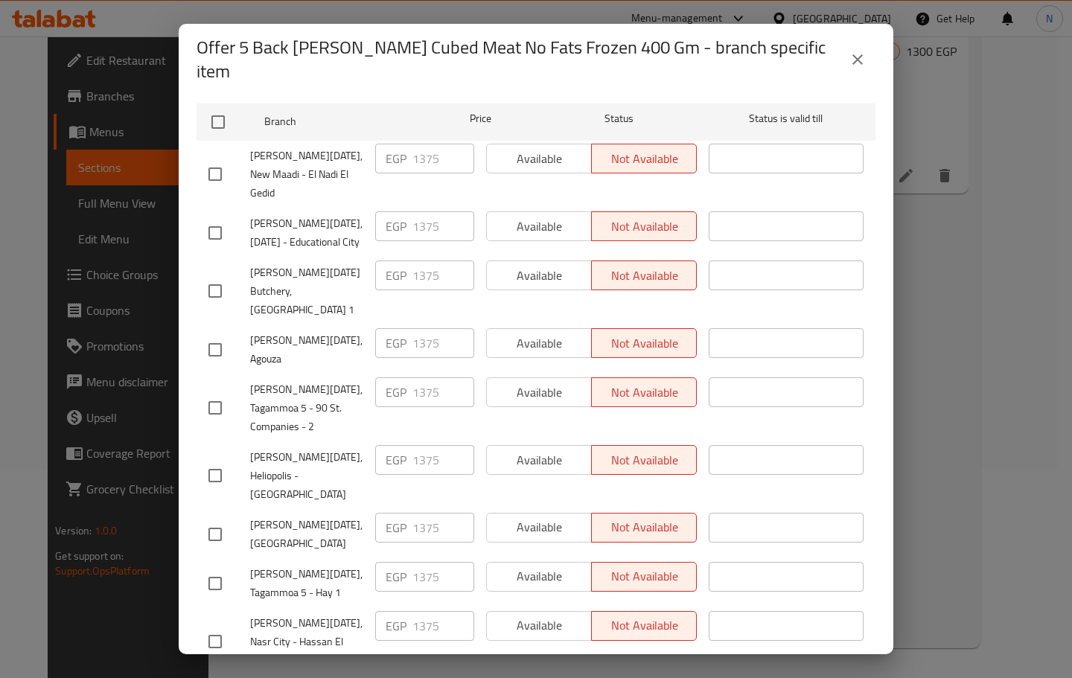
click at [862, 53] on icon "close" at bounding box center [858, 60] width 18 height 18
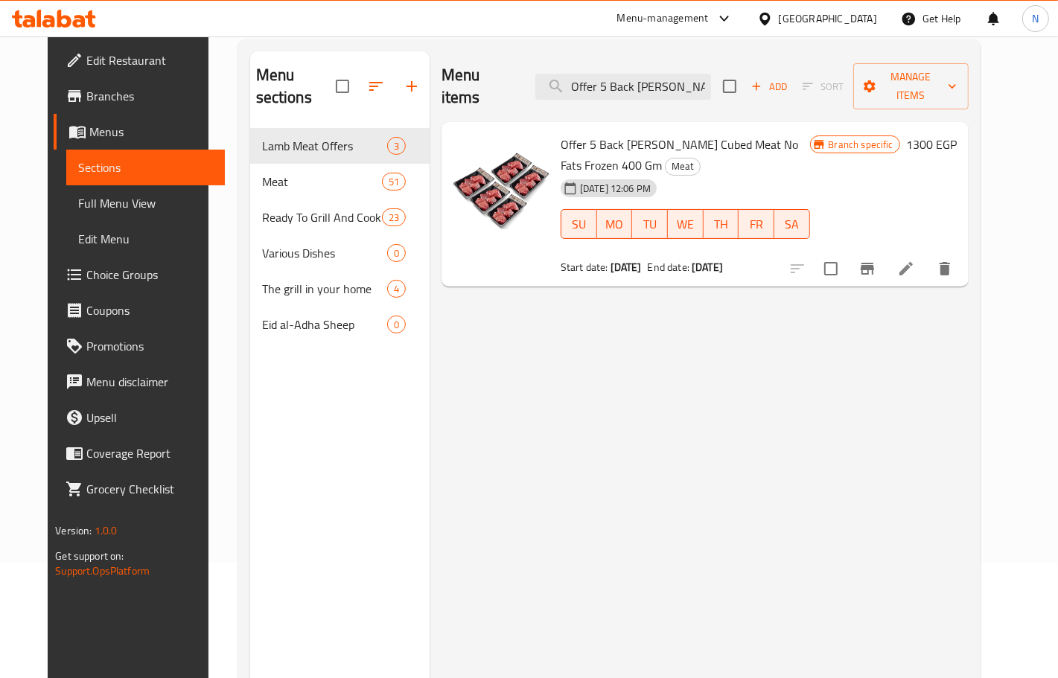
scroll to position [0, 0]
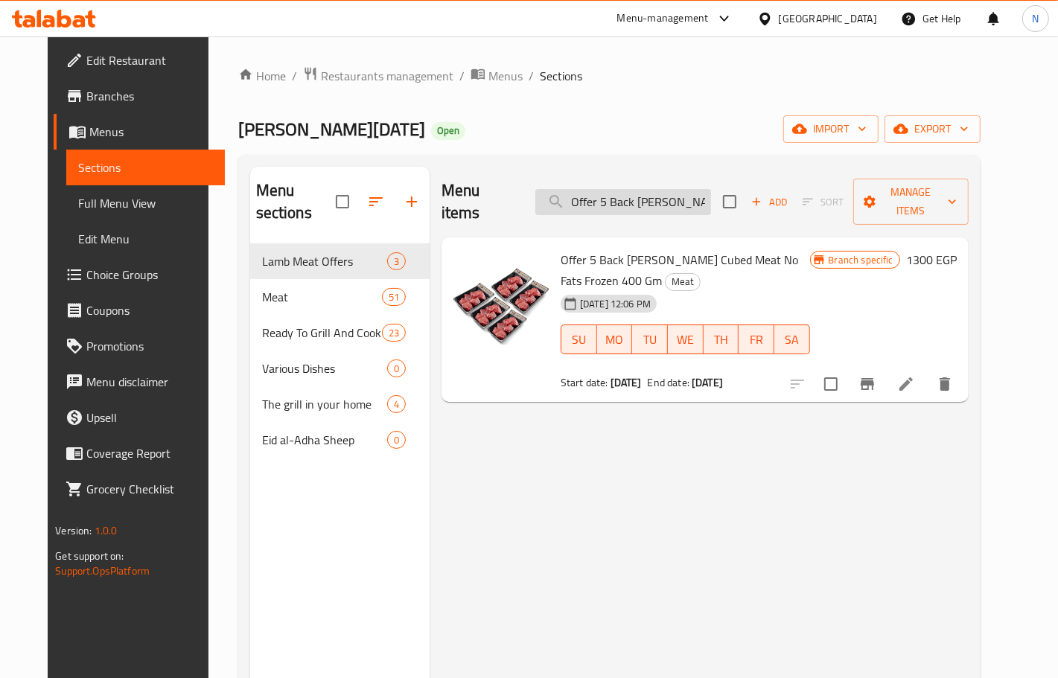
click at [660, 201] on input "Offer 5 Back Kandouz Cubed Meat No Fats Frozen 400 Gm" at bounding box center [623, 202] width 176 height 26
paste input "5 Front Lamb Tajins With Bones 500 Gram Offer"
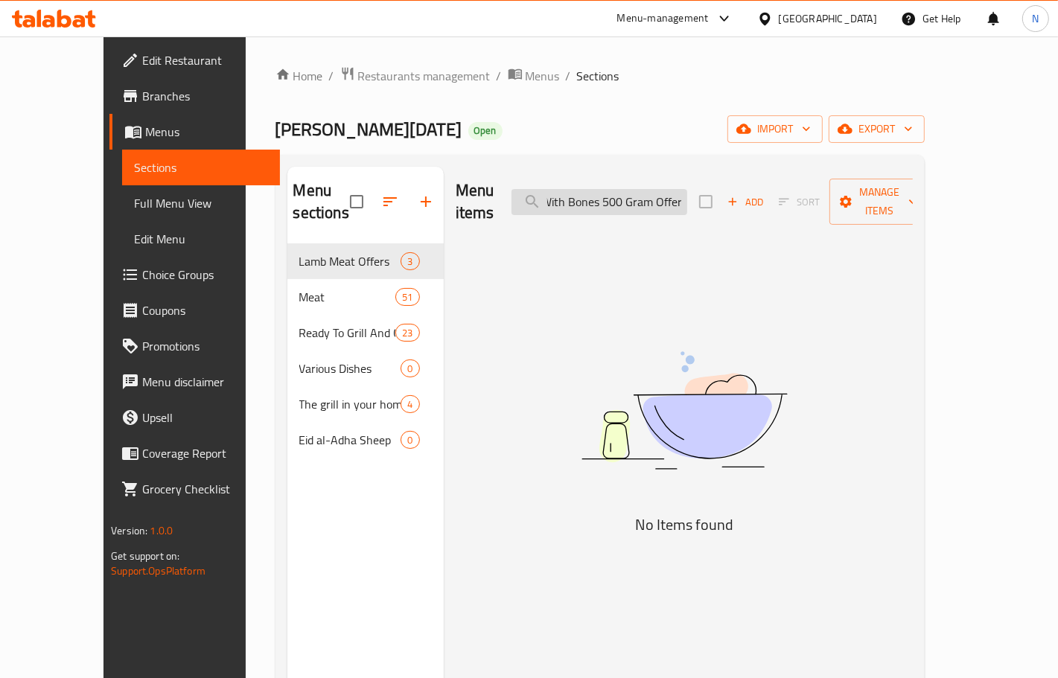
scroll to position [0, 106]
click at [687, 189] on input "5 Front Lamb Tajins With Bones 500 Gram Offer" at bounding box center [600, 202] width 176 height 26
drag, startPoint x: 678, startPoint y: 188, endPoint x: 541, endPoint y: 195, distance: 137.2
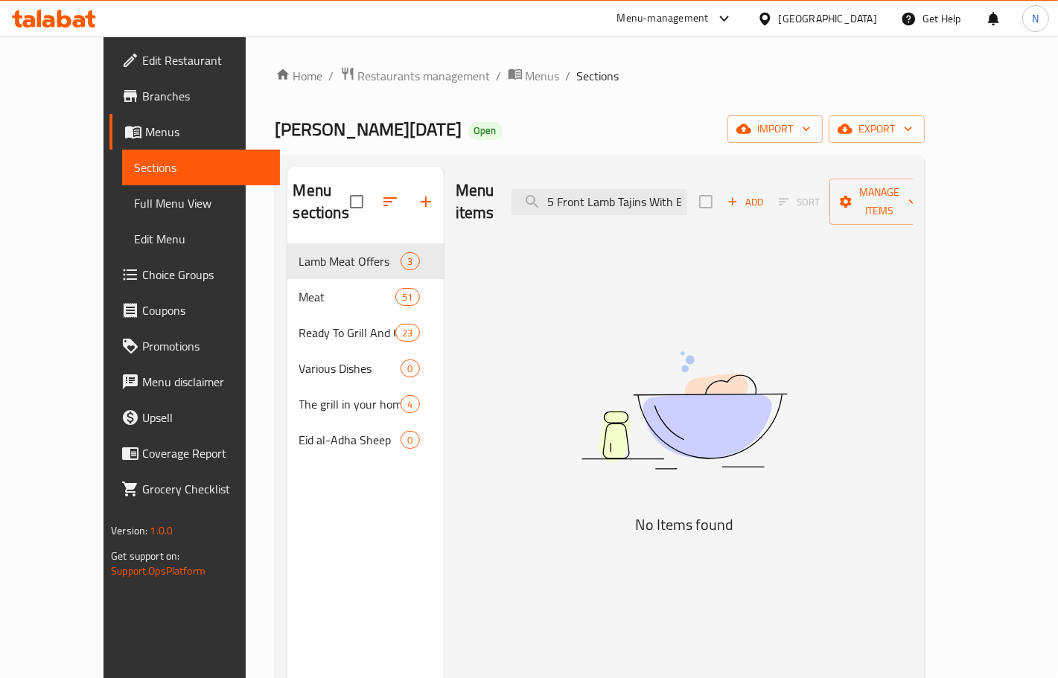
click at [541, 195] on div "Menu items 5 Front Lamb Tajins With Bones 500 Gram Add Sort Manage items" at bounding box center [684, 202] width 457 height 71
click at [634, 189] on input "5 Front Lamb Tajins With Bones 500 Gram" at bounding box center [600, 202] width 176 height 26
paste input "Offer"
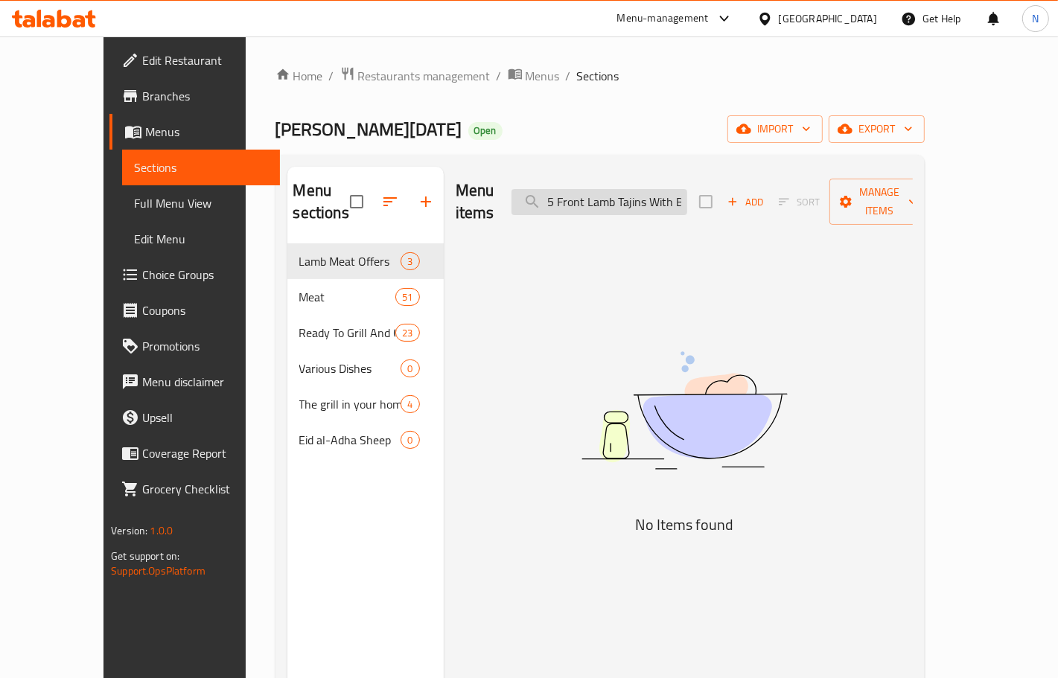
scroll to position [0, 105]
click at [687, 192] on input "5 Front Lamb Tajins With Bones 500 Gram Offer" at bounding box center [600, 202] width 176 height 26
drag, startPoint x: 716, startPoint y: 191, endPoint x: 666, endPoint y: 194, distance: 49.2
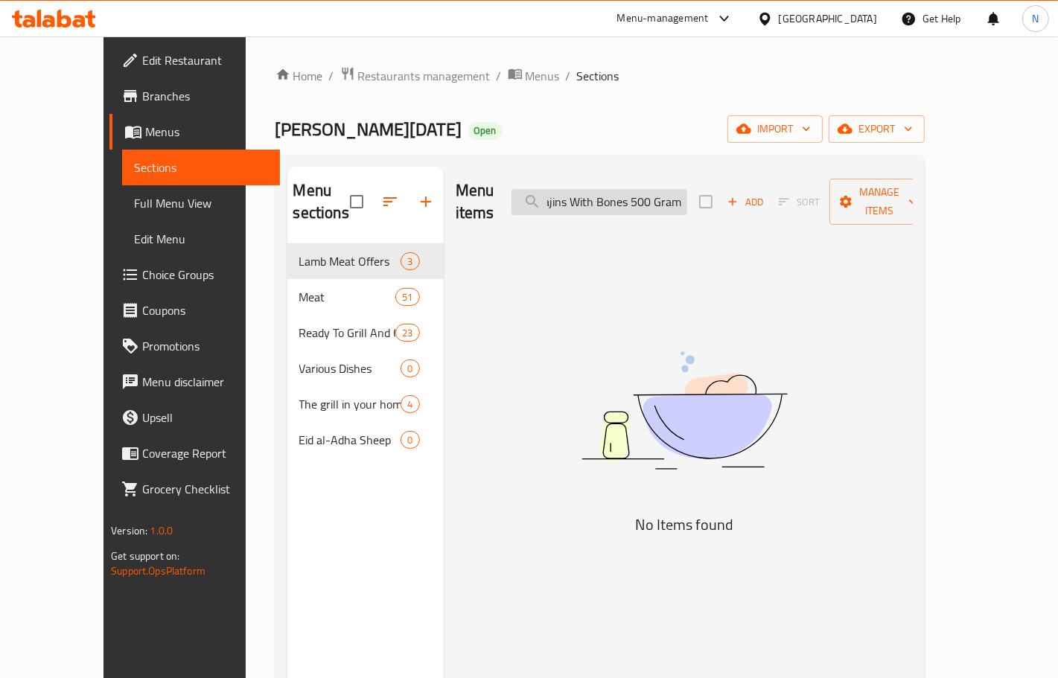
click at [666, 194] on input "5 Front Lamb Tajins With Bones 500 Gram" at bounding box center [600, 202] width 176 height 26
click at [687, 194] on input "5 Front Lamb Tajins With Bones" at bounding box center [600, 202] width 176 height 26
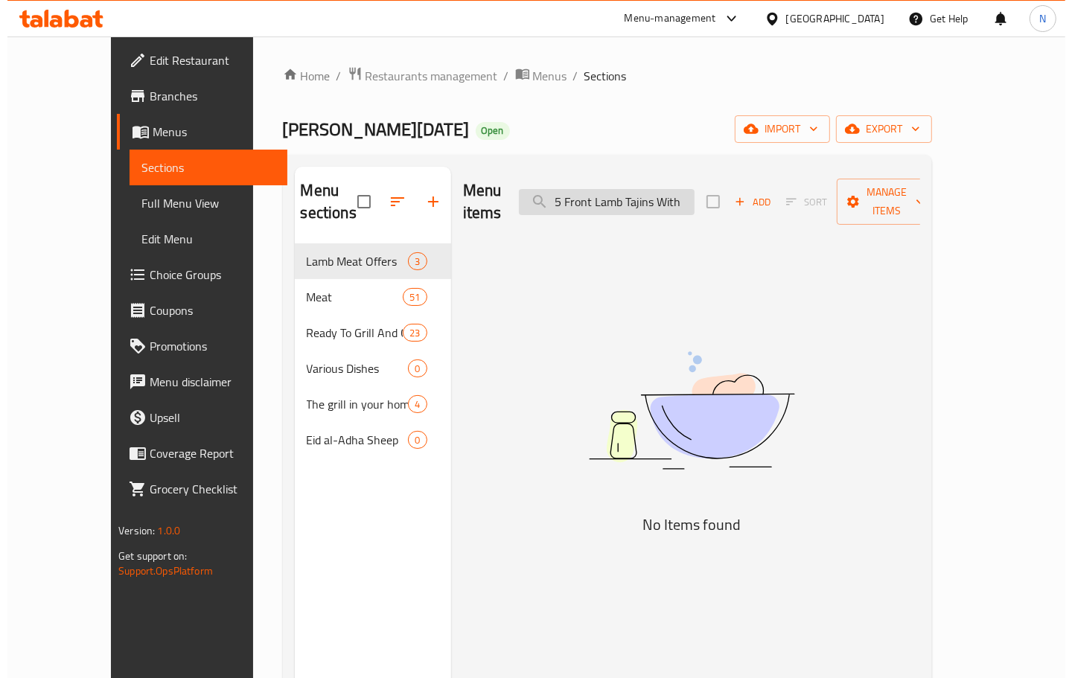
scroll to position [0, 0]
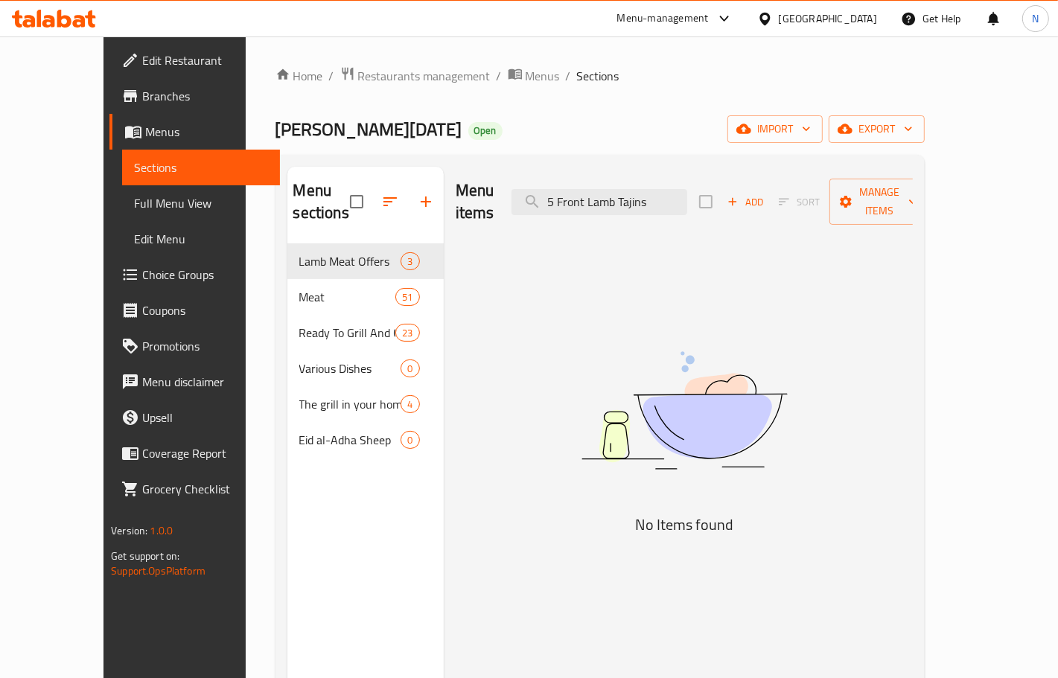
drag, startPoint x: 623, startPoint y: 194, endPoint x: 410, endPoint y: 214, distance: 213.9
click at [410, 214] on div "Menu sections Lamb Meat Offers 3 Meat 51 Ready To Grill And Cook Products 23 Va…" at bounding box center [600, 506] width 626 height 678
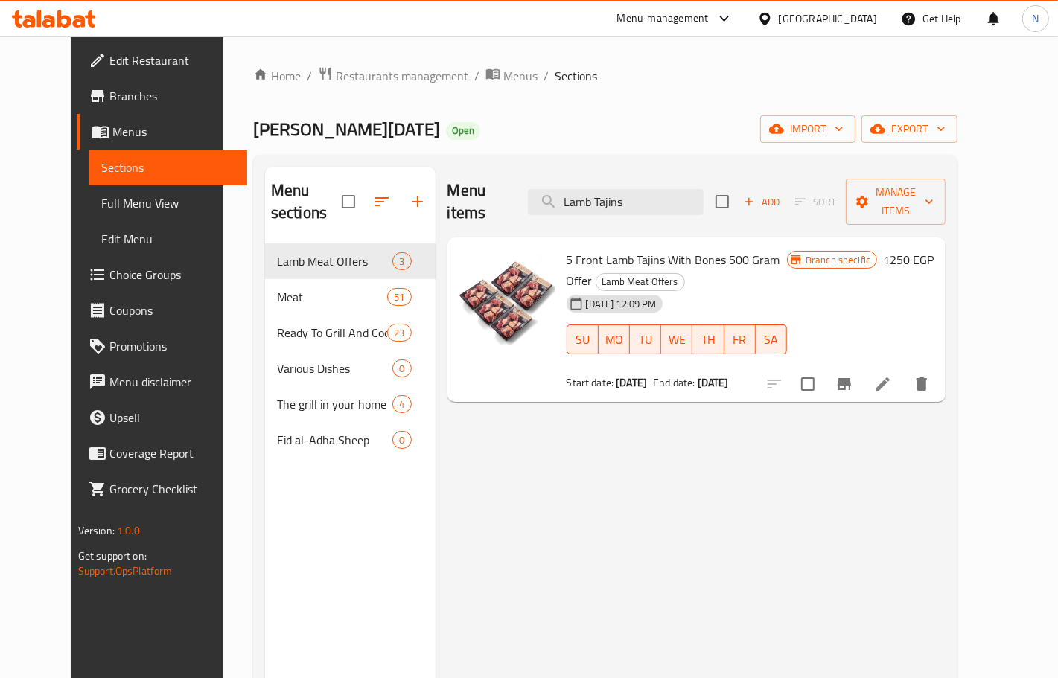
type input "Lamb Tajins"
click at [851, 378] on icon "Branch-specific-item" at bounding box center [844, 384] width 13 height 12
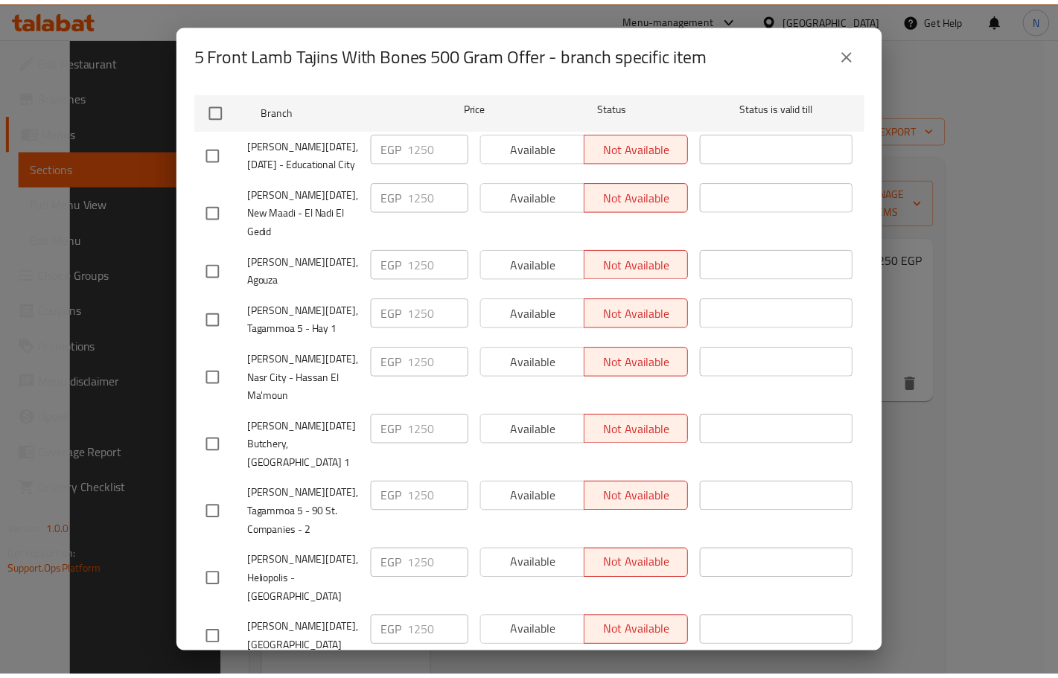
scroll to position [209, 0]
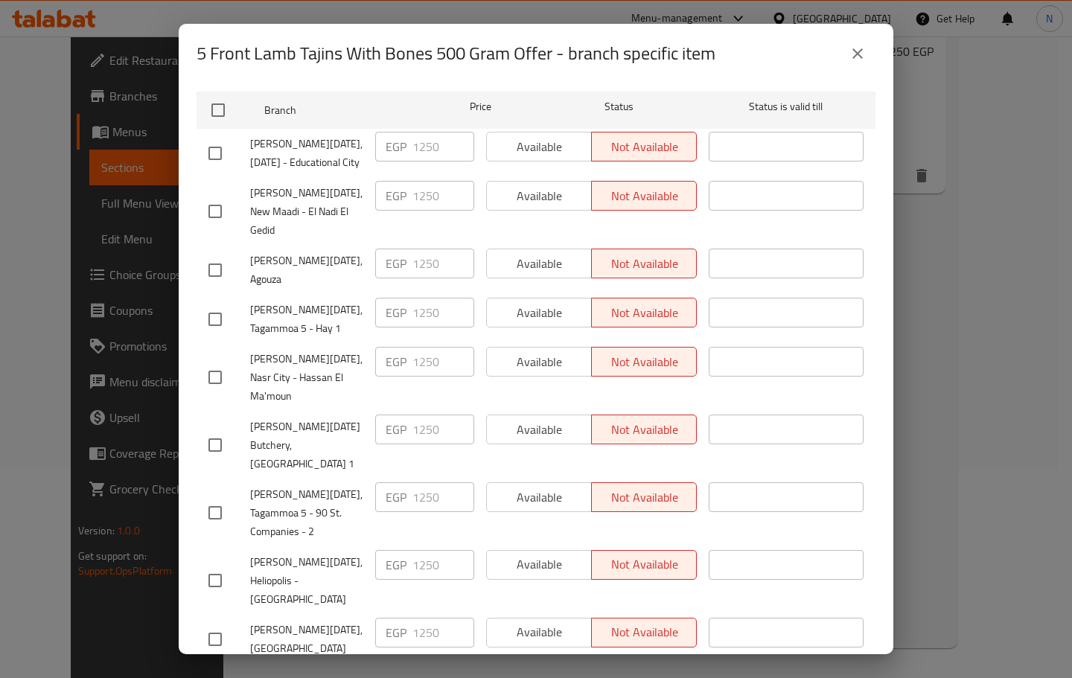
click at [850, 54] on icon "close" at bounding box center [858, 54] width 18 height 18
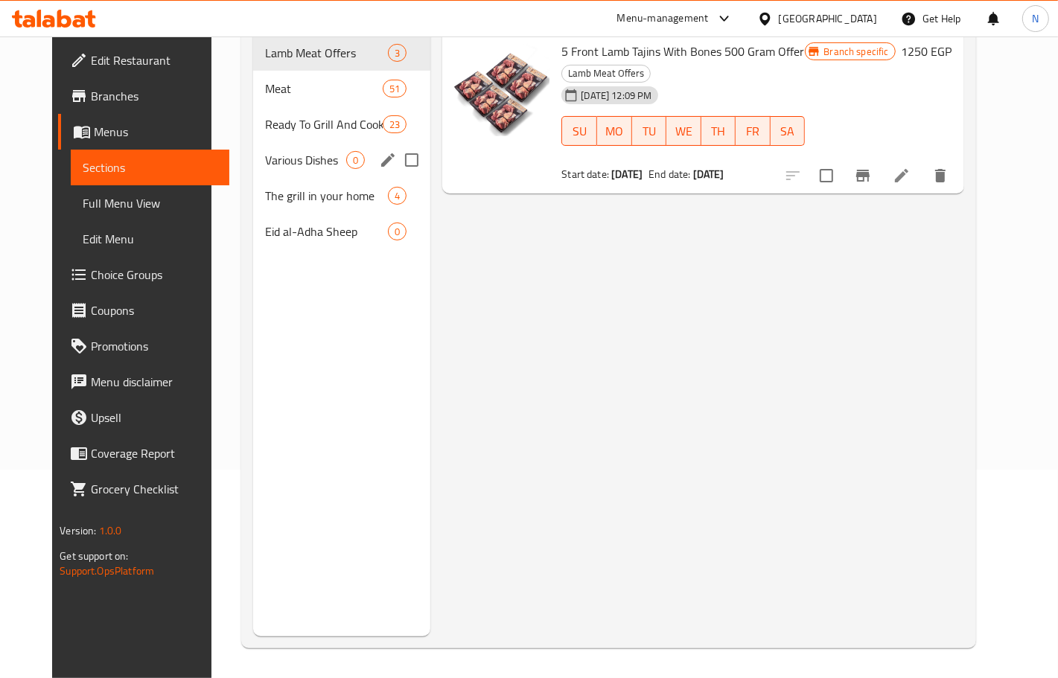
scroll to position [0, 0]
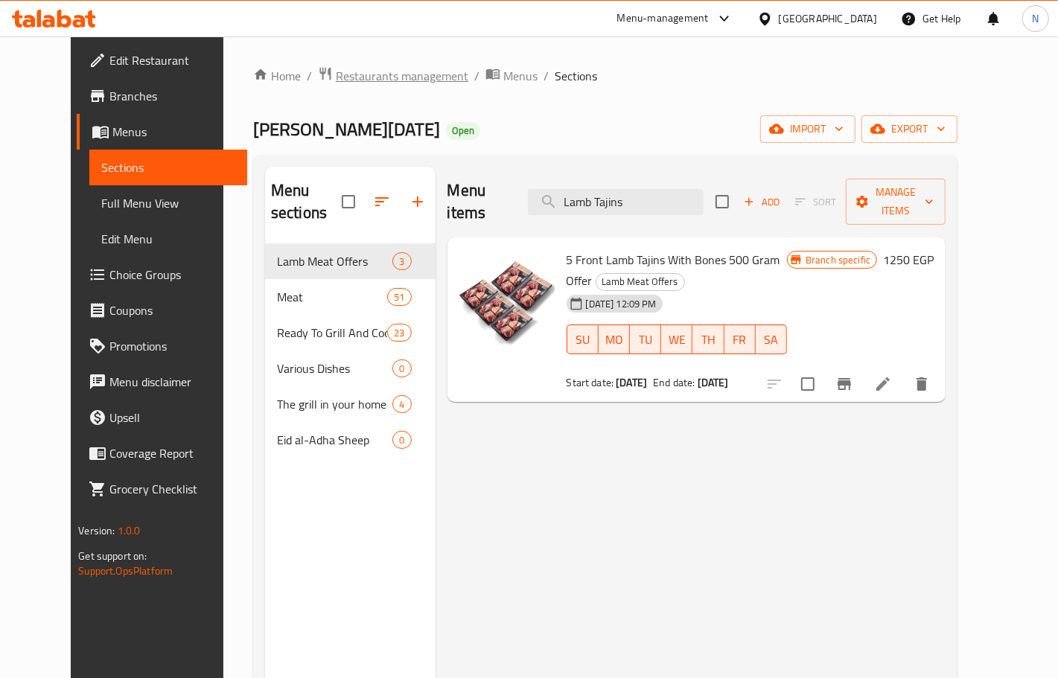
click at [336, 78] on span "Restaurants management" at bounding box center [402, 76] width 133 height 18
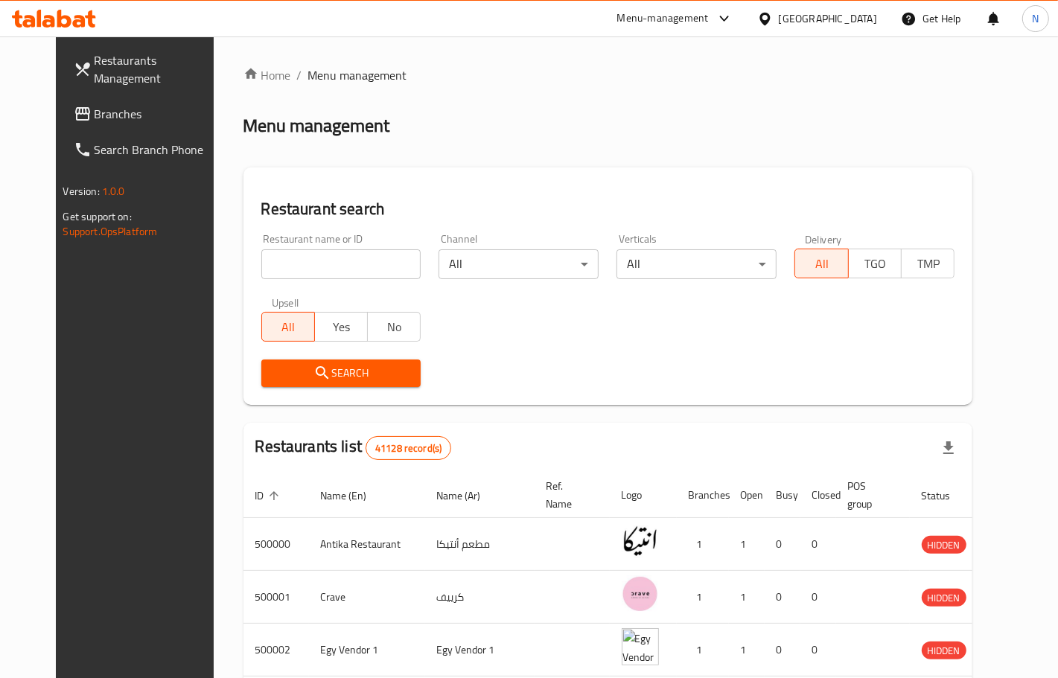
click at [334, 276] on input "search" at bounding box center [341, 264] width 160 height 30
paste input "510587"
type input "510587"
click at [347, 369] on span "Search" at bounding box center [341, 373] width 136 height 19
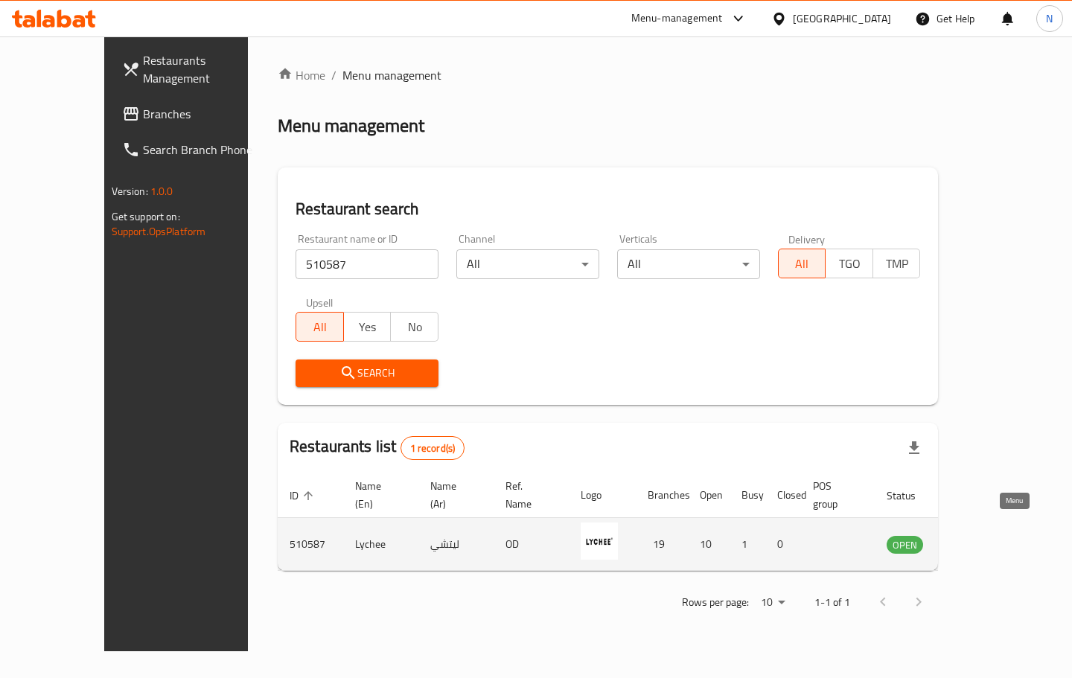
click at [982, 539] on icon "enhanced table" at bounding box center [974, 545] width 16 height 13
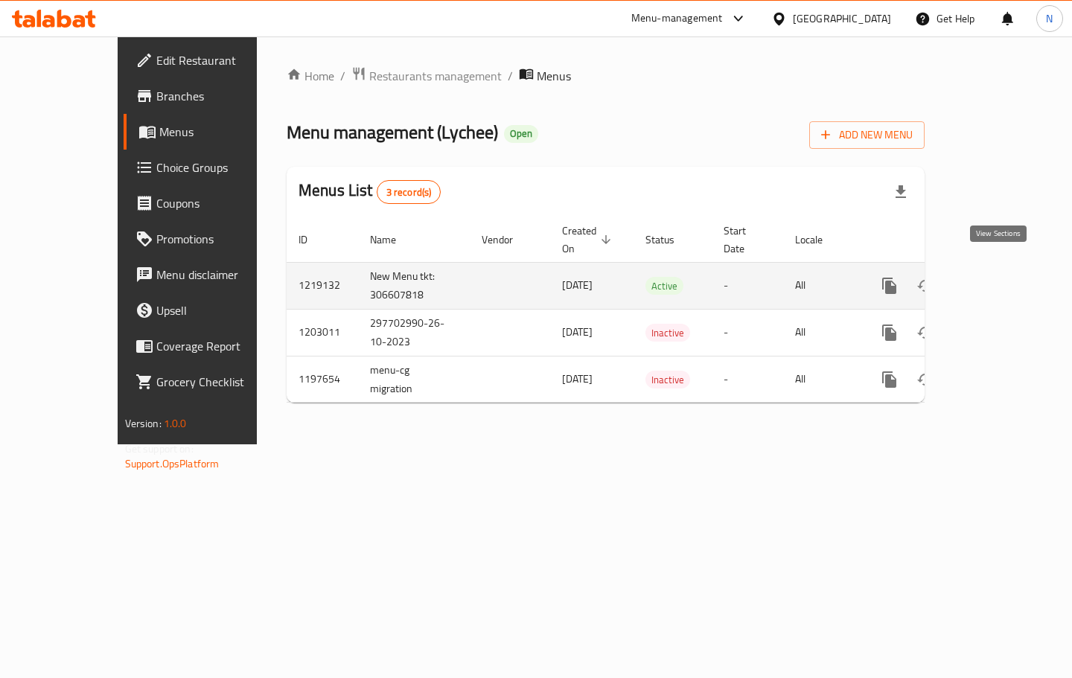
click at [1006, 277] on icon "enhanced table" at bounding box center [997, 286] width 18 height 18
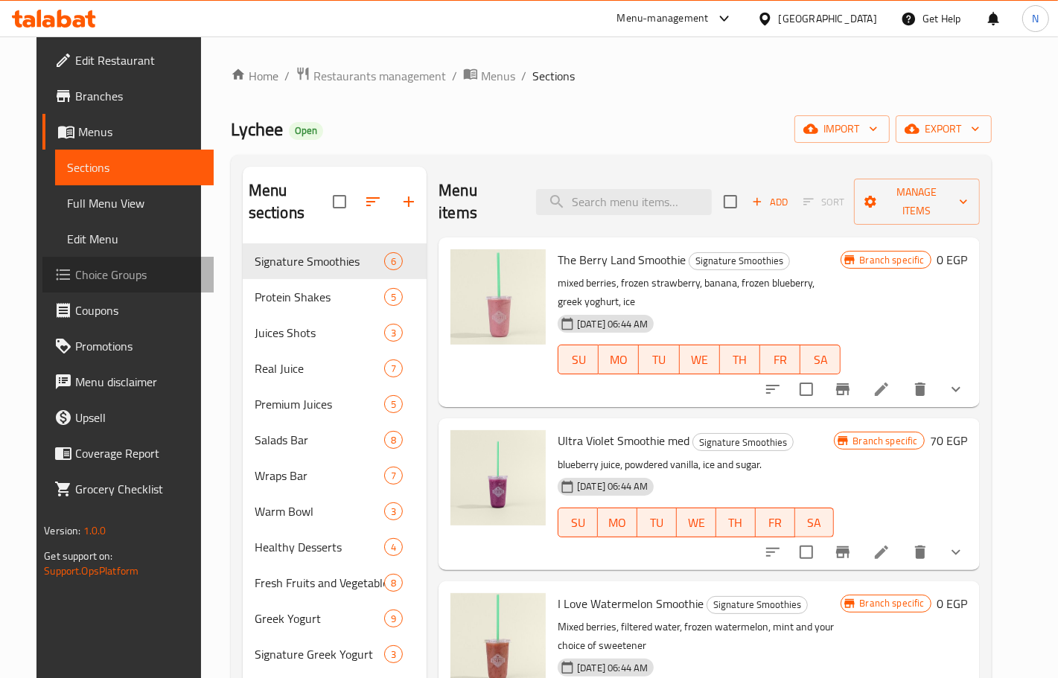
click at [95, 268] on span "Choice Groups" at bounding box center [138, 275] width 126 height 18
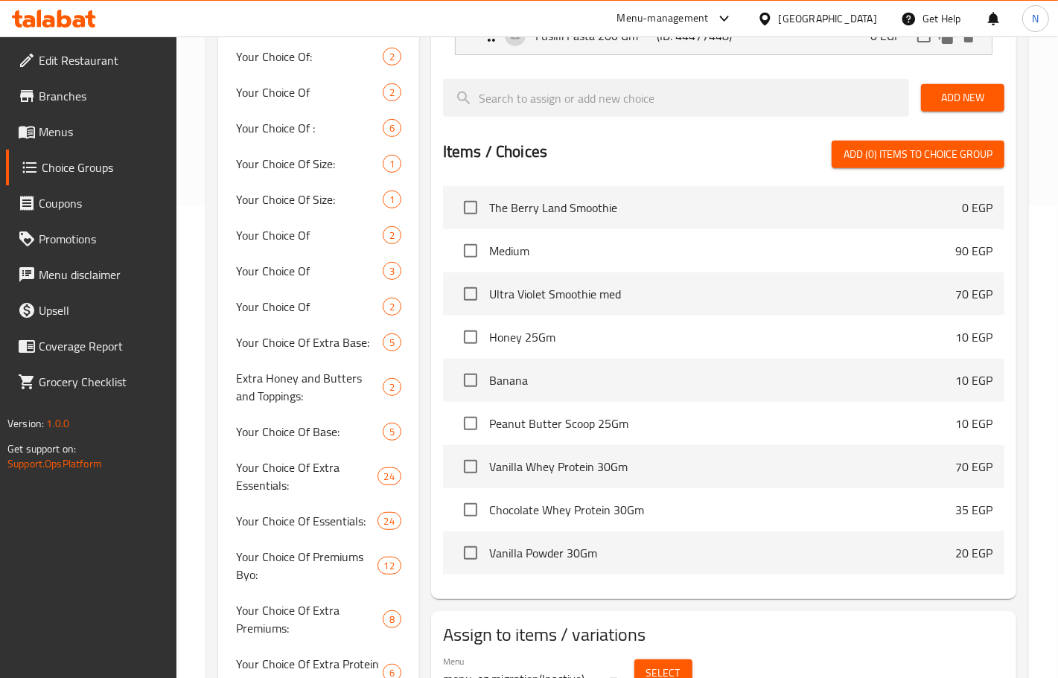
scroll to position [474, 0]
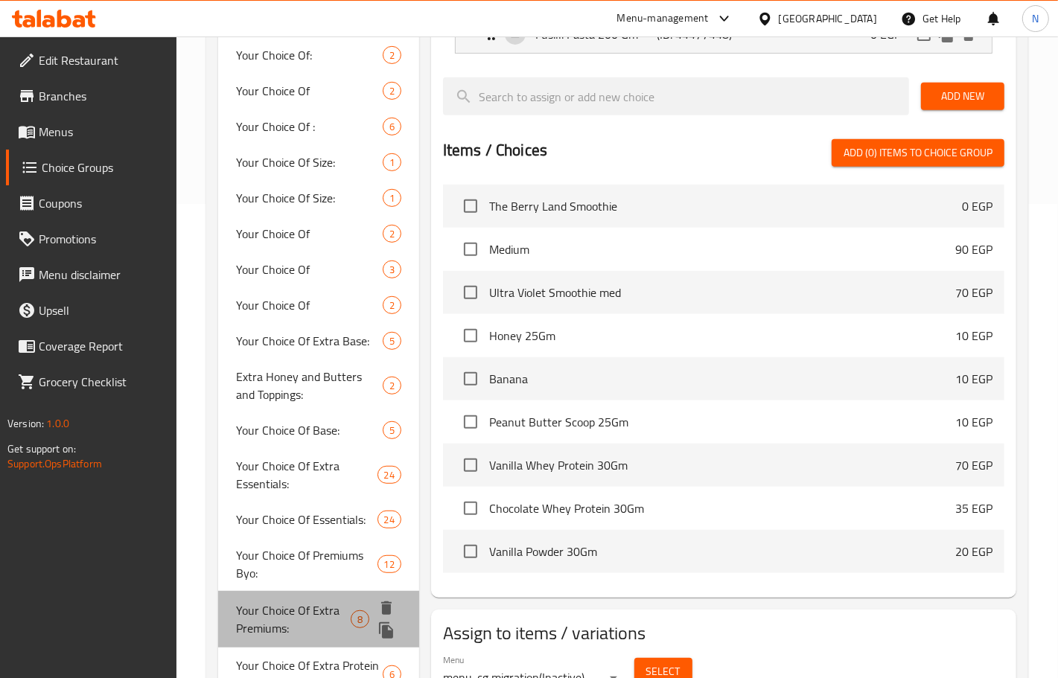
click at [307, 615] on span "Your Choice Of Extra Premiums:" at bounding box center [293, 620] width 115 height 36
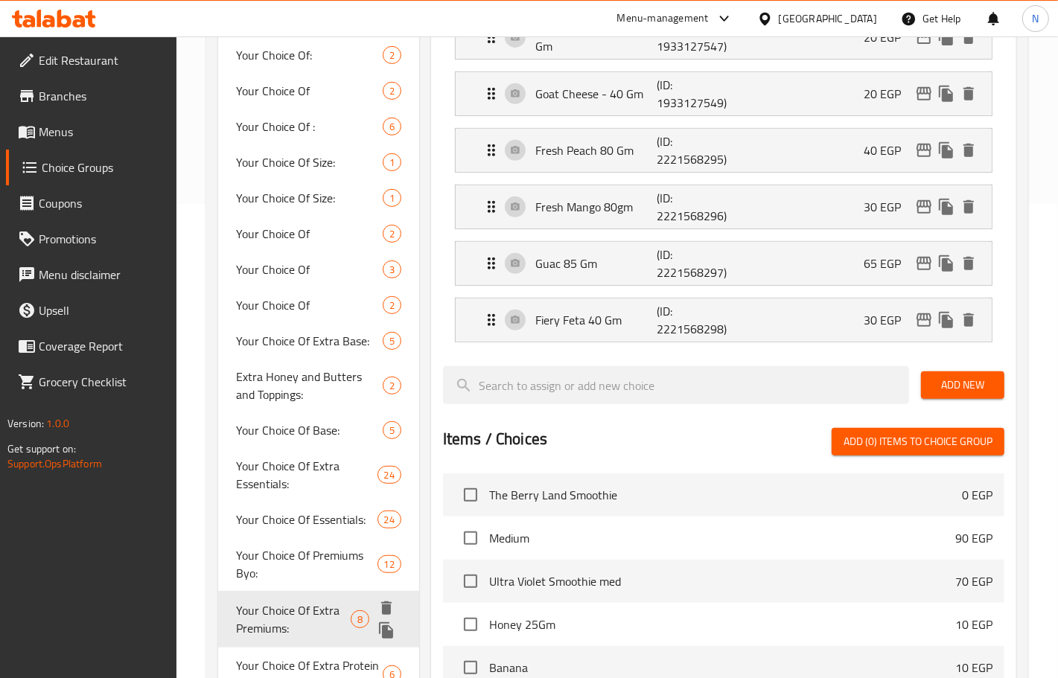
type input "Your Choice Of Extra Premiums:"
type input ":اختيارك من إضافة بريميمز"
type input "0"
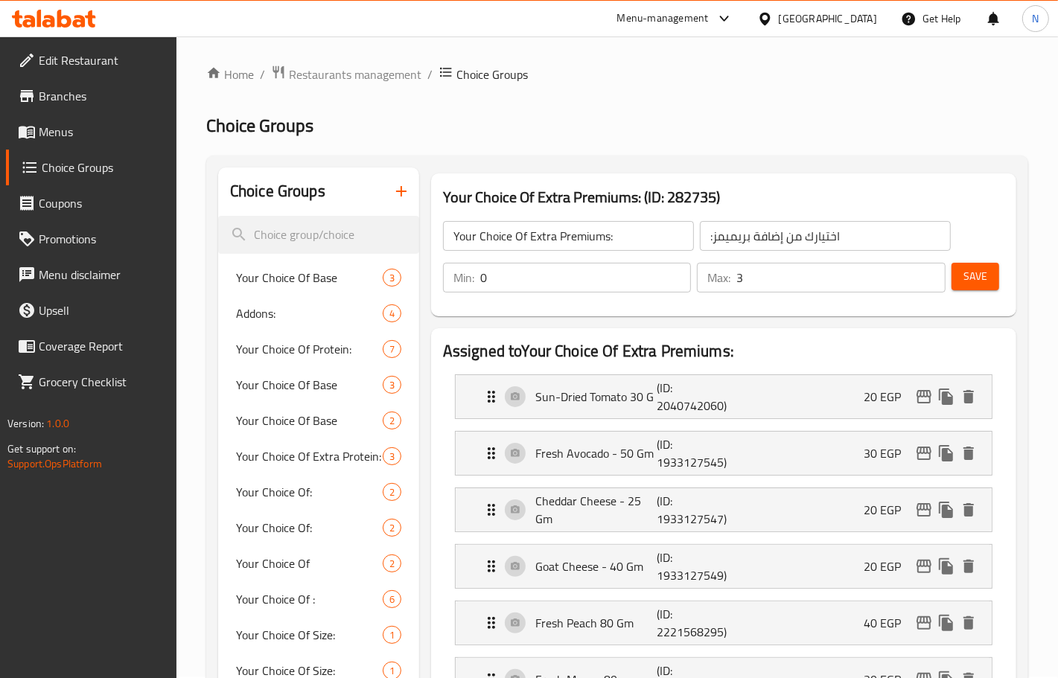
scroll to position [0, 0]
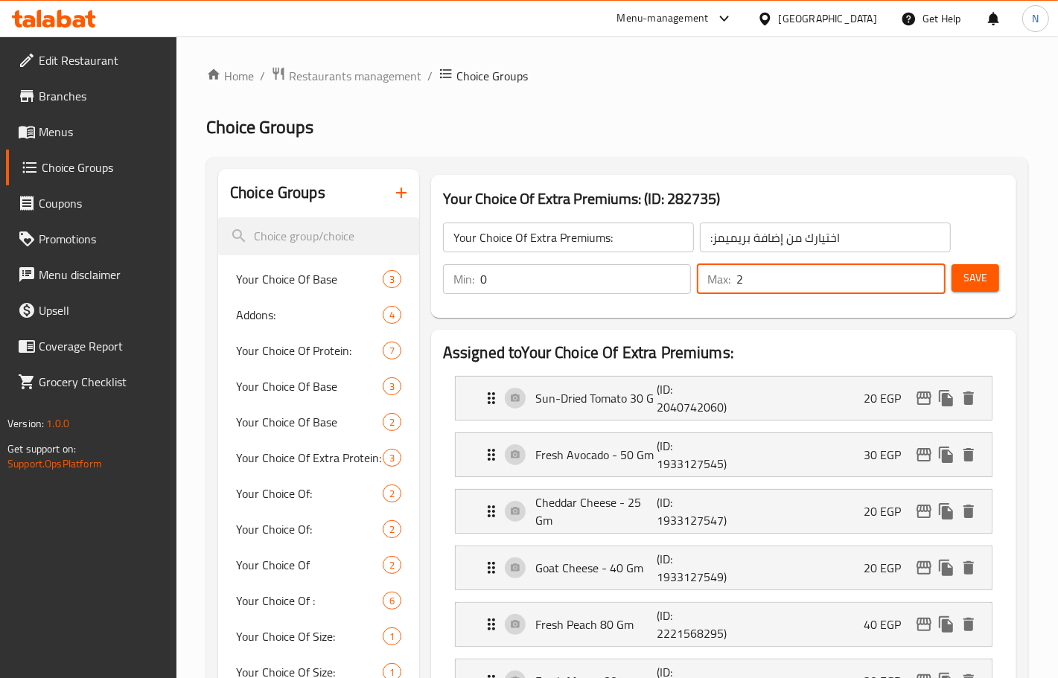
click at [929, 285] on input "2" at bounding box center [840, 279] width 209 height 30
type input "1"
click at [929, 285] on input "1" at bounding box center [840, 279] width 209 height 30
click at [977, 284] on span "Save" at bounding box center [976, 278] width 24 height 19
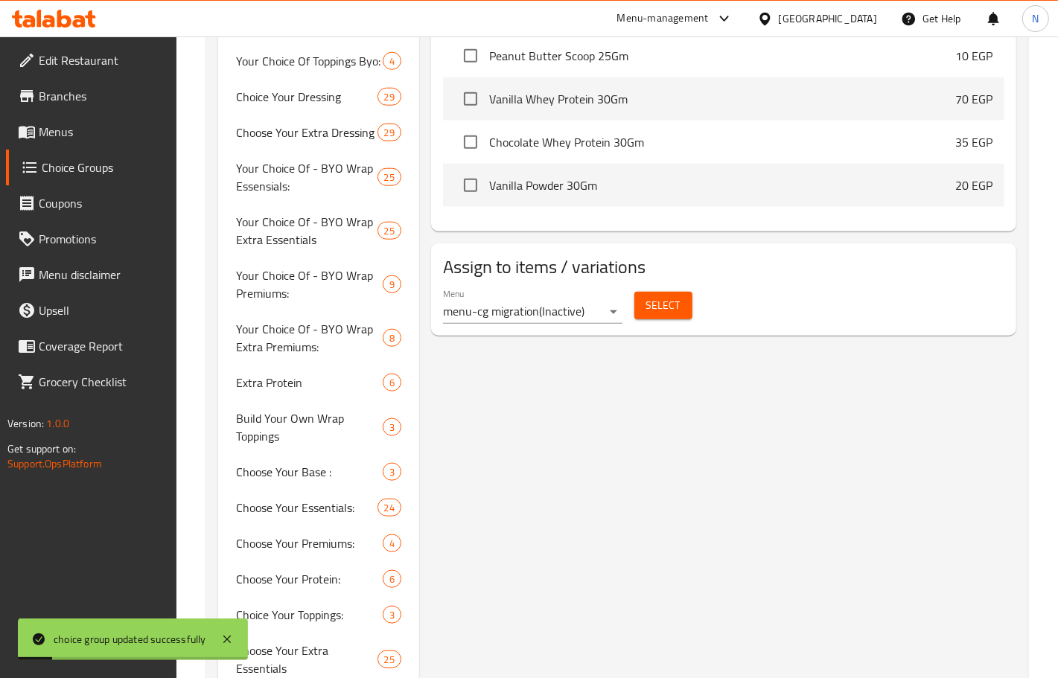
scroll to position [1117, 0]
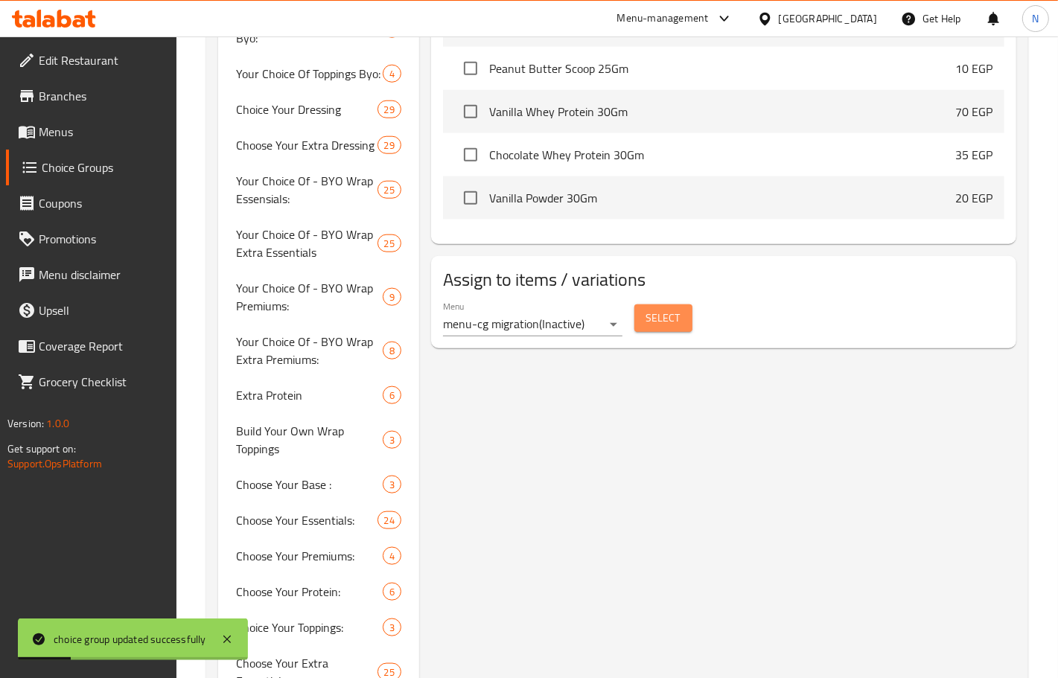
click at [658, 316] on span "Select" at bounding box center [663, 318] width 34 height 19
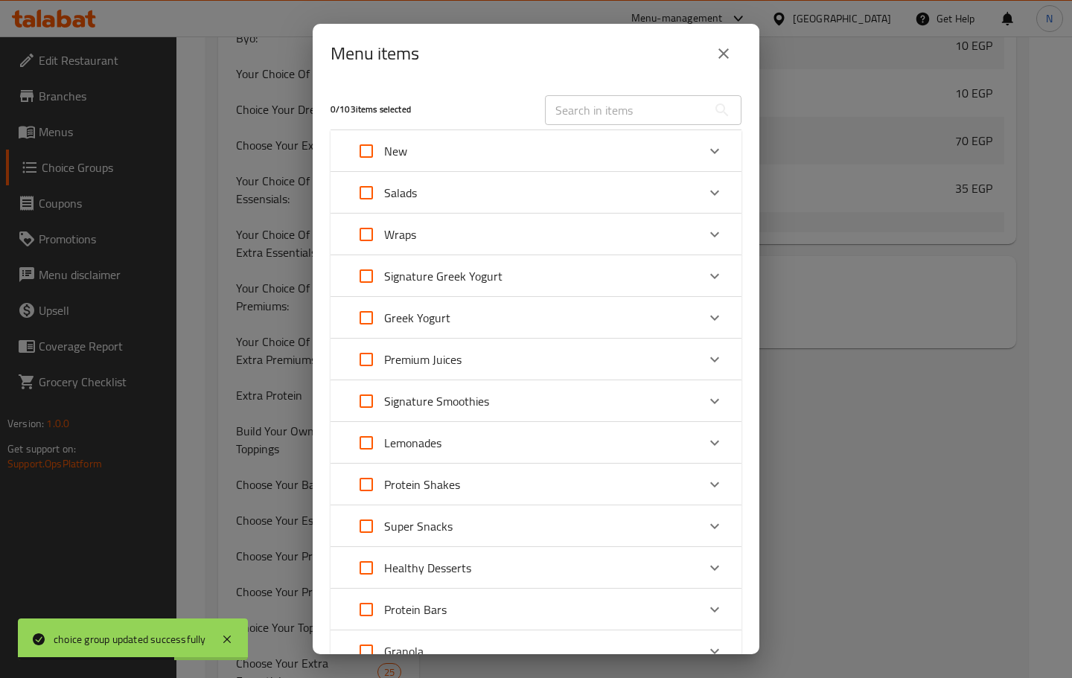
click at [728, 42] on button "close" at bounding box center [724, 54] width 36 height 36
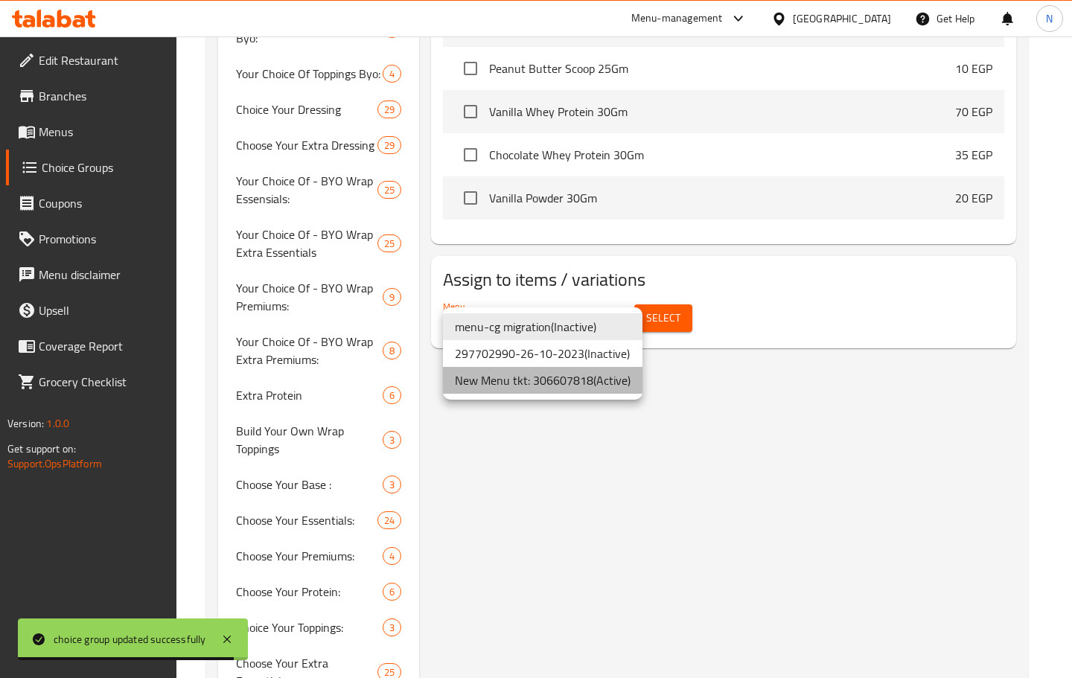
click at [614, 378] on li "New Menu tkt: 306607818 ( Active )" at bounding box center [543, 380] width 200 height 27
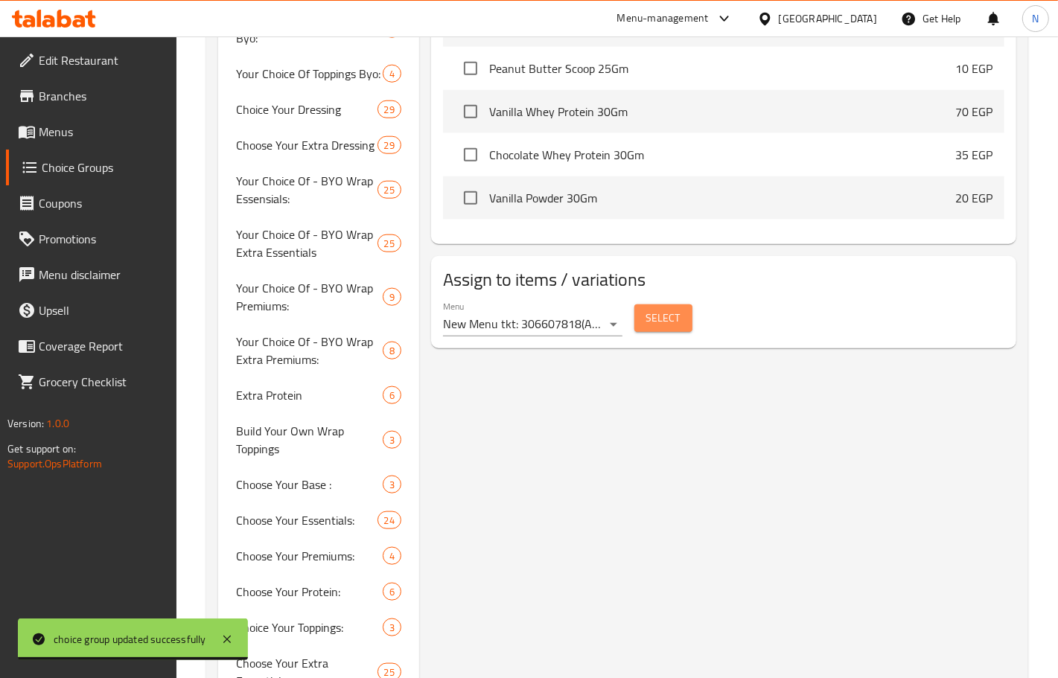
click at [664, 314] on span "Select" at bounding box center [663, 318] width 34 height 19
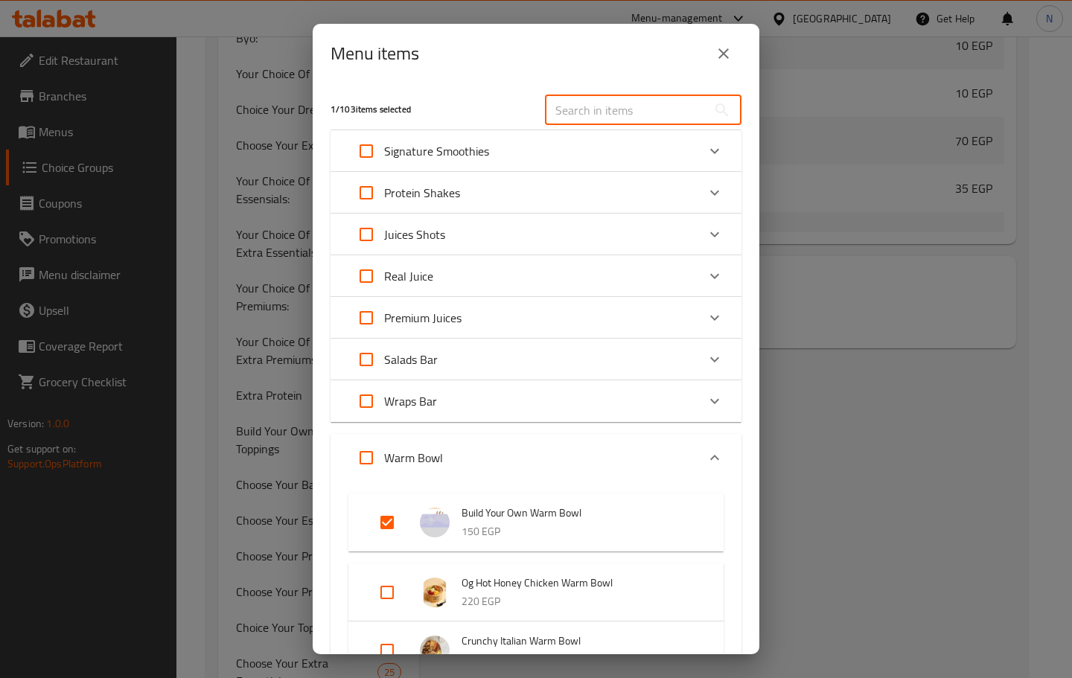
click at [615, 99] on input "text" at bounding box center [626, 110] width 162 height 30
paste input "Crunchy Italian Warm Bowl"
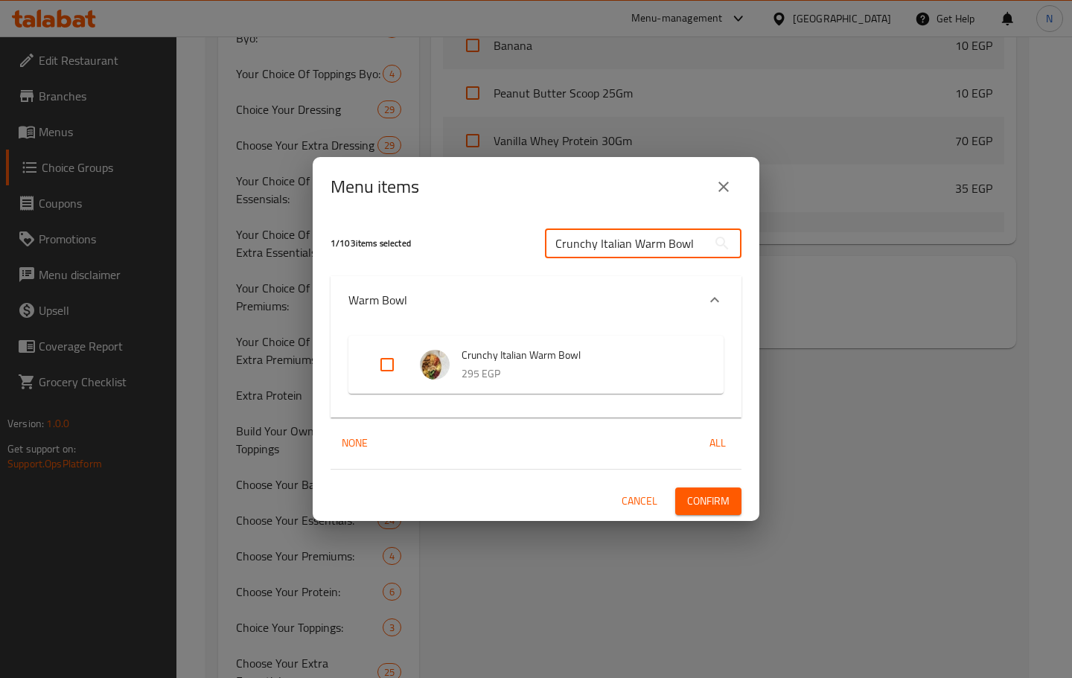
type input "Crunchy Italian Warm Bowl"
click at [382, 362] on input "Expand" at bounding box center [387, 365] width 36 height 36
checkbox input "true"
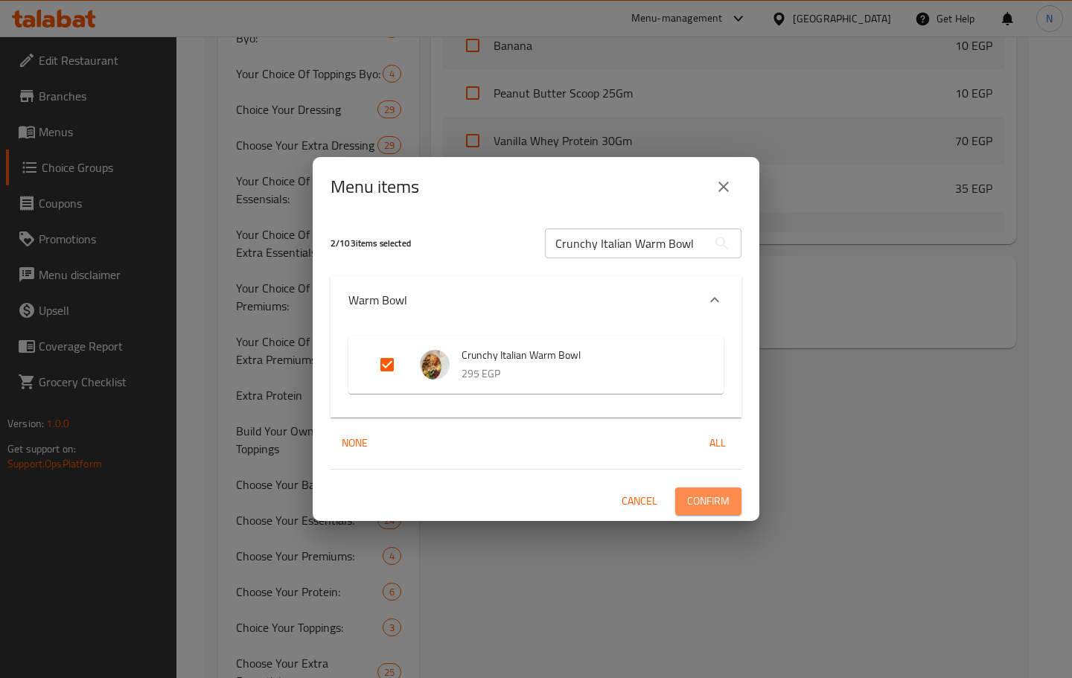
click at [706, 499] on span "Confirm" at bounding box center [708, 501] width 42 height 19
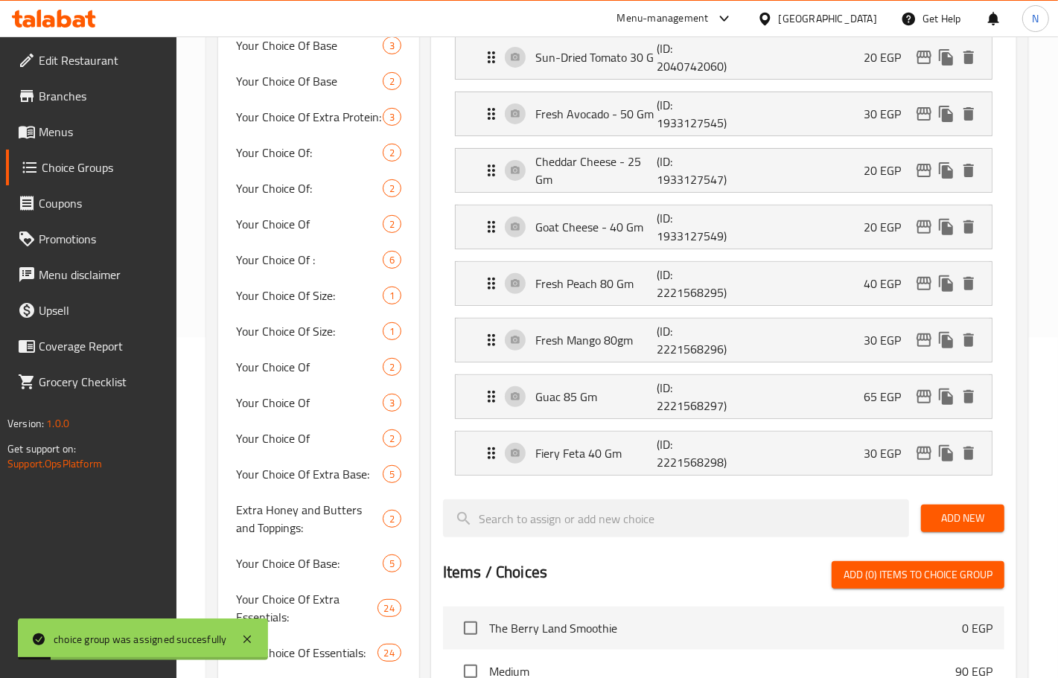
scroll to position [300, 0]
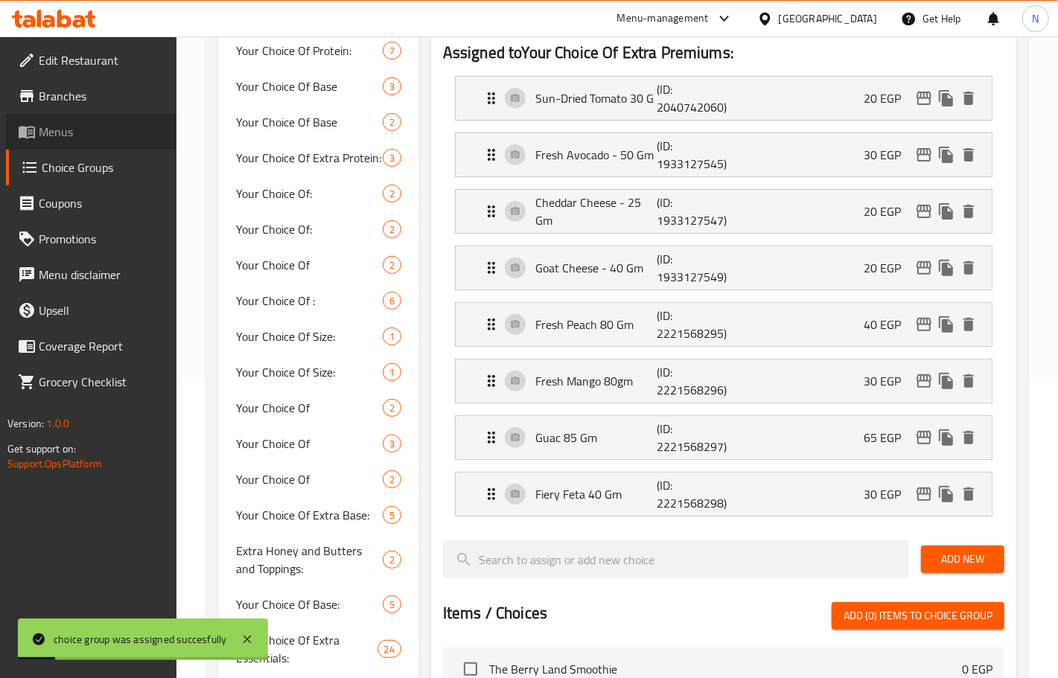
click at [60, 129] on span "Menus" at bounding box center [102, 132] width 126 height 18
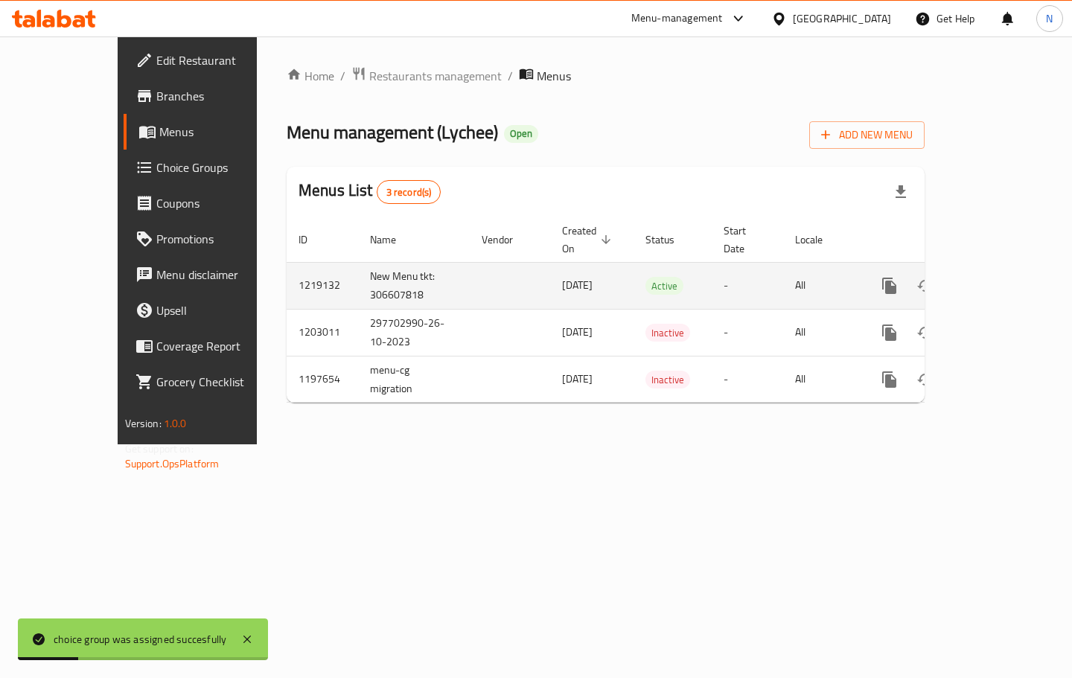
click at [1006, 277] on icon "enhanced table" at bounding box center [997, 286] width 18 height 18
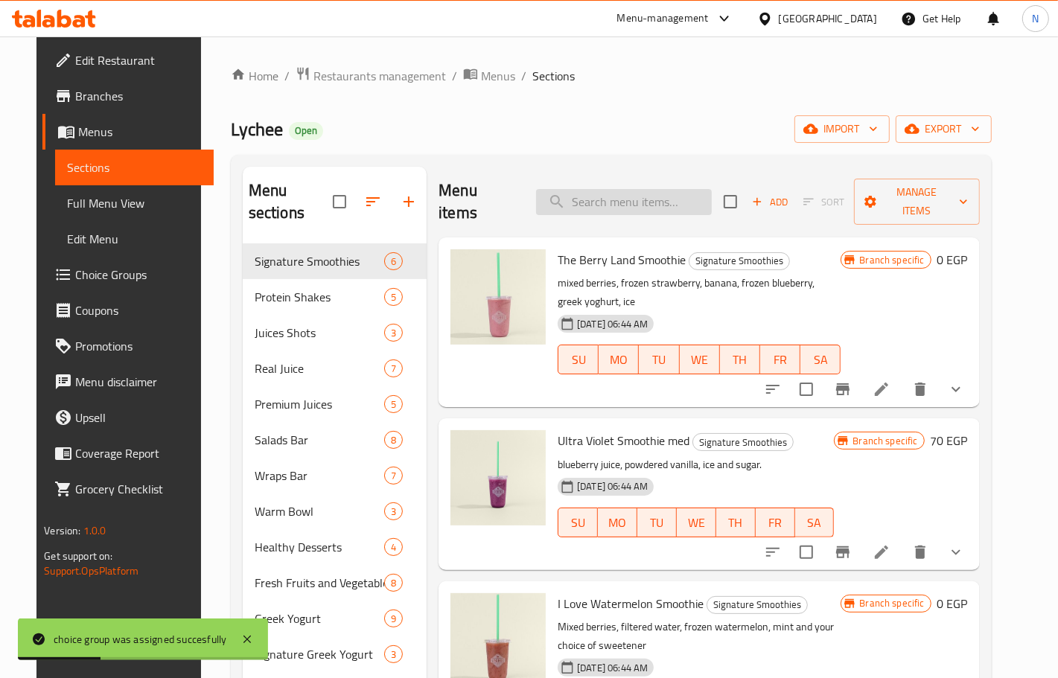
click at [648, 198] on input "search" at bounding box center [624, 202] width 176 height 26
paste input "Crunchy Italian Warm Bowl"
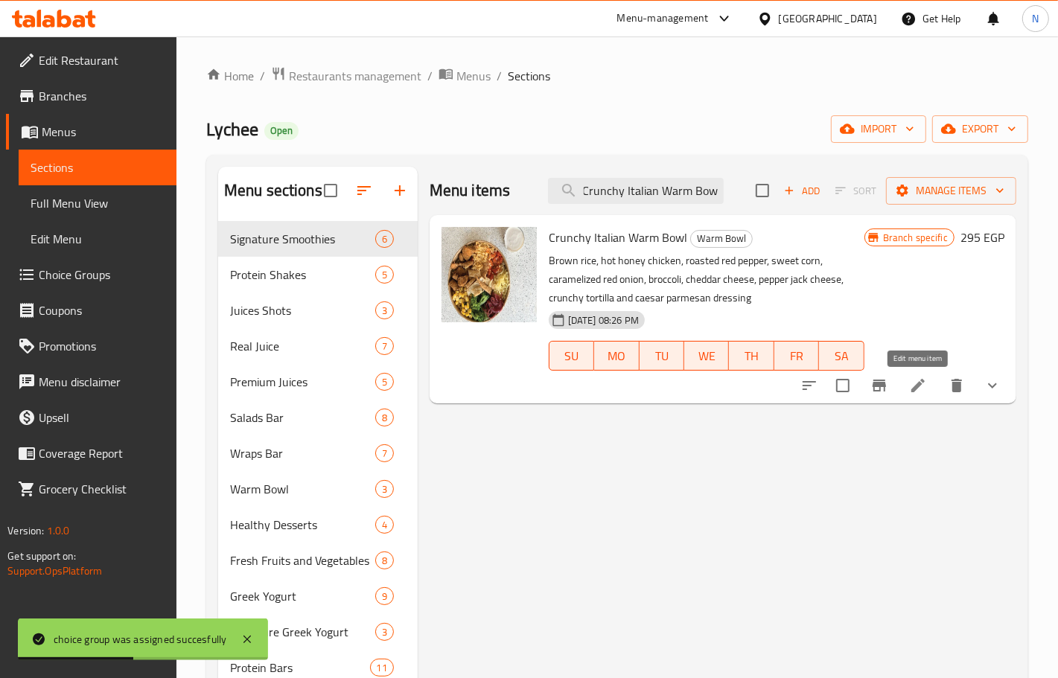
type input "Crunchy Italian Warm Bowl"
click at [922, 380] on icon at bounding box center [918, 386] width 18 height 18
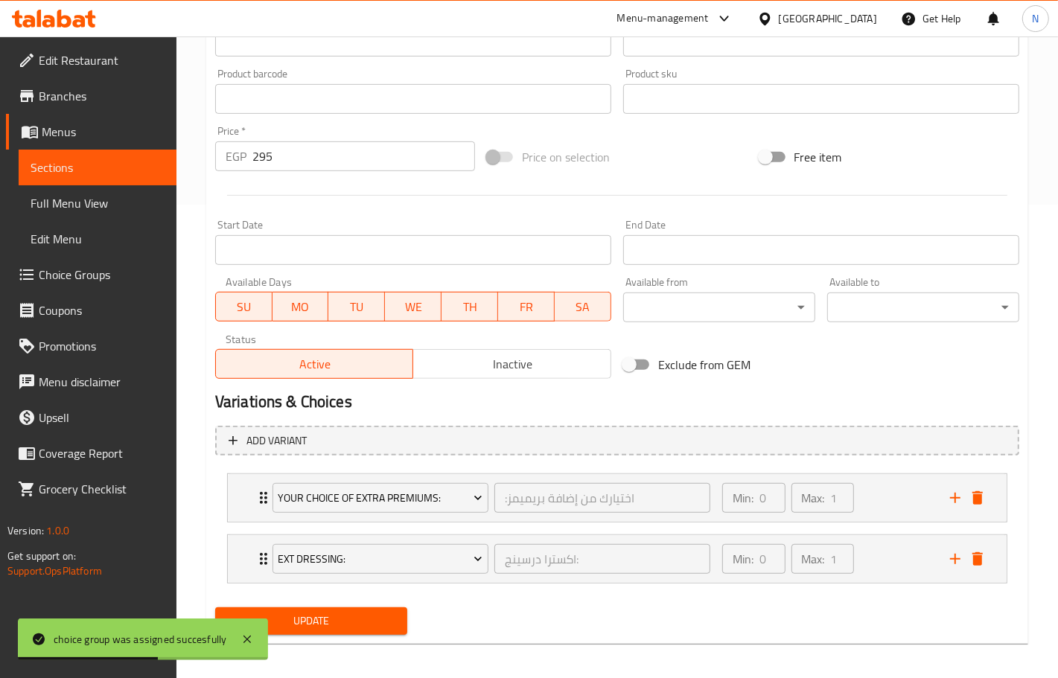
scroll to position [481, 0]
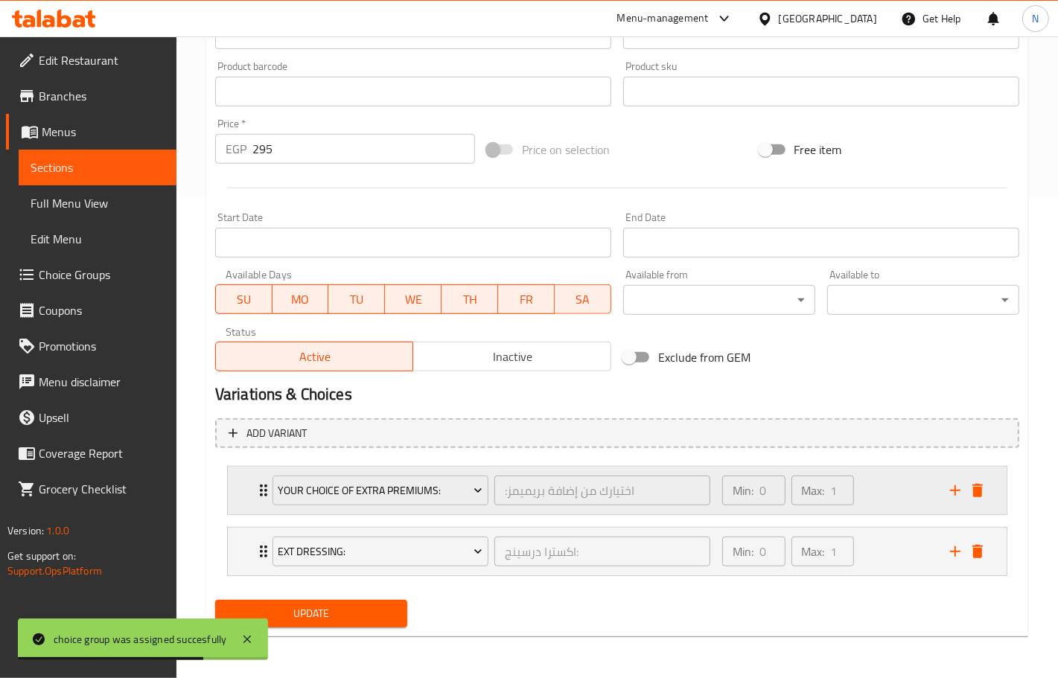
click at [888, 499] on div "Min: 0 ​ Max: 1 ​" at bounding box center [827, 491] width 228 height 48
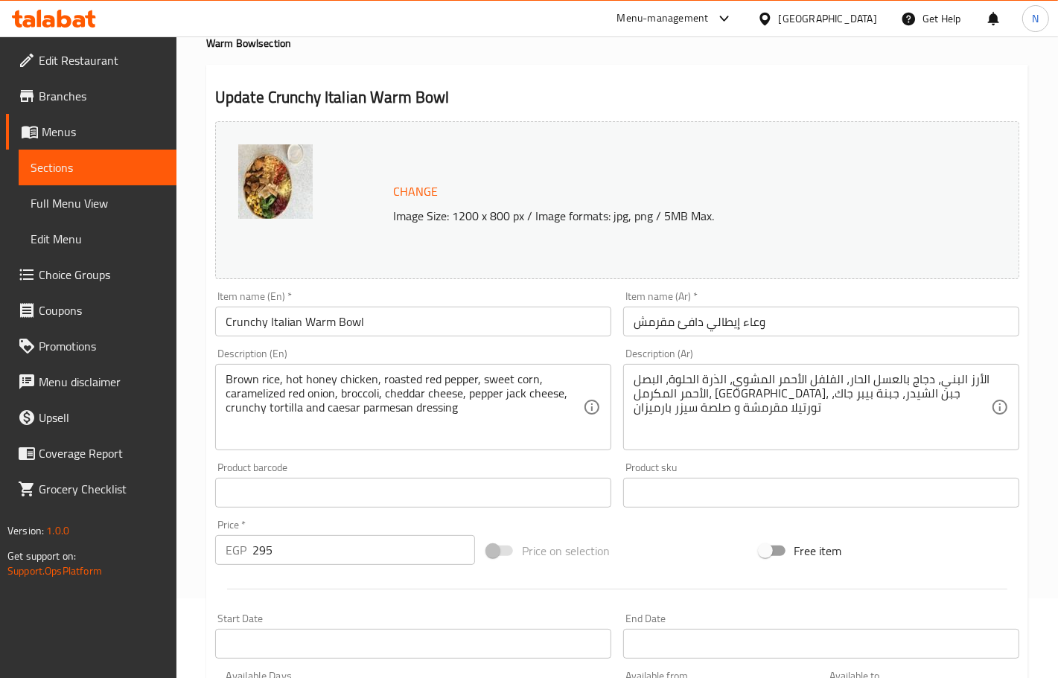
scroll to position [0, 0]
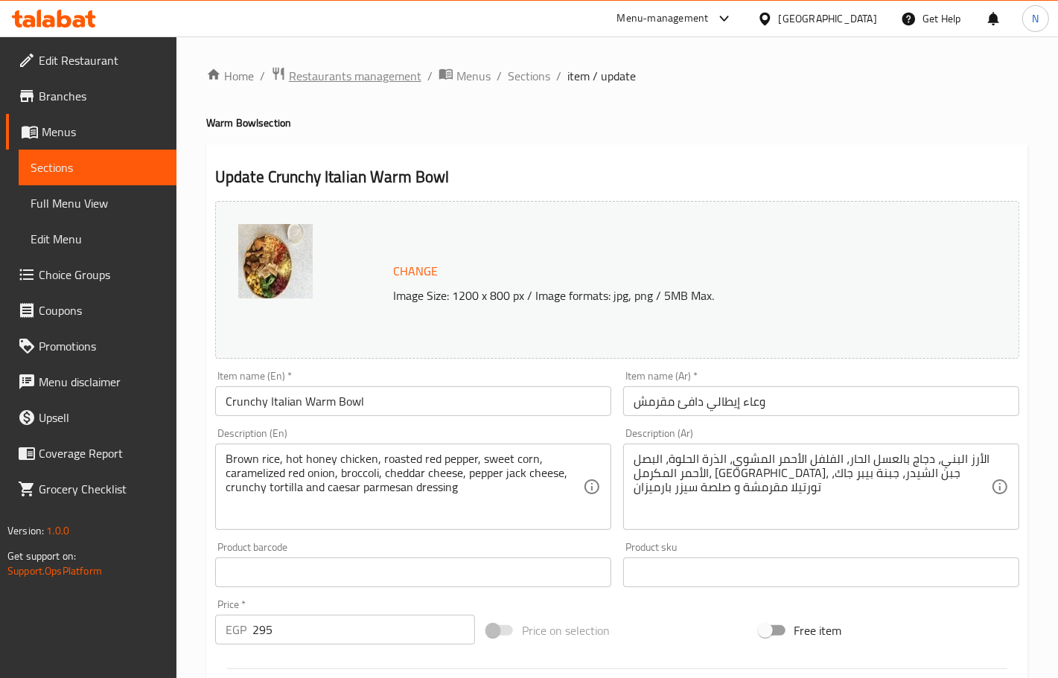
click at [358, 79] on span "Restaurants management" at bounding box center [355, 76] width 133 height 18
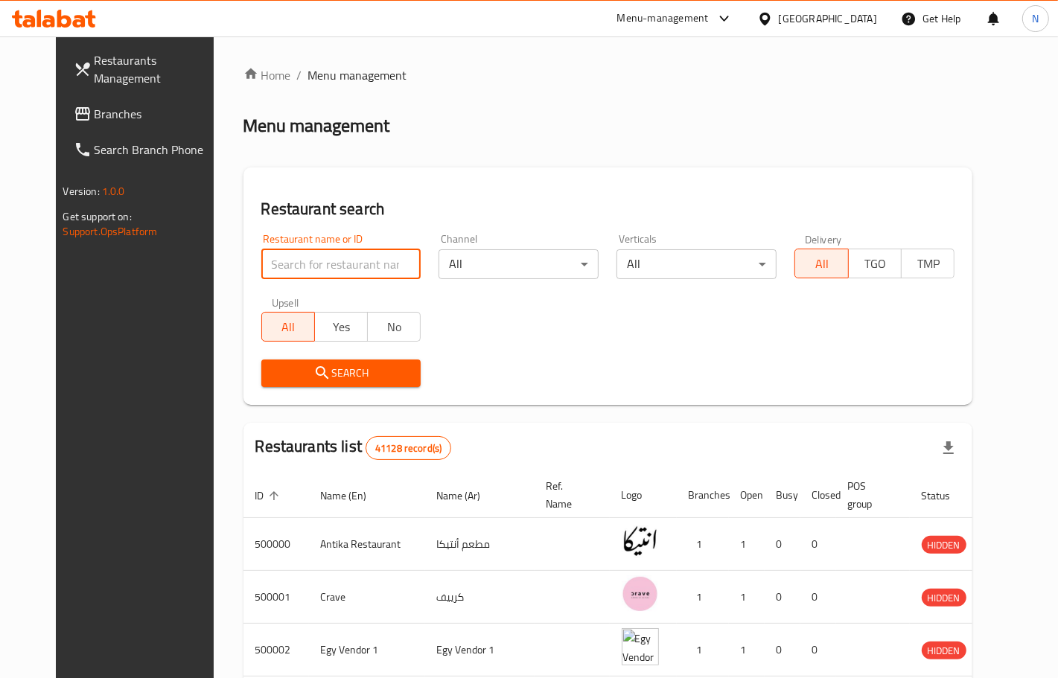
paste input "McDonald’s"
type input "McDonald’s"
click at [363, 381] on span "Search" at bounding box center [341, 373] width 136 height 19
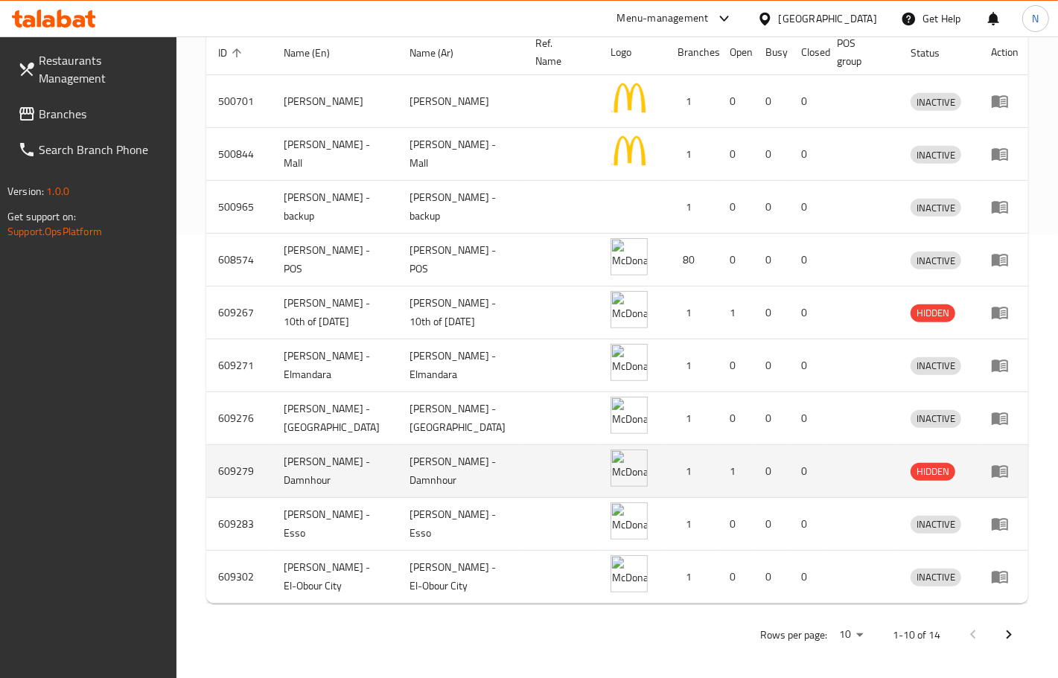
scroll to position [448, 0]
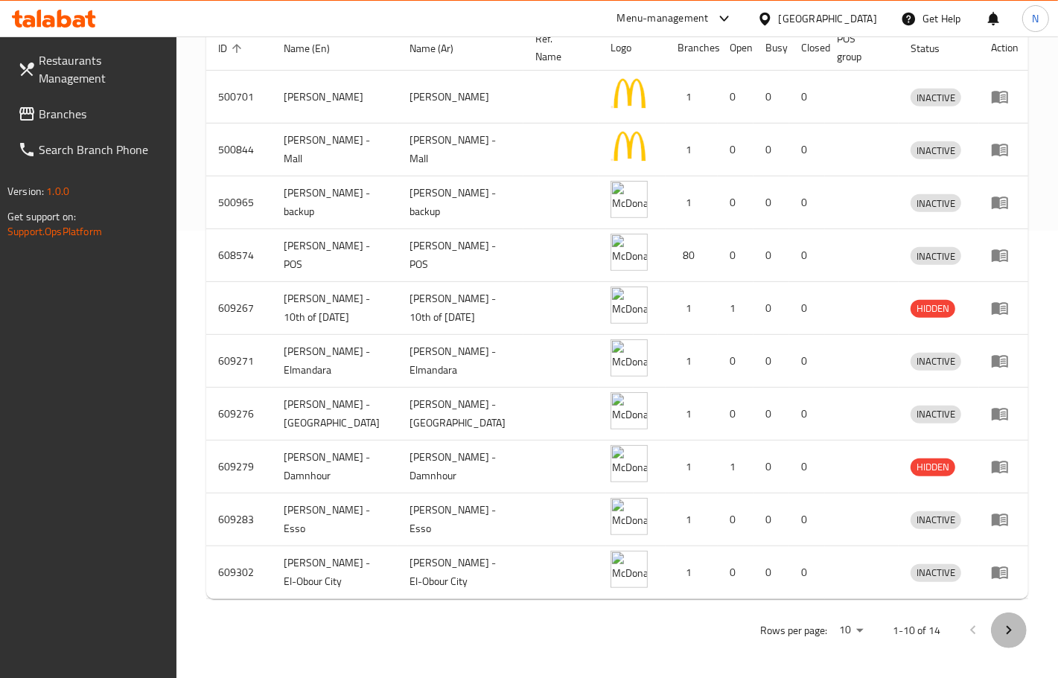
click at [1011, 627] on icon "Next page" at bounding box center [1009, 631] width 18 height 18
